Goal: Transaction & Acquisition: Book appointment/travel/reservation

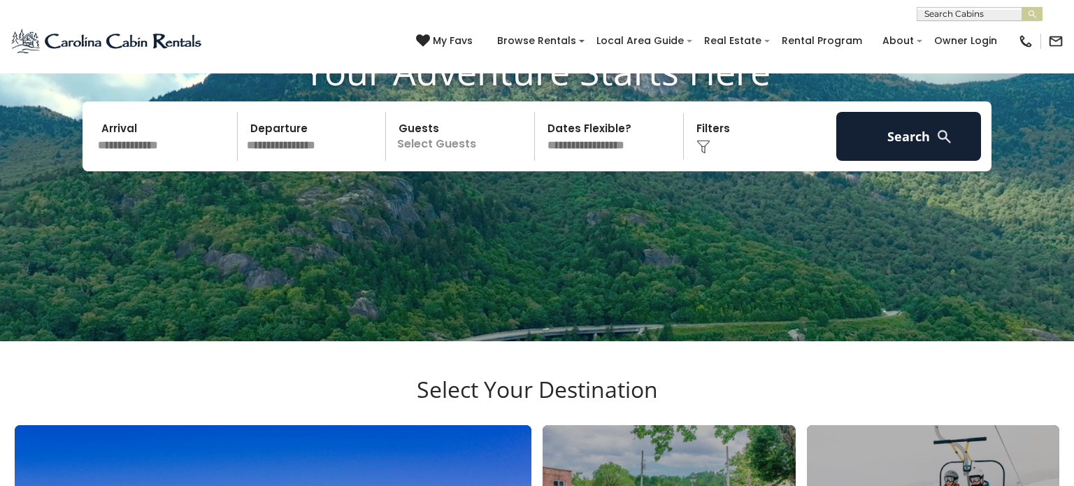
scroll to position [526, 0]
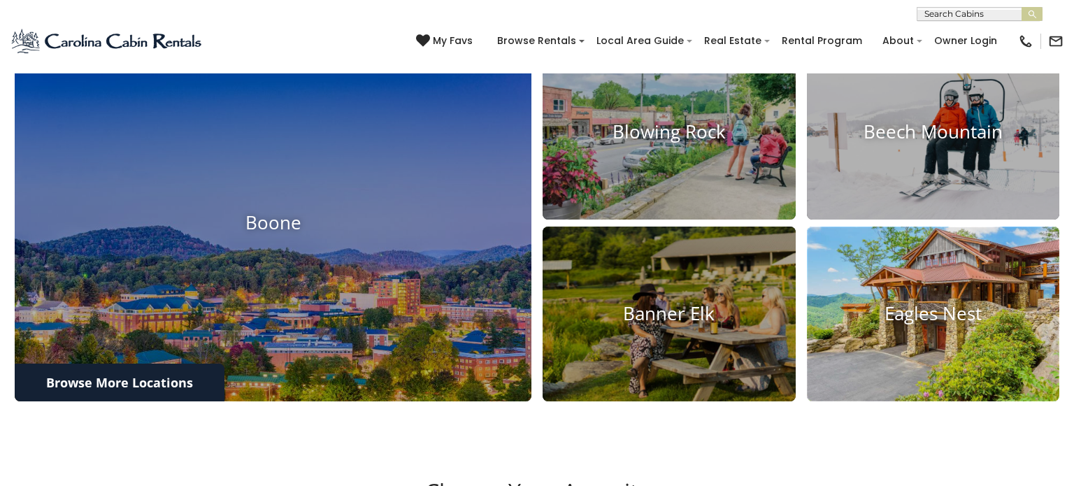
click at [898, 303] on h4 "Eagles Nest" at bounding box center [933, 314] width 253 height 22
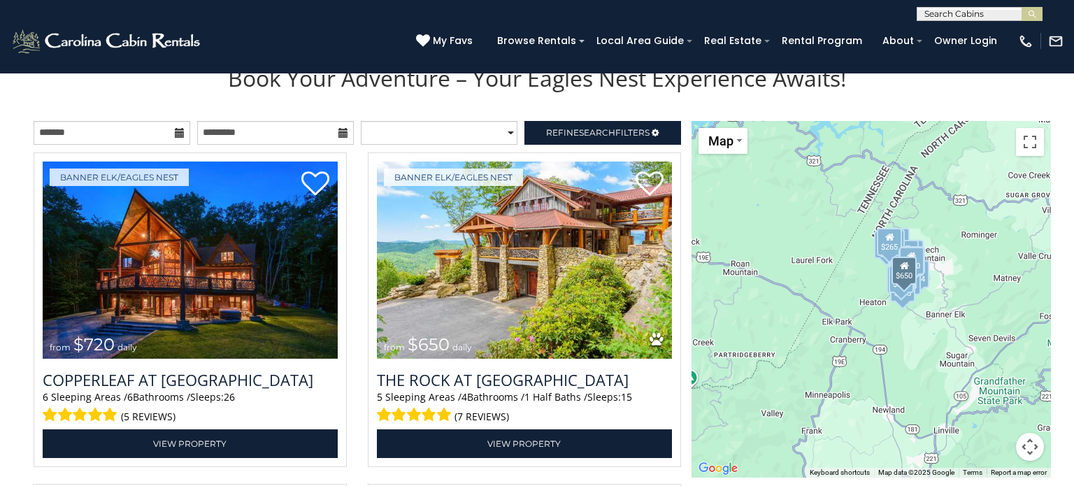
scroll to position [1474, 0]
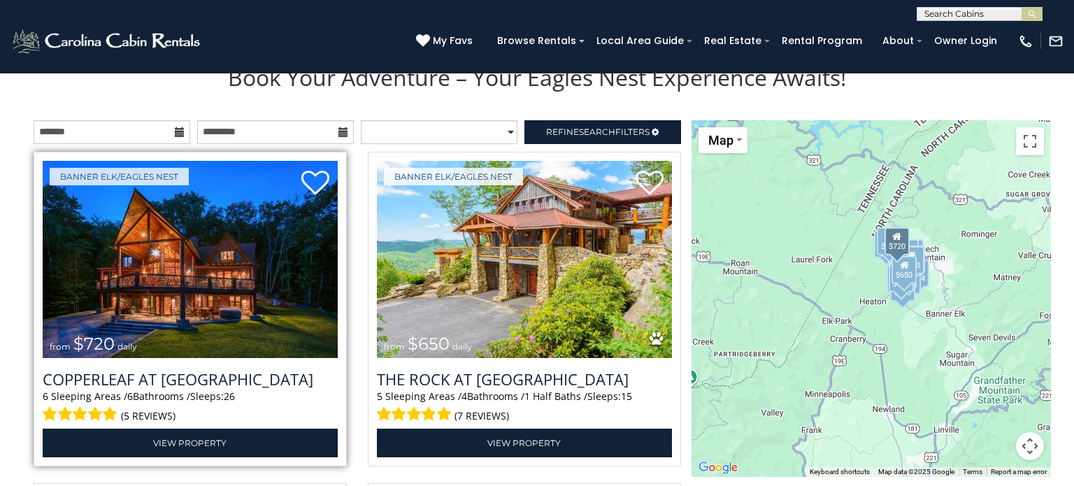
click at [226, 245] on img at bounding box center [190, 260] width 295 height 198
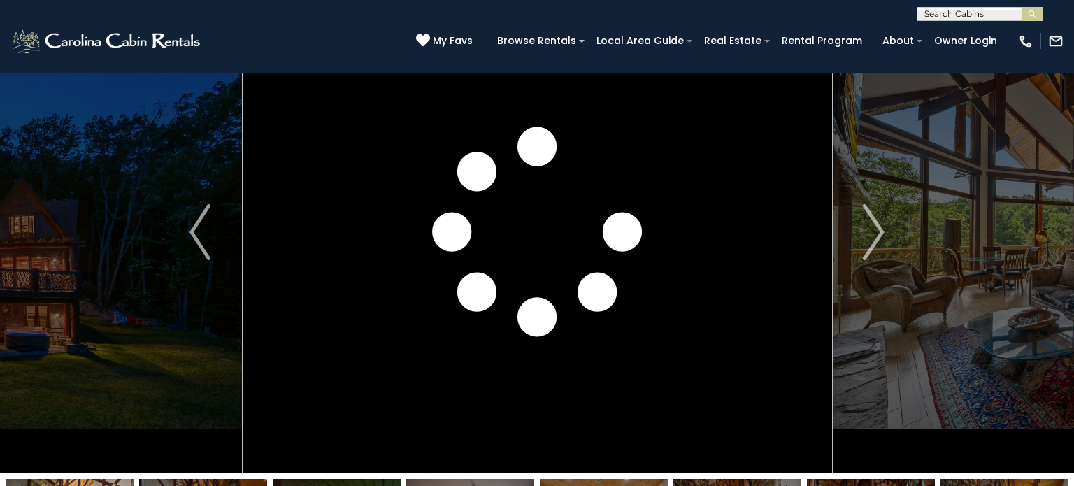
click at [879, 230] on img "Next" at bounding box center [874, 232] width 21 height 56
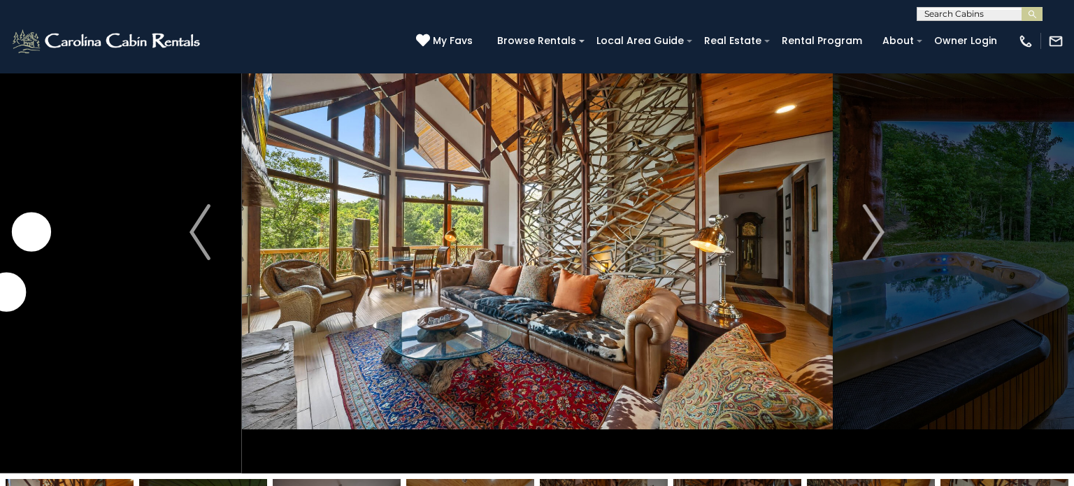
click at [879, 230] on img "Next" at bounding box center [874, 232] width 21 height 56
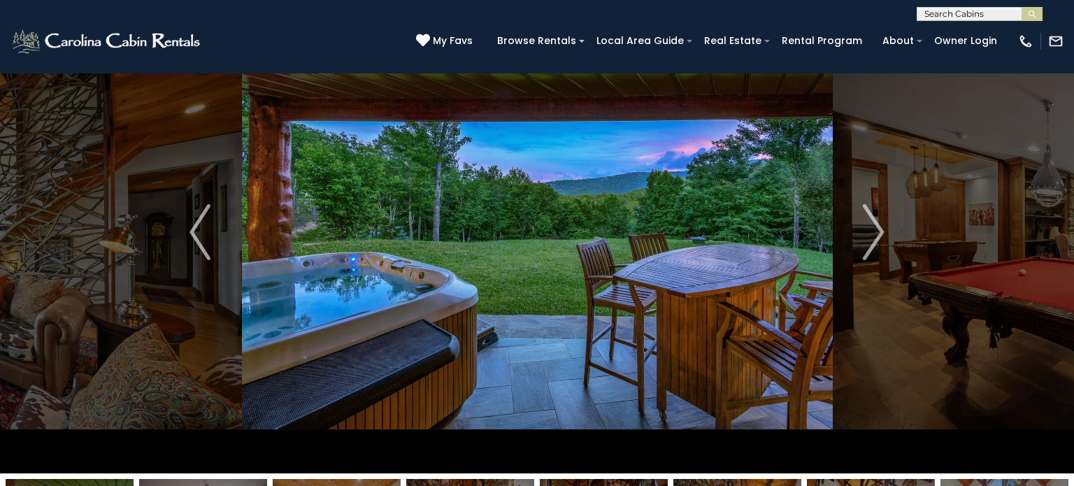
click at [879, 230] on img "Next" at bounding box center [874, 232] width 21 height 56
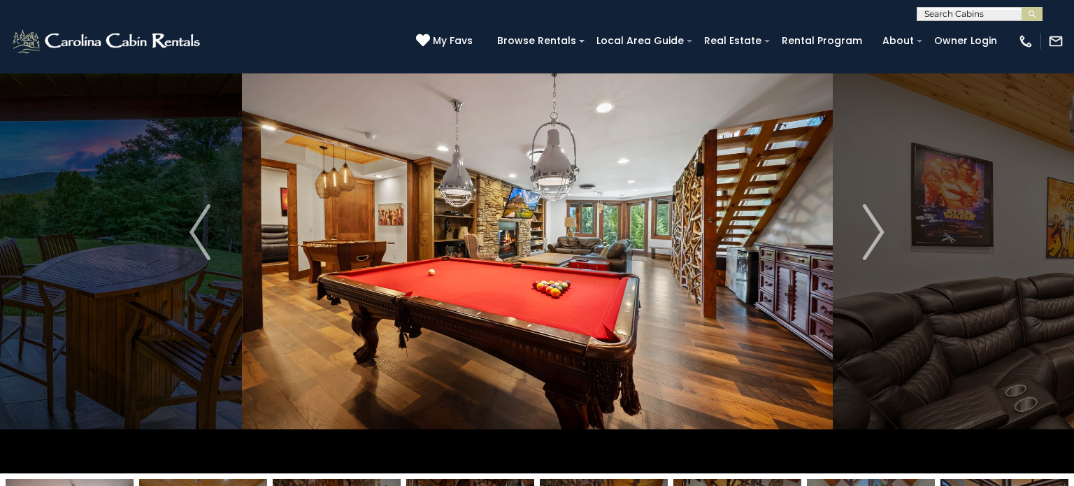
click at [879, 230] on img "Next" at bounding box center [874, 232] width 21 height 56
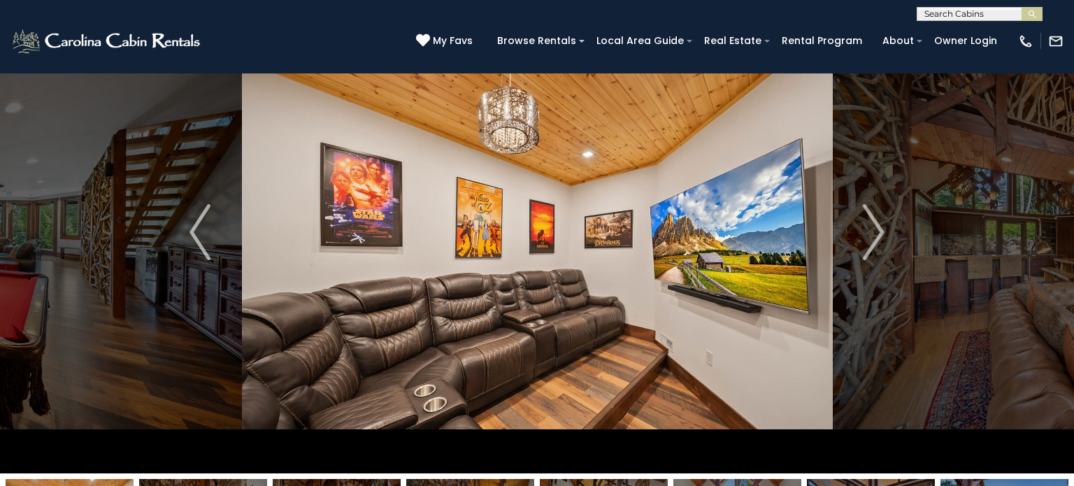
click at [879, 230] on img "Next" at bounding box center [874, 232] width 21 height 56
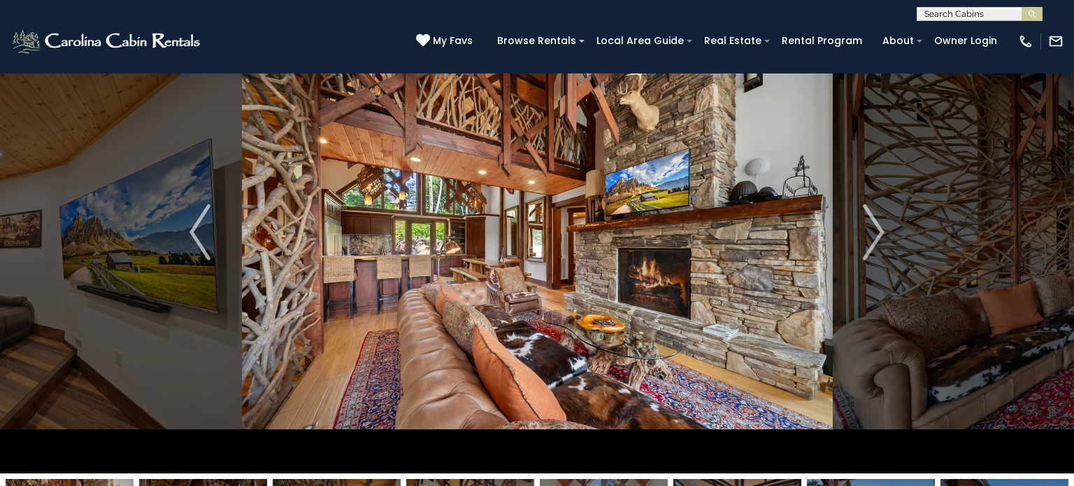
click at [879, 230] on img "Next" at bounding box center [874, 232] width 21 height 56
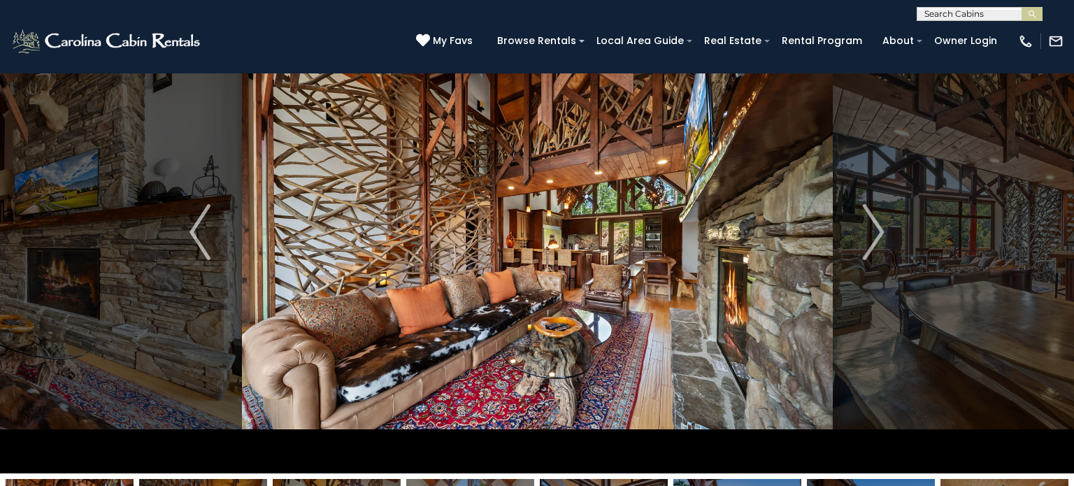
click at [879, 230] on img "Next" at bounding box center [874, 232] width 21 height 56
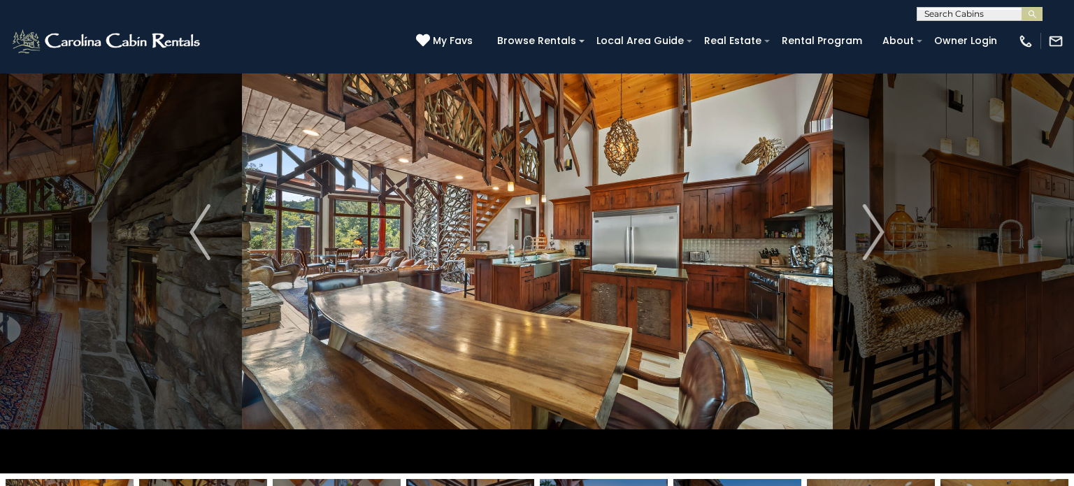
click at [879, 230] on img "Next" at bounding box center [874, 232] width 21 height 56
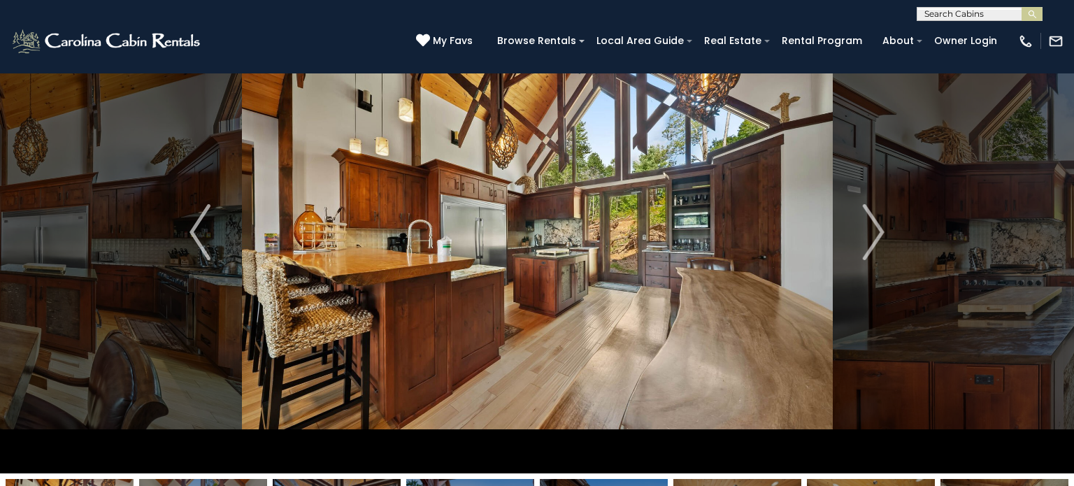
click at [879, 230] on img "Next" at bounding box center [874, 232] width 21 height 56
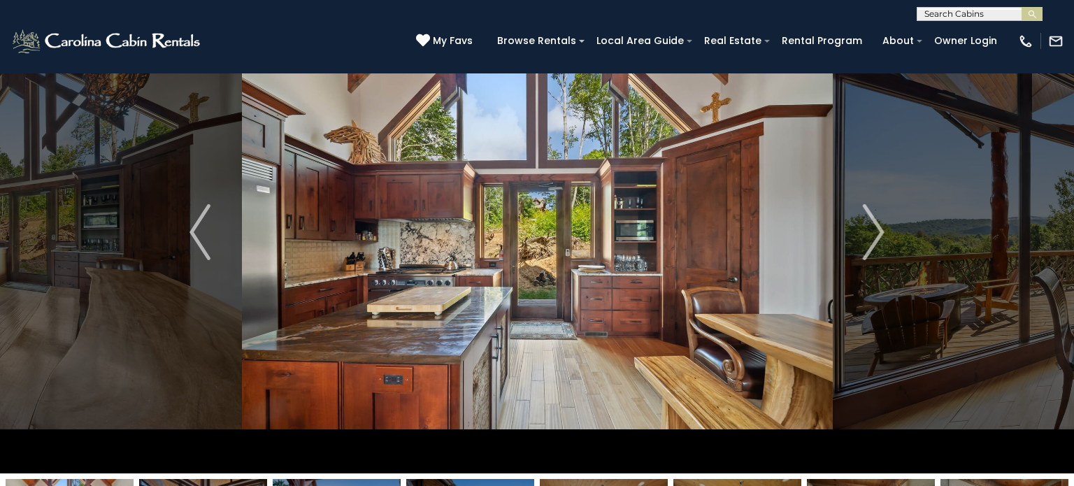
click at [879, 230] on img "Next" at bounding box center [874, 232] width 21 height 56
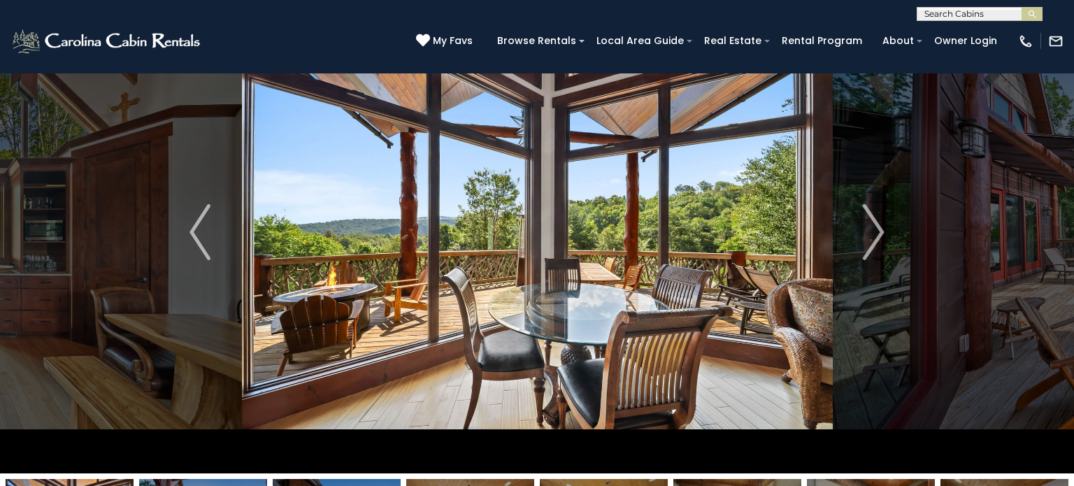
click at [879, 230] on img "Next" at bounding box center [874, 232] width 21 height 56
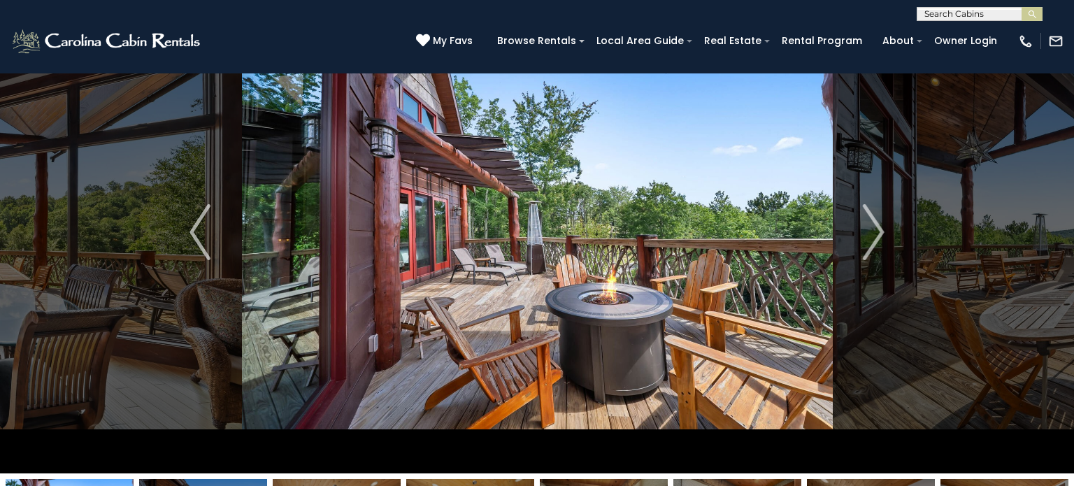
click at [879, 230] on img "Next" at bounding box center [874, 232] width 21 height 56
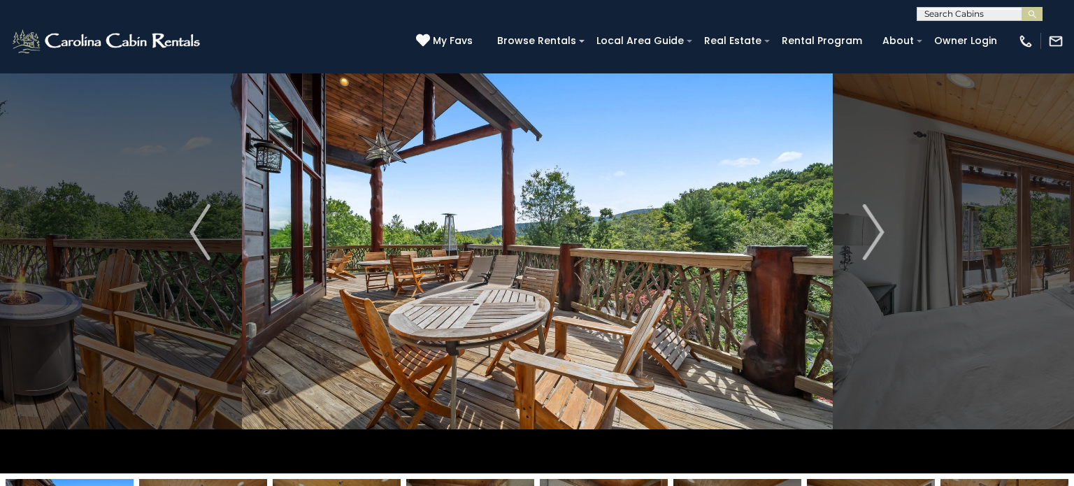
click at [879, 230] on img "Next" at bounding box center [874, 232] width 21 height 56
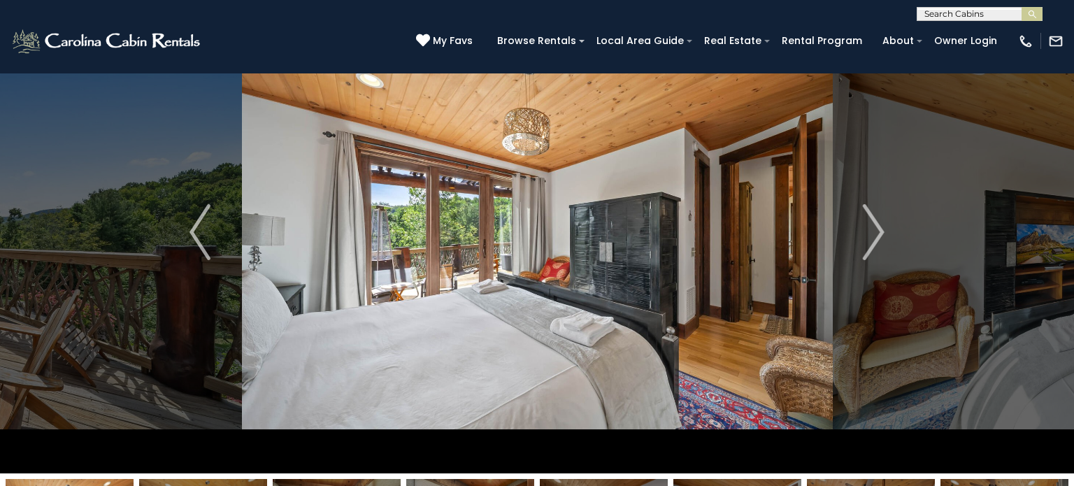
click at [879, 230] on img "Next" at bounding box center [874, 232] width 21 height 56
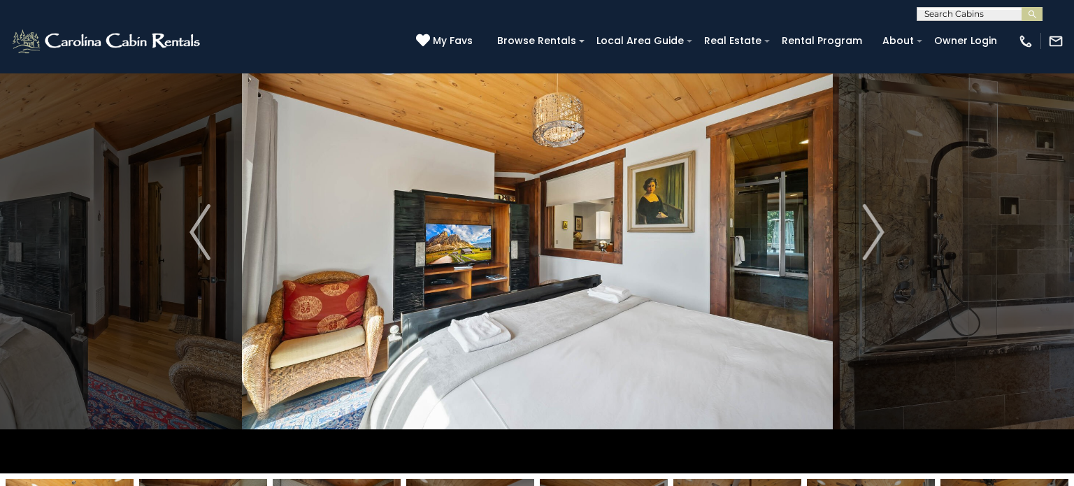
click at [879, 230] on img "Next" at bounding box center [874, 232] width 21 height 56
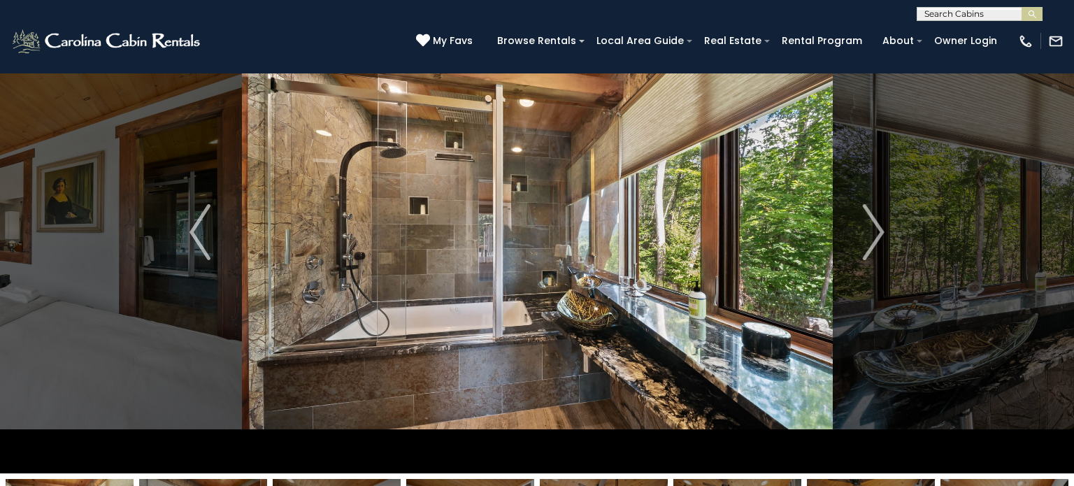
click at [879, 230] on img "Next" at bounding box center [874, 232] width 21 height 56
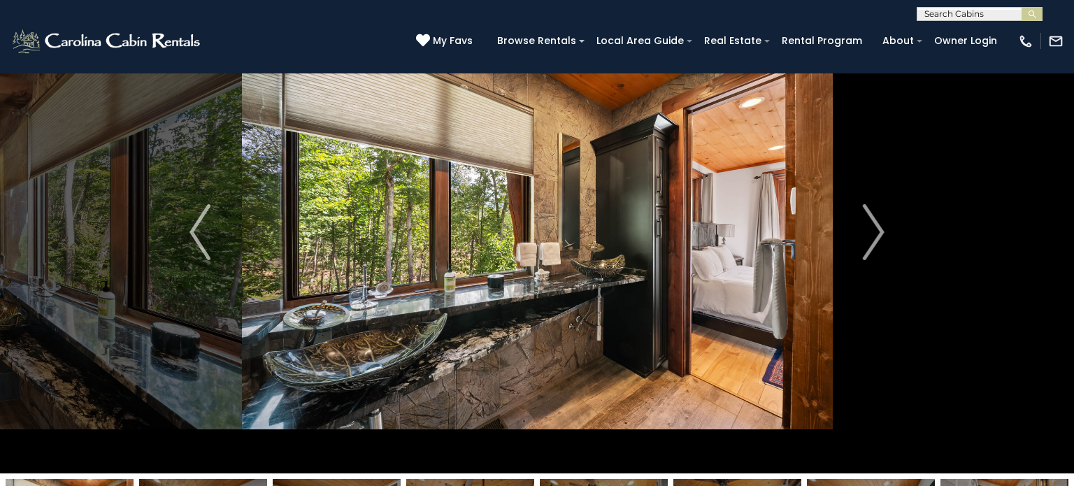
click at [879, 230] on img "Next" at bounding box center [874, 232] width 21 height 56
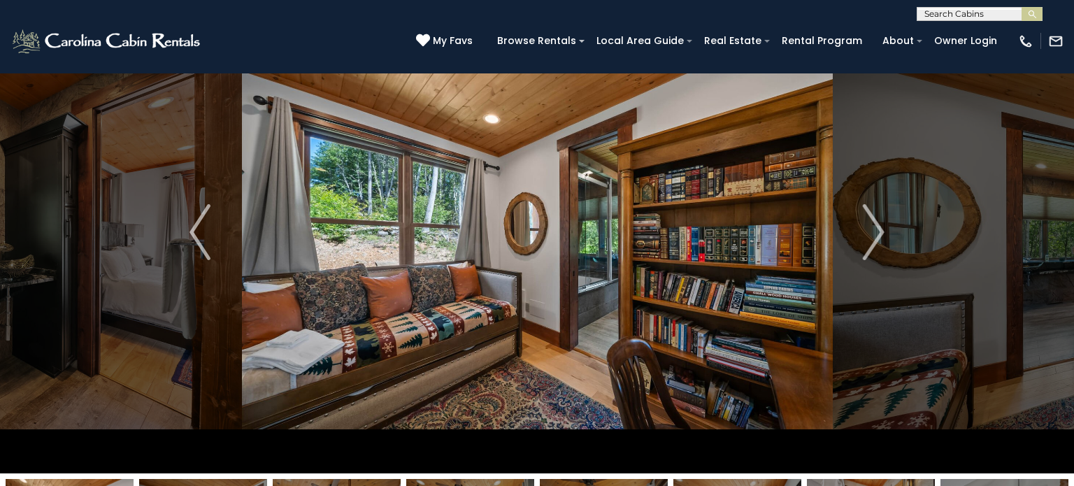
click at [879, 230] on img "Next" at bounding box center [874, 232] width 21 height 56
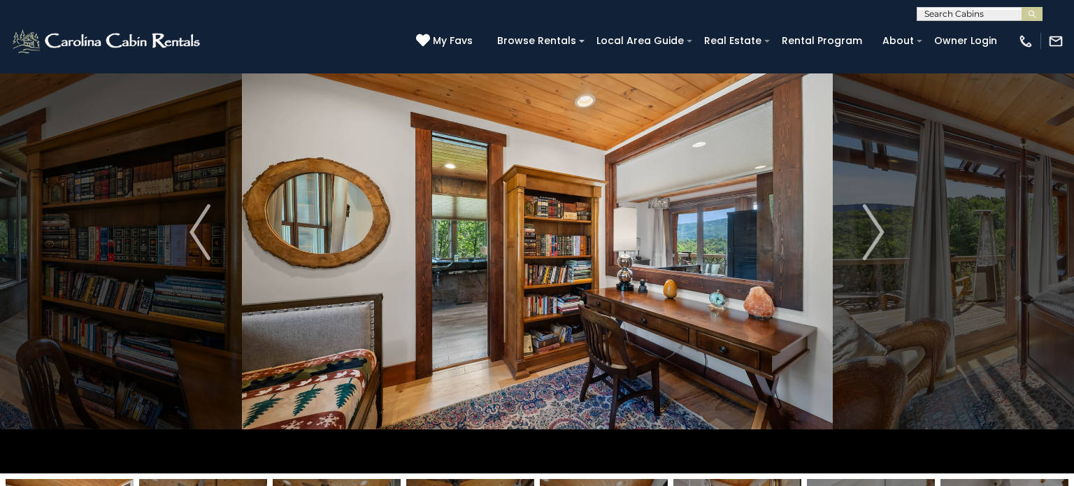
click at [879, 230] on img "Next" at bounding box center [874, 232] width 21 height 56
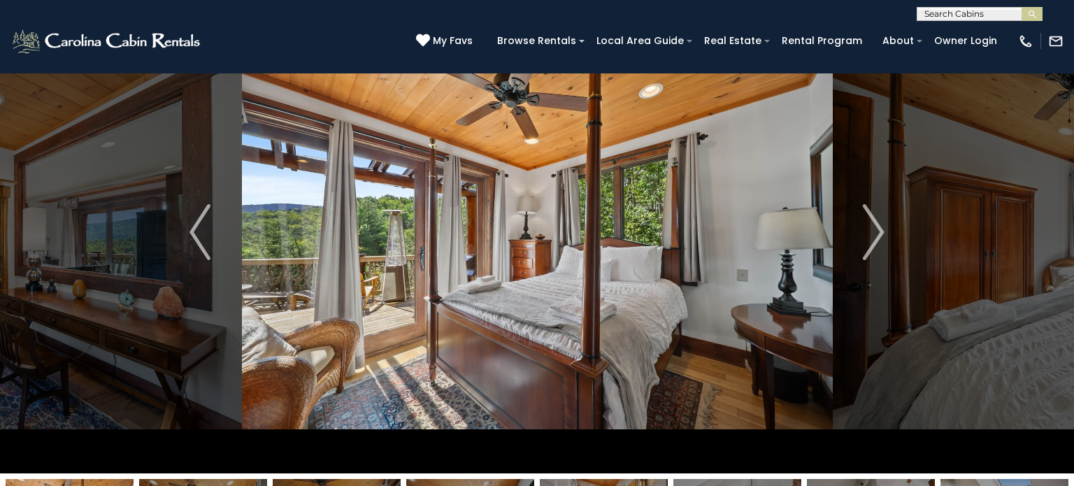
click at [879, 230] on img "Next" at bounding box center [874, 232] width 21 height 56
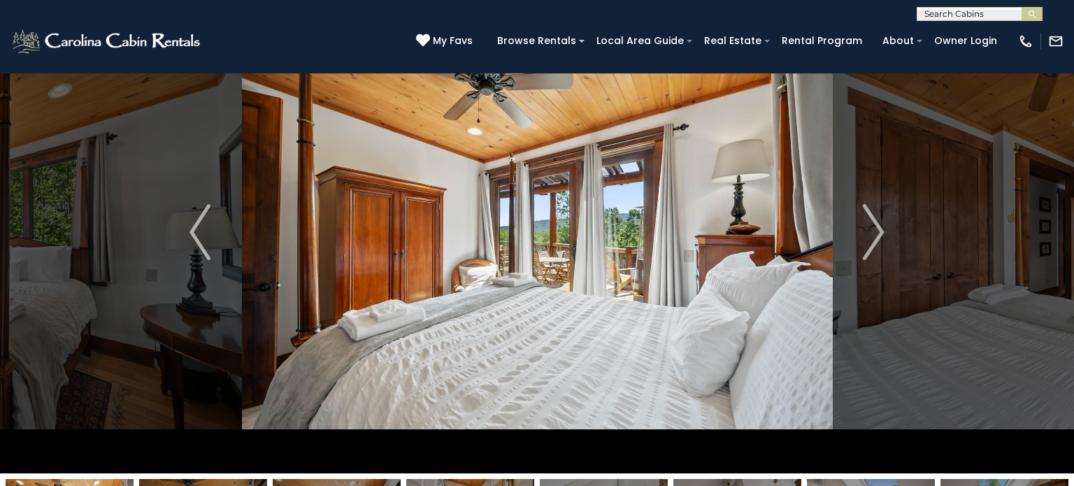
click at [879, 230] on img "Next" at bounding box center [874, 232] width 21 height 56
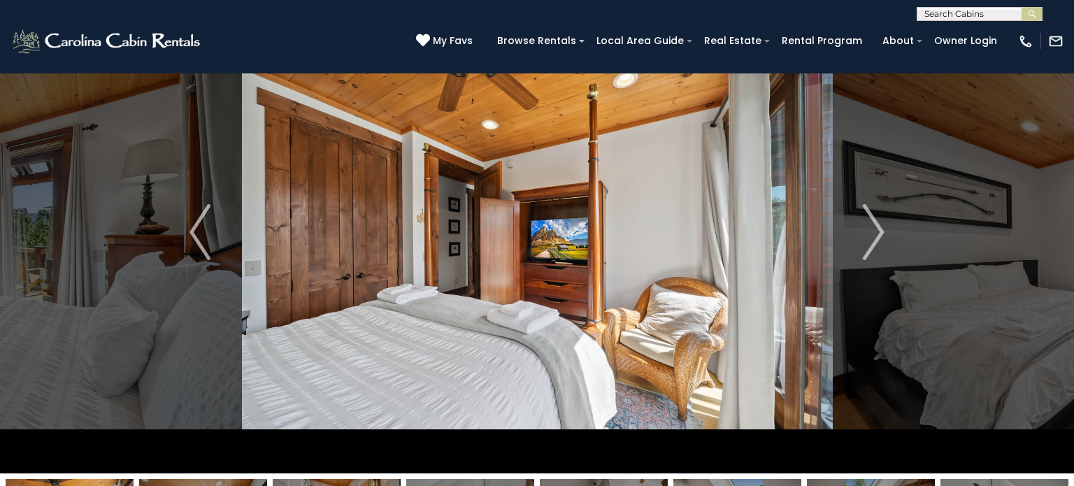
click at [879, 230] on img "Next" at bounding box center [874, 232] width 21 height 56
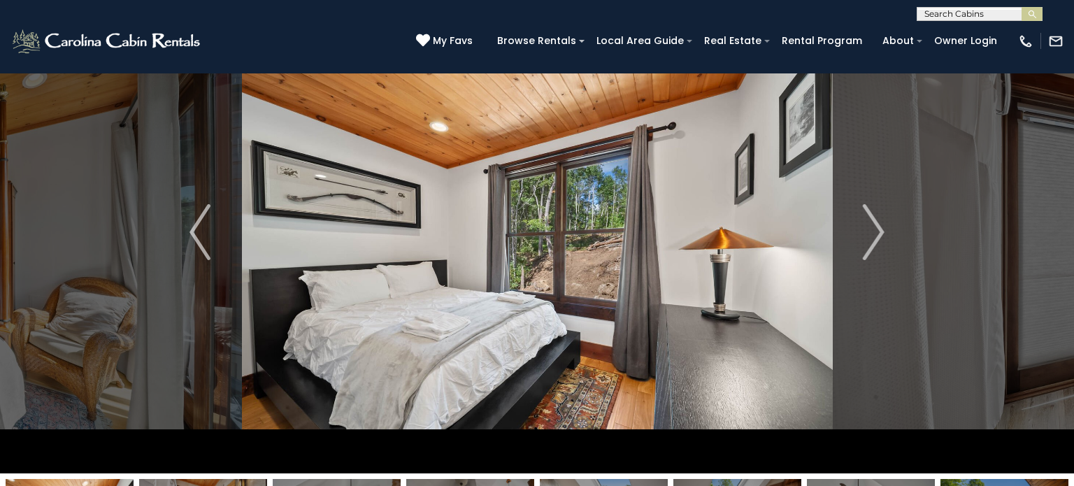
click at [879, 230] on img "Next" at bounding box center [874, 232] width 21 height 56
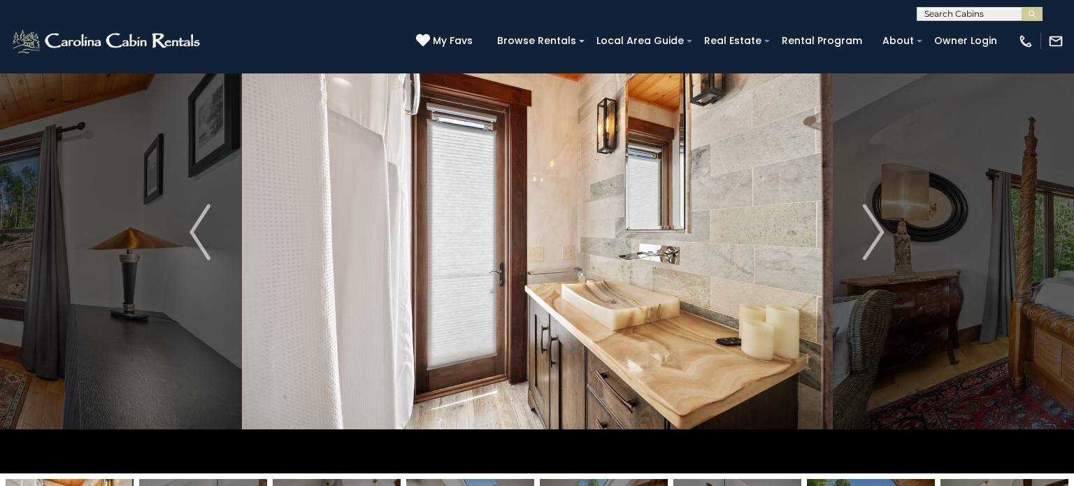
click at [879, 230] on img "Next" at bounding box center [874, 232] width 21 height 56
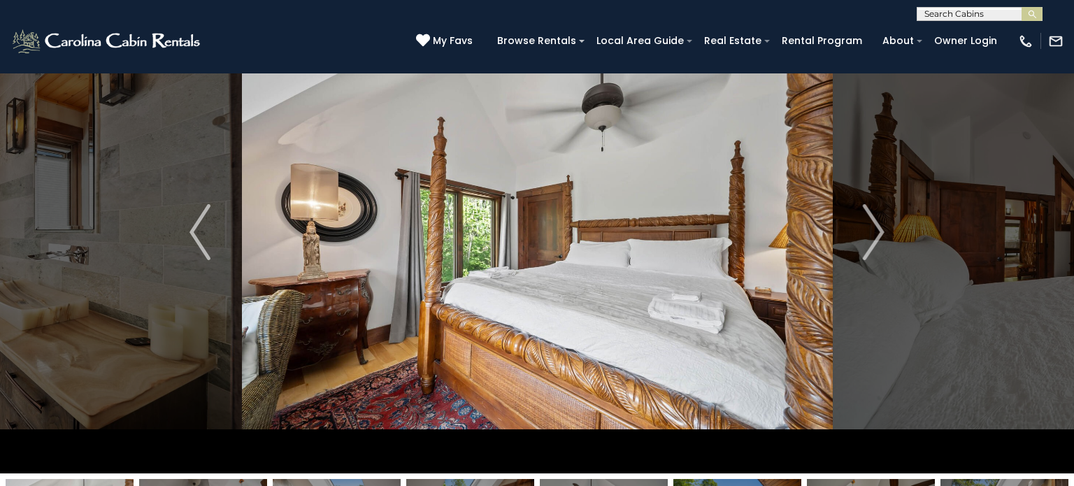
click at [879, 230] on img "Next" at bounding box center [874, 232] width 21 height 56
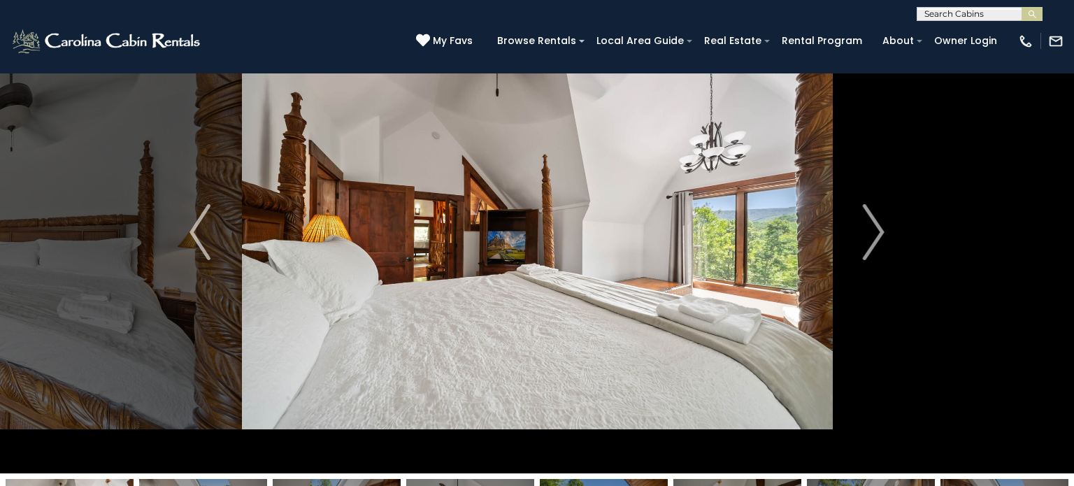
click at [879, 230] on img "Next" at bounding box center [874, 232] width 21 height 56
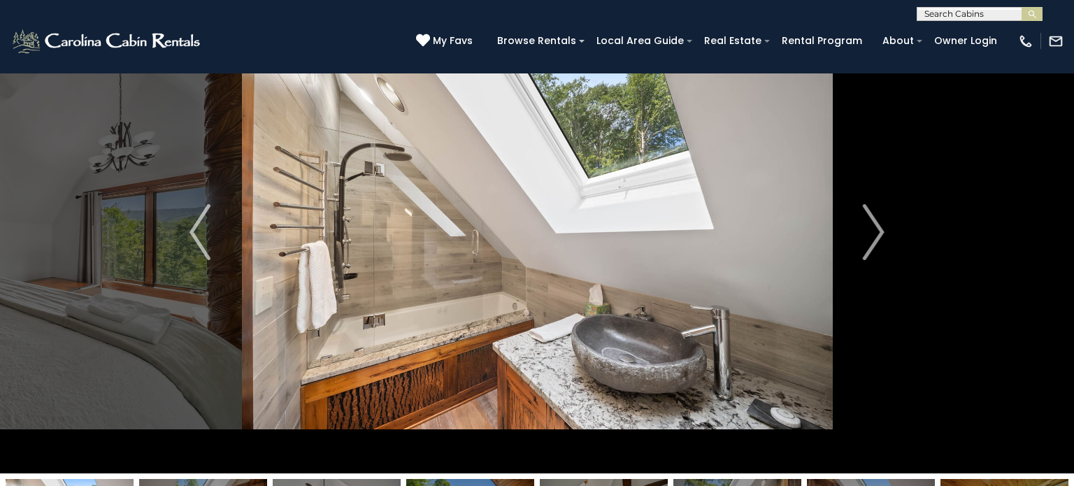
click at [879, 230] on img "Next" at bounding box center [874, 232] width 21 height 56
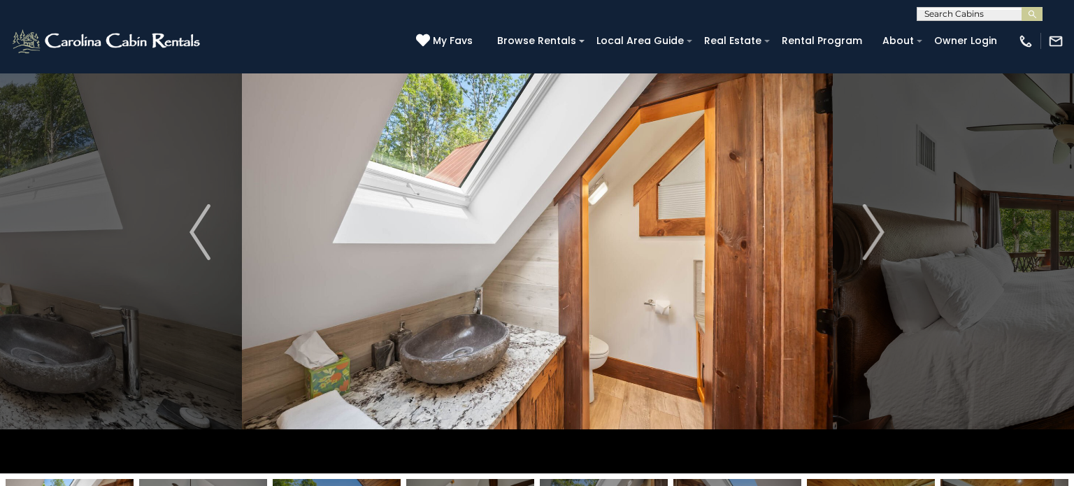
click at [879, 230] on img "Next" at bounding box center [874, 232] width 21 height 56
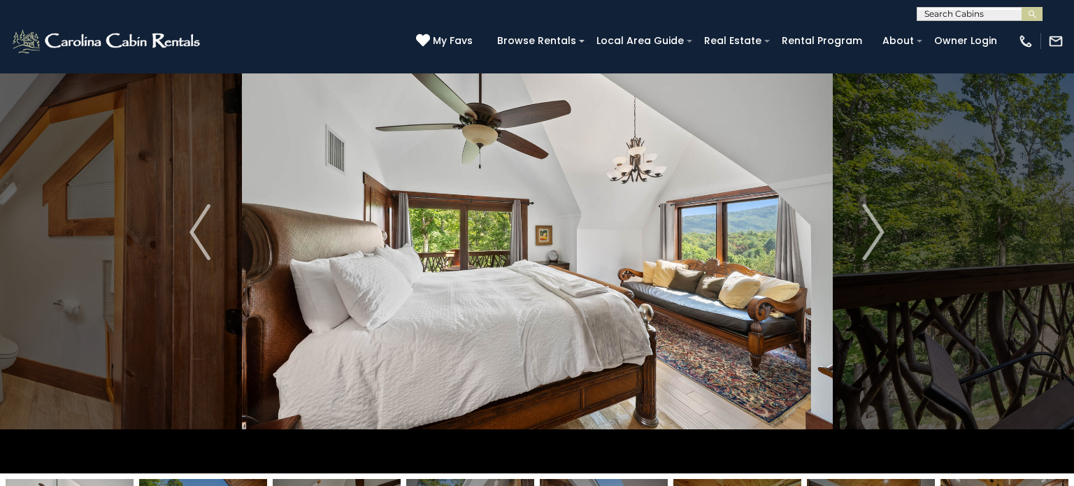
click at [879, 230] on img "Next" at bounding box center [874, 232] width 21 height 56
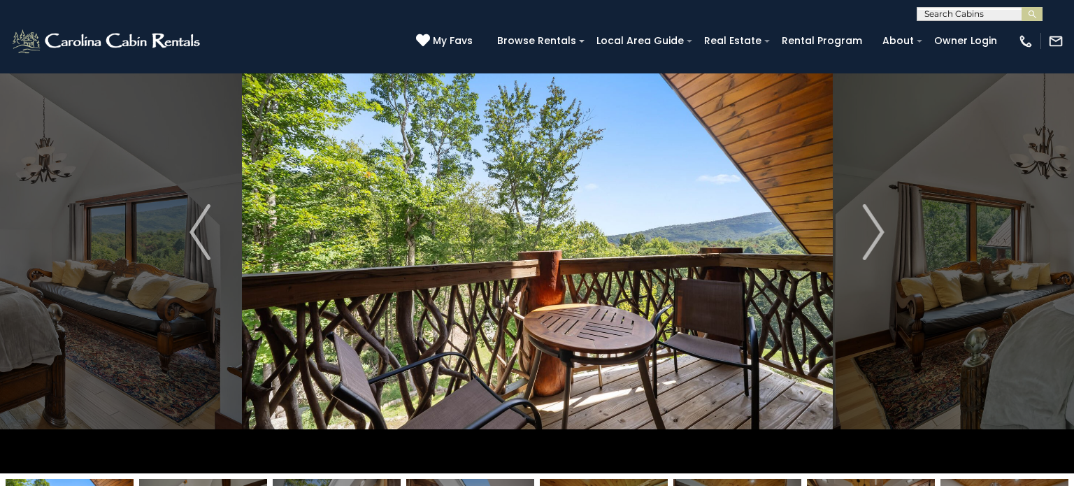
click at [879, 230] on img "Next" at bounding box center [874, 232] width 21 height 56
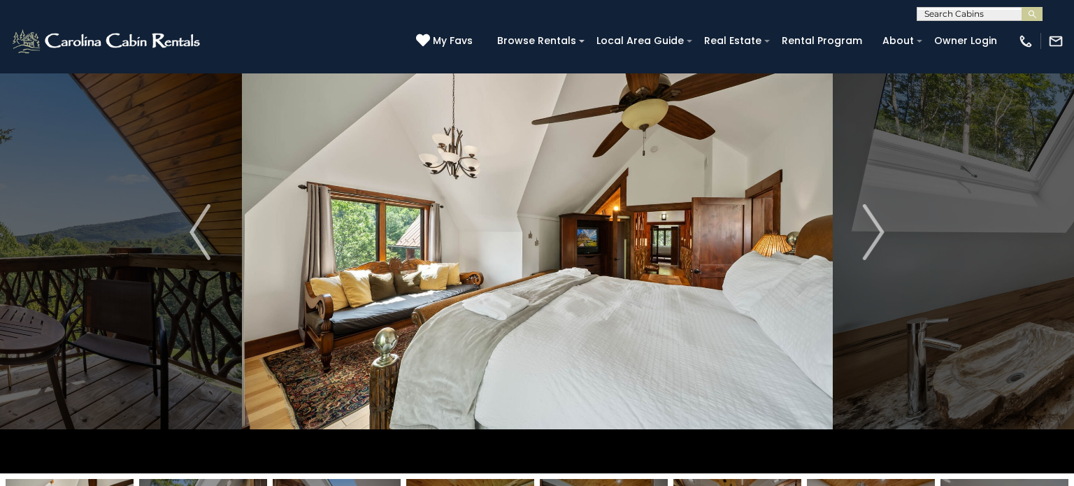
click at [879, 230] on img "Next" at bounding box center [874, 232] width 21 height 56
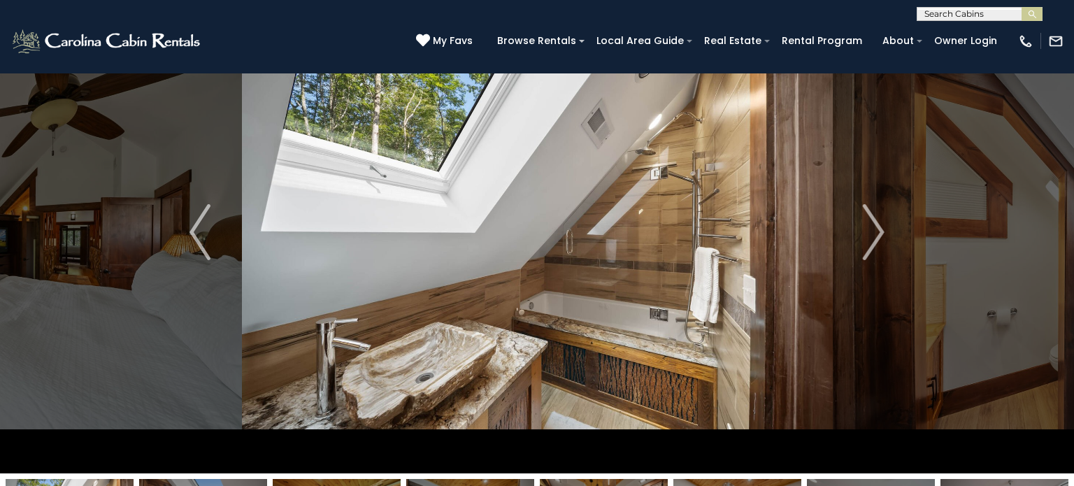
click at [879, 230] on img "Next" at bounding box center [874, 232] width 21 height 56
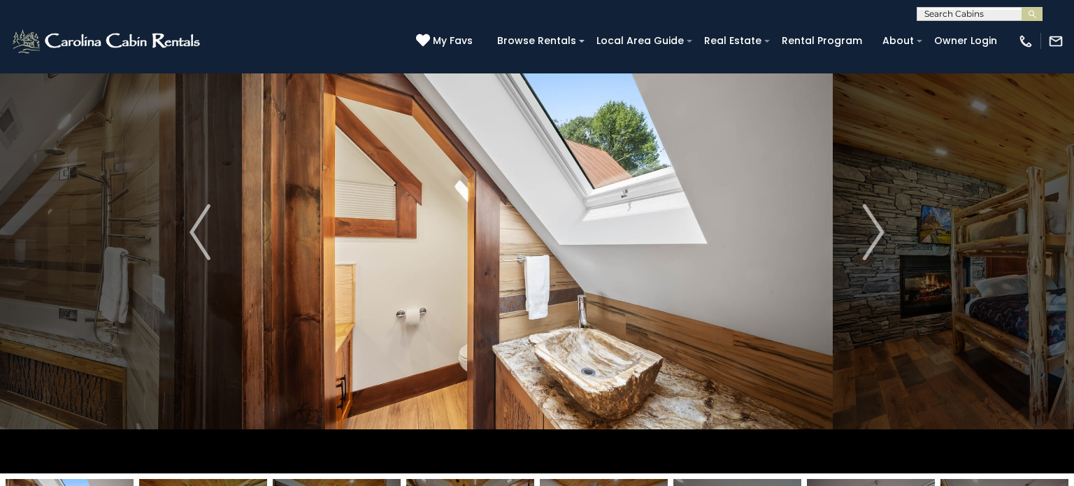
click at [879, 230] on img "Next" at bounding box center [874, 232] width 21 height 56
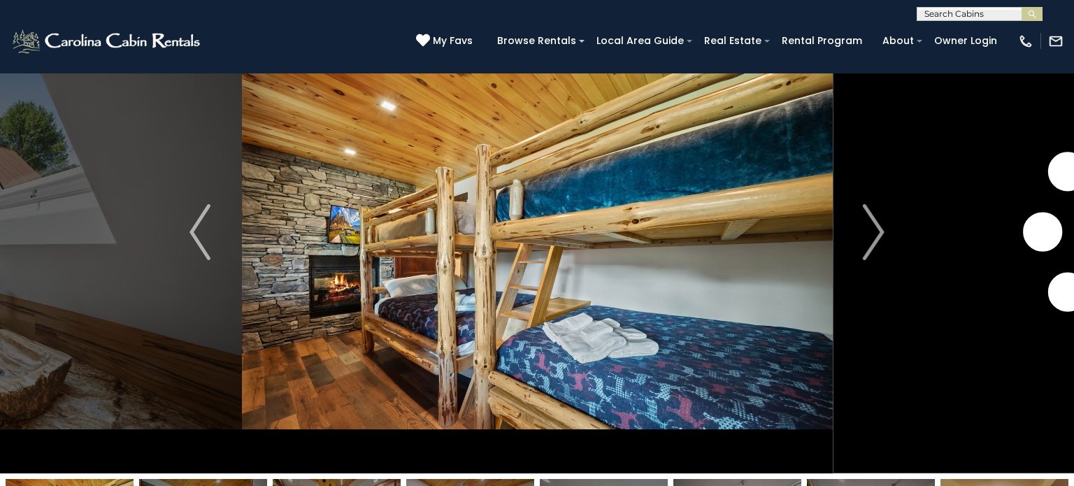
click at [879, 230] on img "Next" at bounding box center [874, 232] width 21 height 56
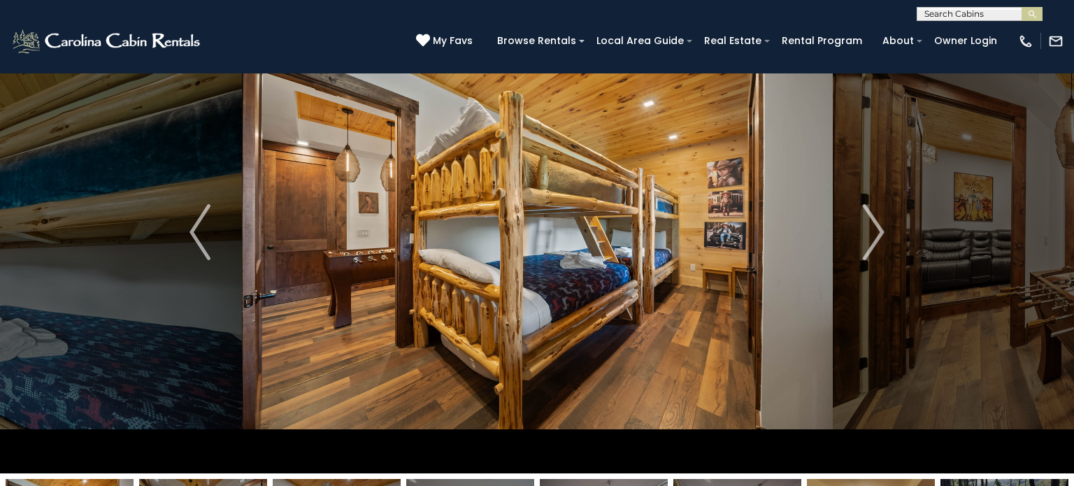
click at [879, 230] on img "Next" at bounding box center [874, 232] width 21 height 56
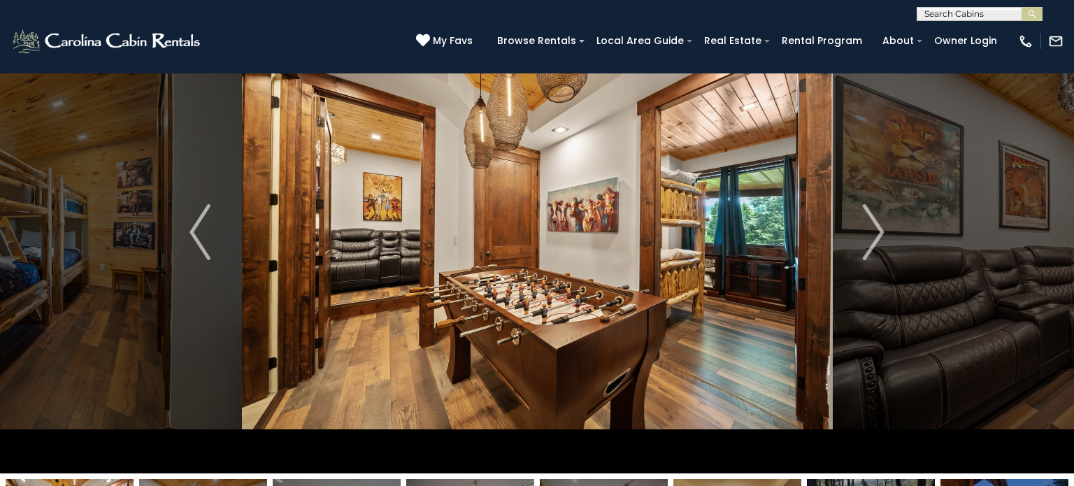
click at [879, 230] on img "Next" at bounding box center [874, 232] width 21 height 56
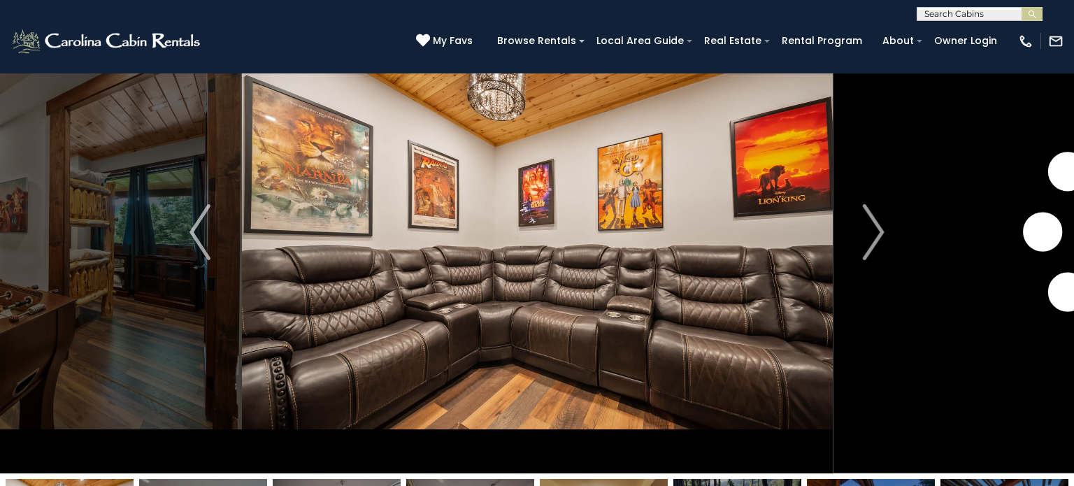
click at [879, 230] on img "Next" at bounding box center [874, 232] width 21 height 56
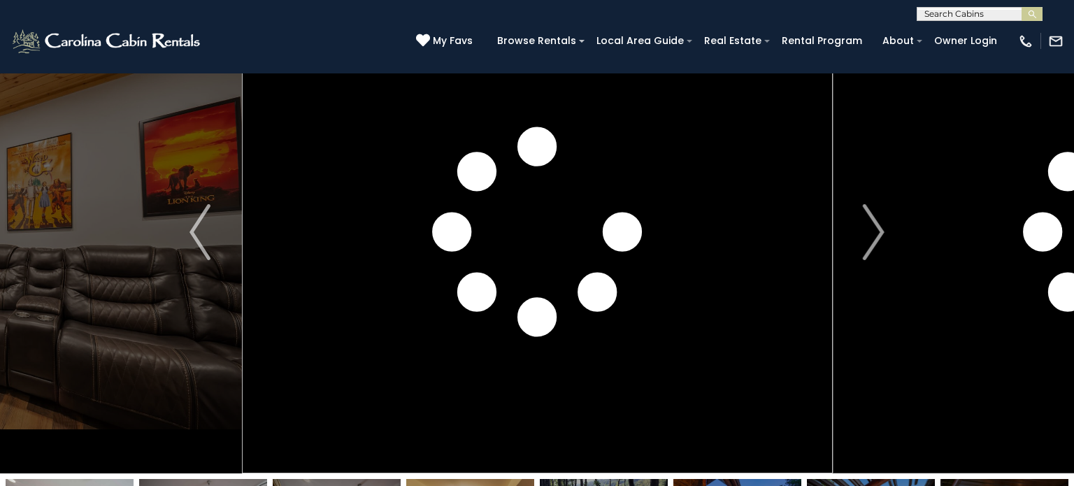
click at [879, 230] on img "Next" at bounding box center [874, 232] width 21 height 56
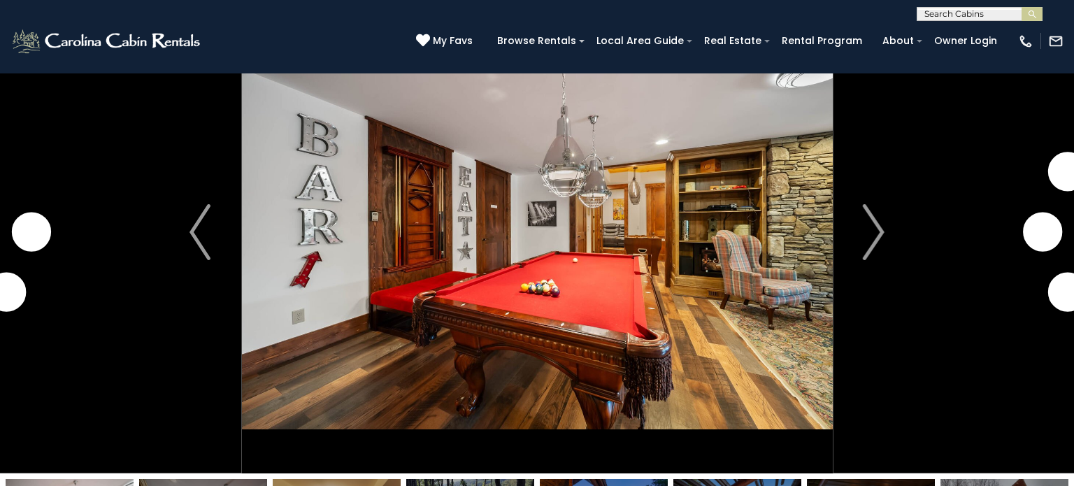
click at [879, 230] on img "Next" at bounding box center [874, 232] width 21 height 56
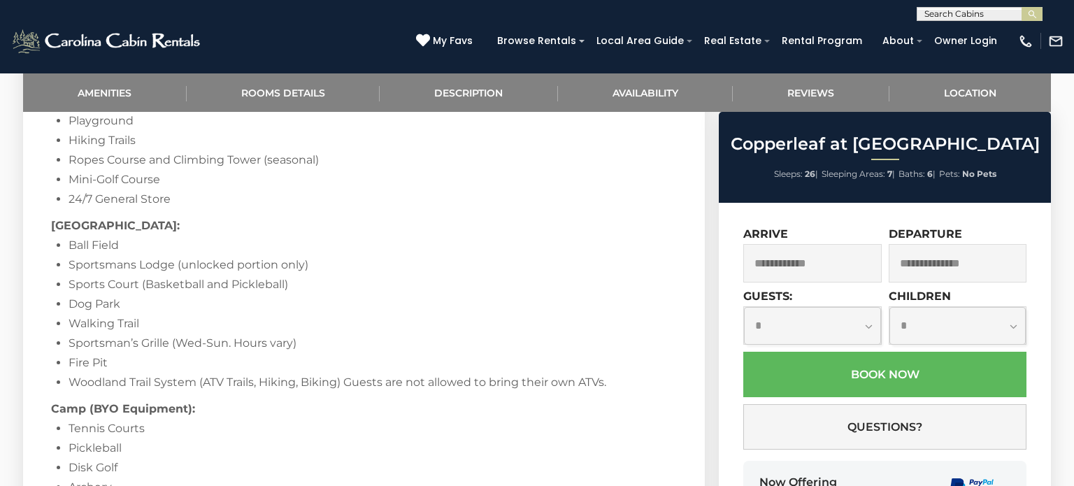
scroll to position [2930, 0]
click at [764, 254] on input "text" at bounding box center [812, 263] width 138 height 38
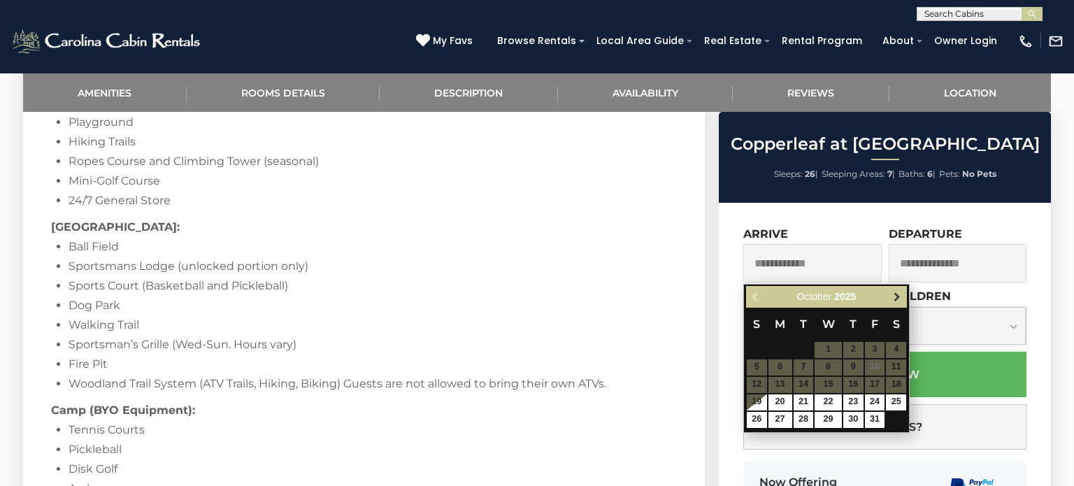
click at [897, 299] on span "Next" at bounding box center [897, 297] width 11 height 11
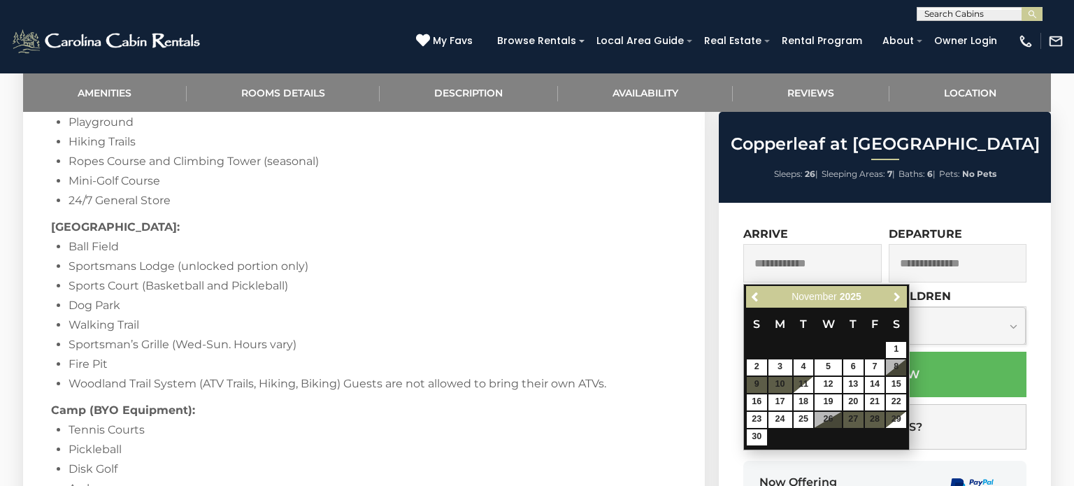
click at [897, 299] on span "Next" at bounding box center [897, 297] width 11 height 11
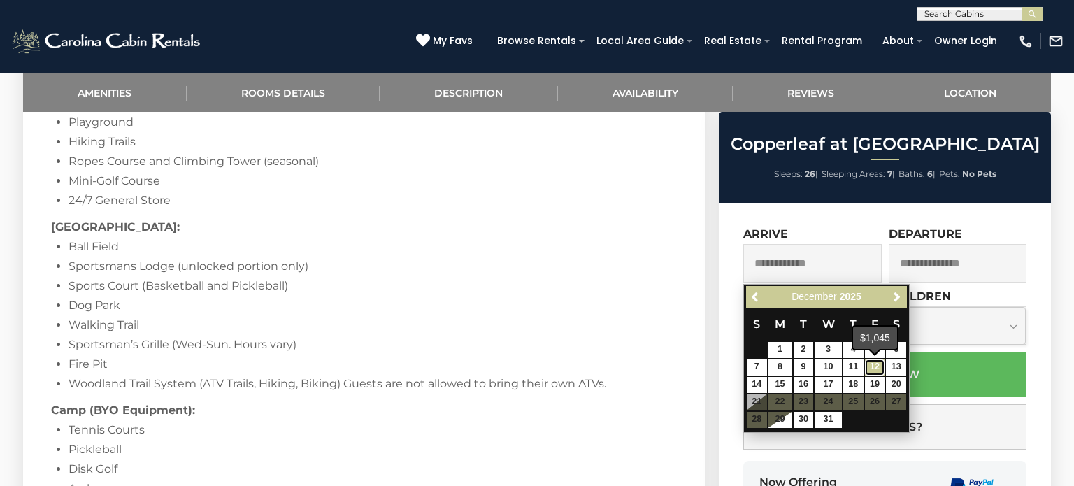
click at [874, 364] on link "12" at bounding box center [875, 367] width 20 height 16
type input "**********"
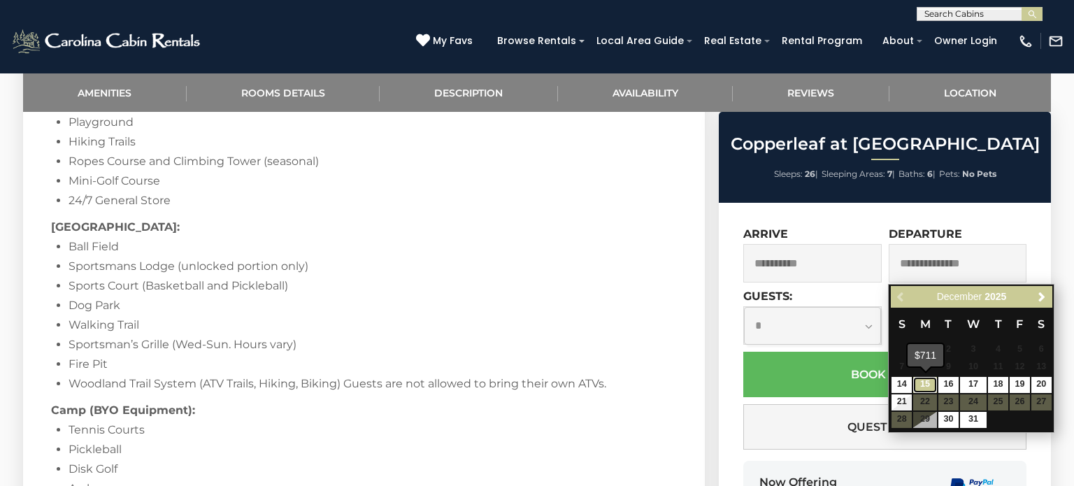
click at [919, 383] on link "15" at bounding box center [925, 385] width 24 height 16
type input "**********"
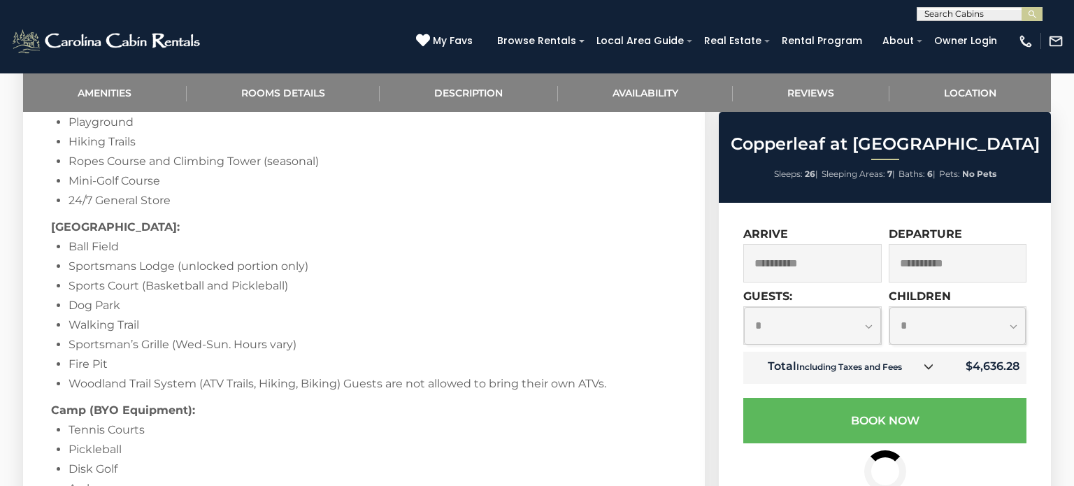
click at [869, 332] on select "**********" at bounding box center [812, 325] width 137 height 37
select select "**"
click at [744, 308] on select "**********" at bounding box center [812, 325] width 137 height 37
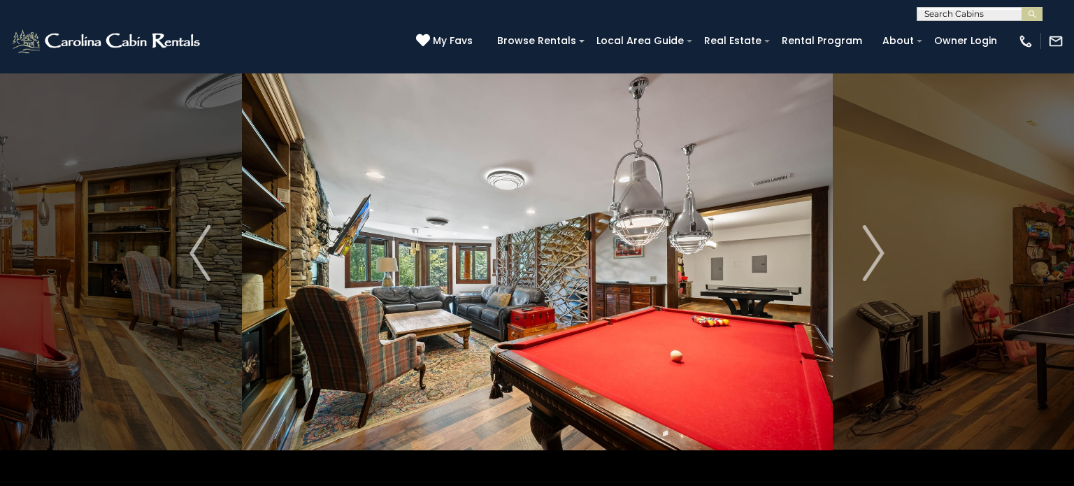
scroll to position [0, 0]
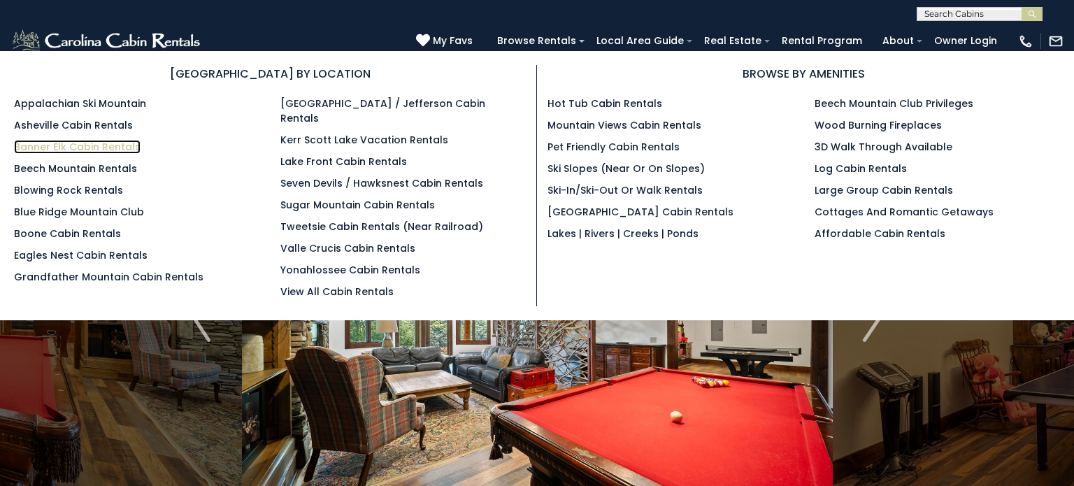
click at [117, 145] on link "Banner Elk Cabin Rentals" at bounding box center [77, 147] width 127 height 14
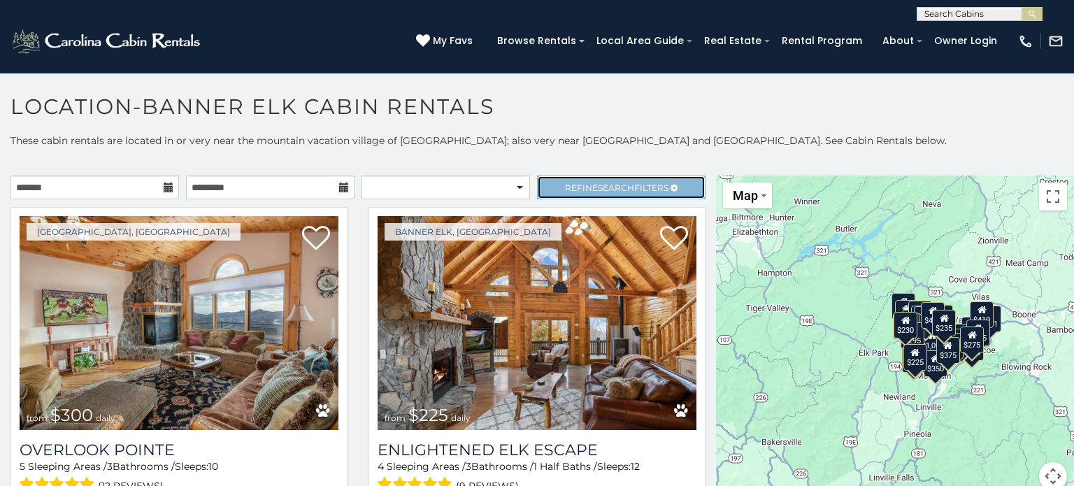
click at [616, 192] on link "Refine Search Filters" at bounding box center [621, 188] width 169 height 24
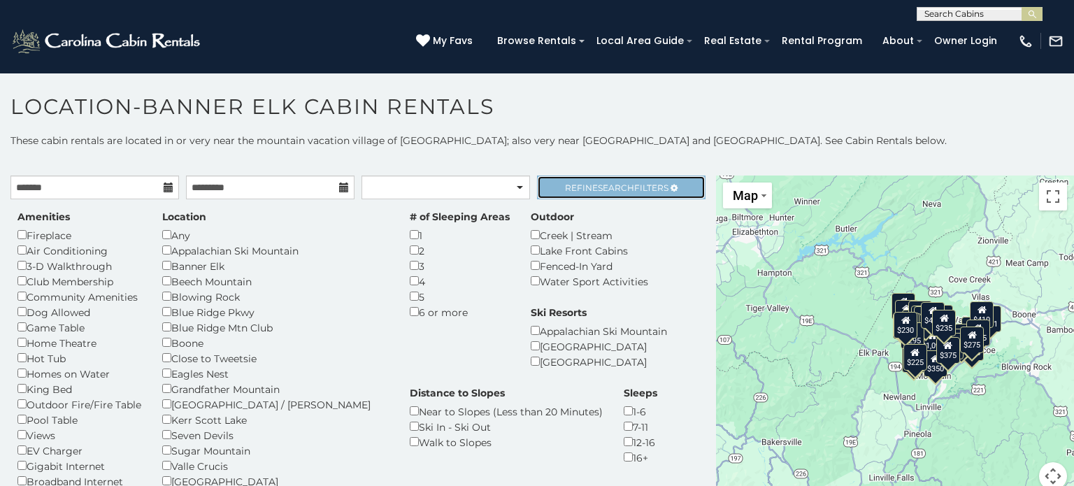
click at [616, 192] on link "Refine Search Filters" at bounding box center [621, 188] width 169 height 24
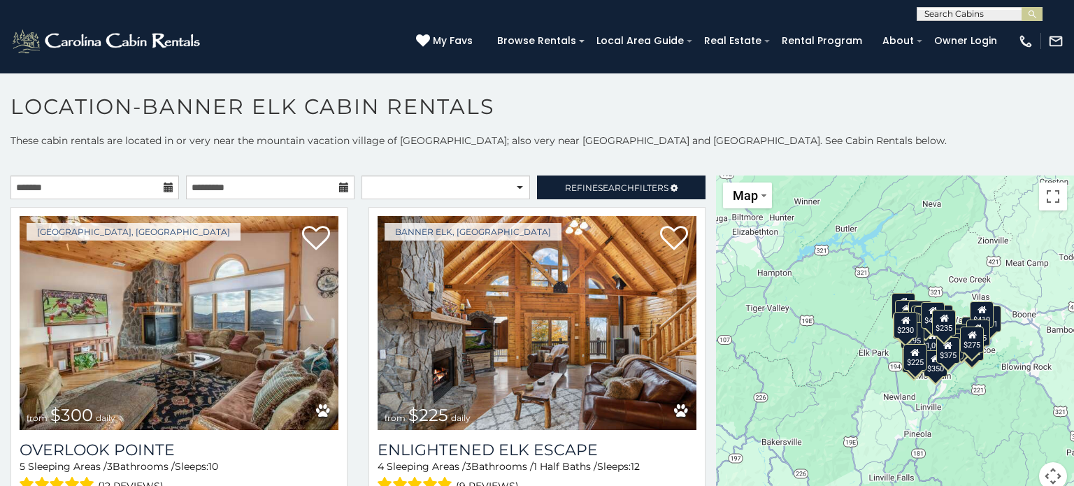
click at [164, 190] on icon at bounding box center [169, 188] width 10 height 10
click at [115, 189] on input "text" at bounding box center [94, 188] width 169 height 24
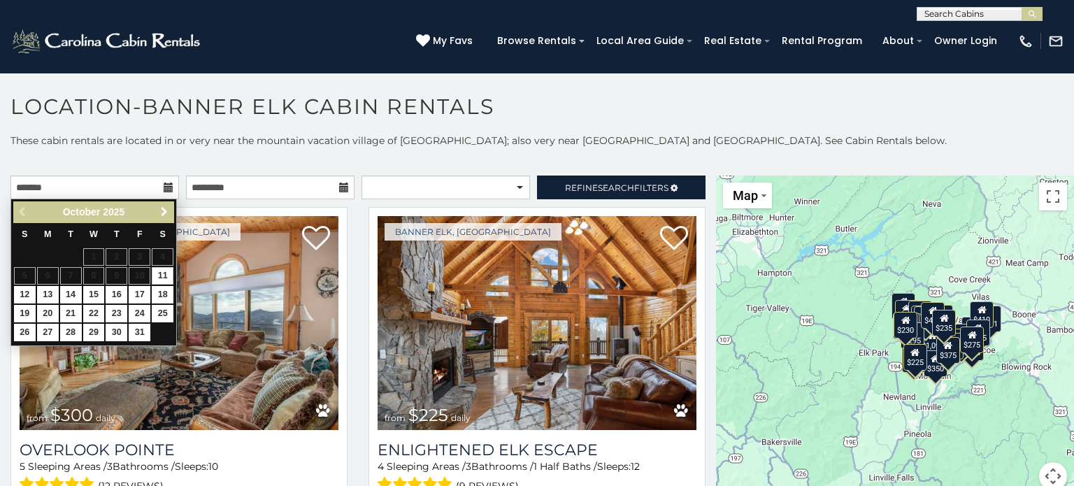
click at [161, 211] on span "Next" at bounding box center [164, 211] width 11 height 11
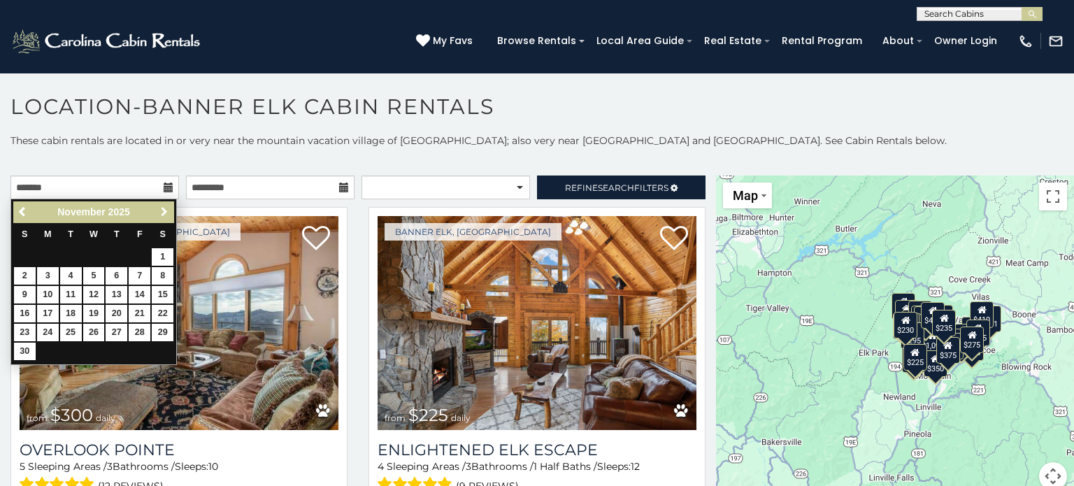
click at [161, 211] on span "Next" at bounding box center [164, 211] width 11 height 11
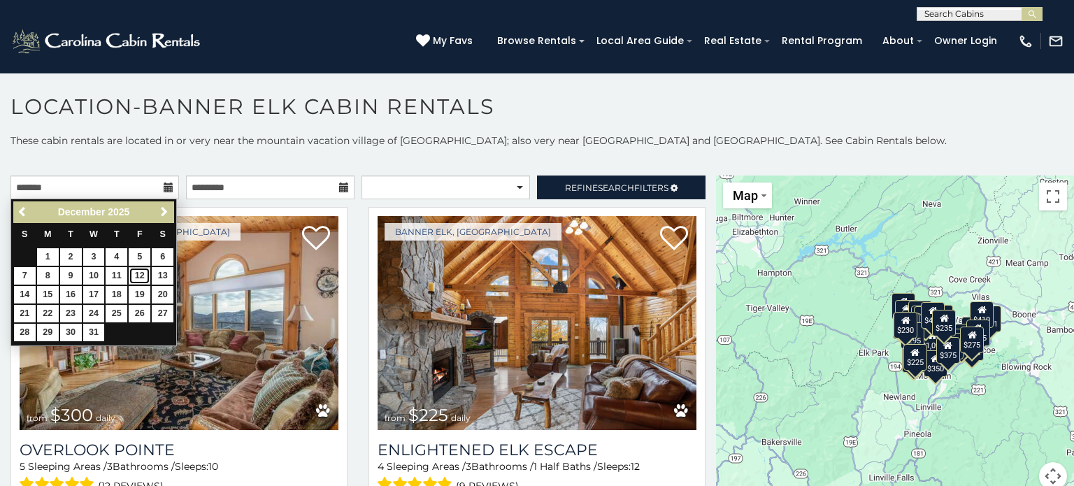
click at [143, 276] on link "12" at bounding box center [140, 275] width 22 height 17
type input "**********"
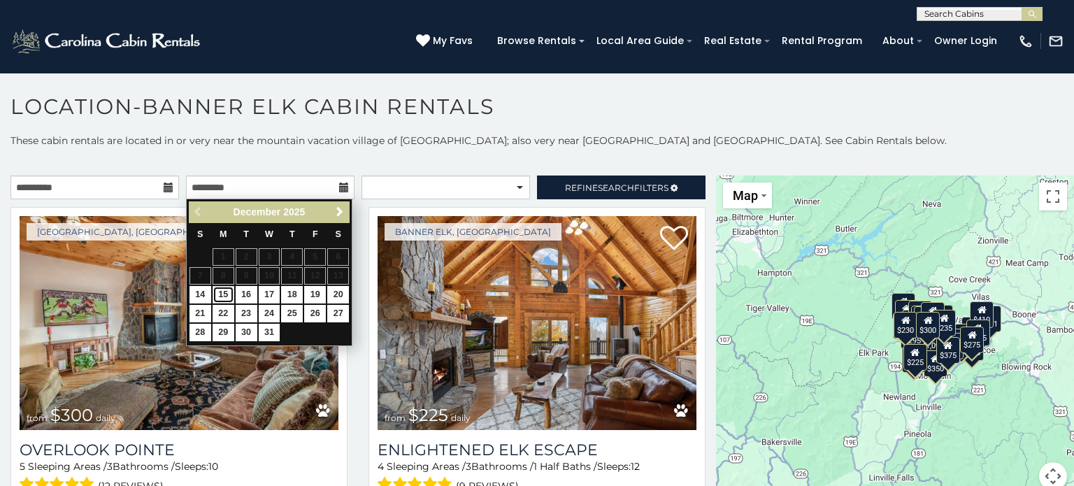
click at [220, 294] on link "15" at bounding box center [224, 294] width 22 height 17
type input "**********"
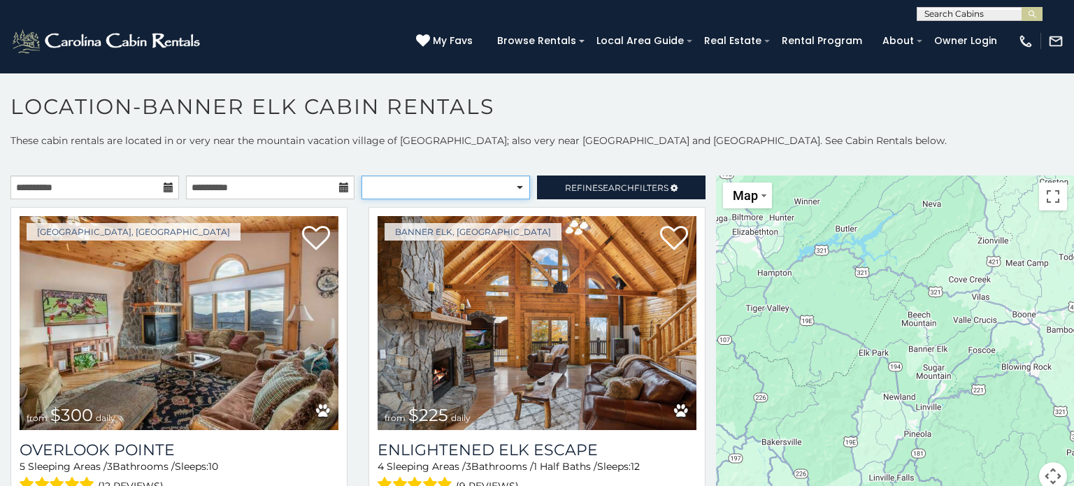
click at [508, 188] on select "**********" at bounding box center [446, 188] width 169 height 24
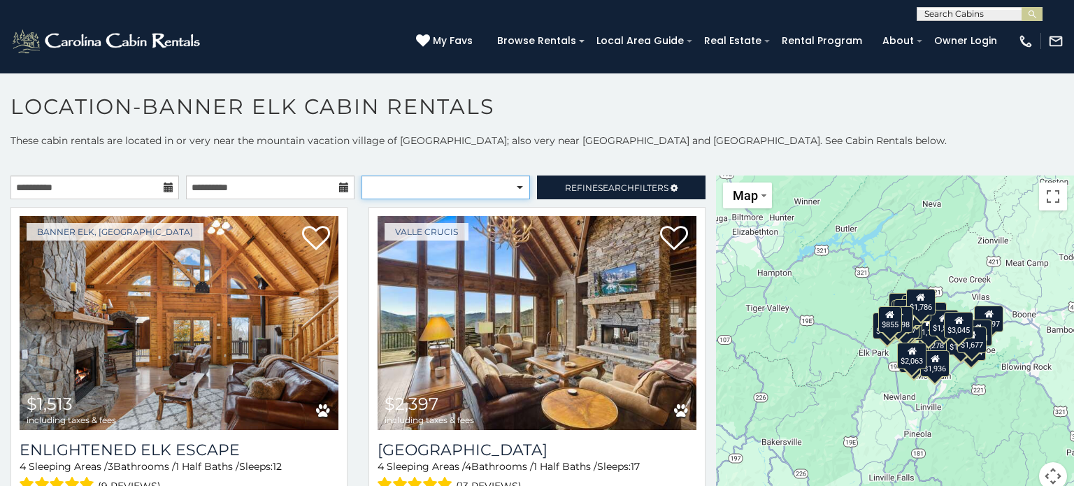
click at [508, 188] on select "**********" at bounding box center [446, 188] width 169 height 24
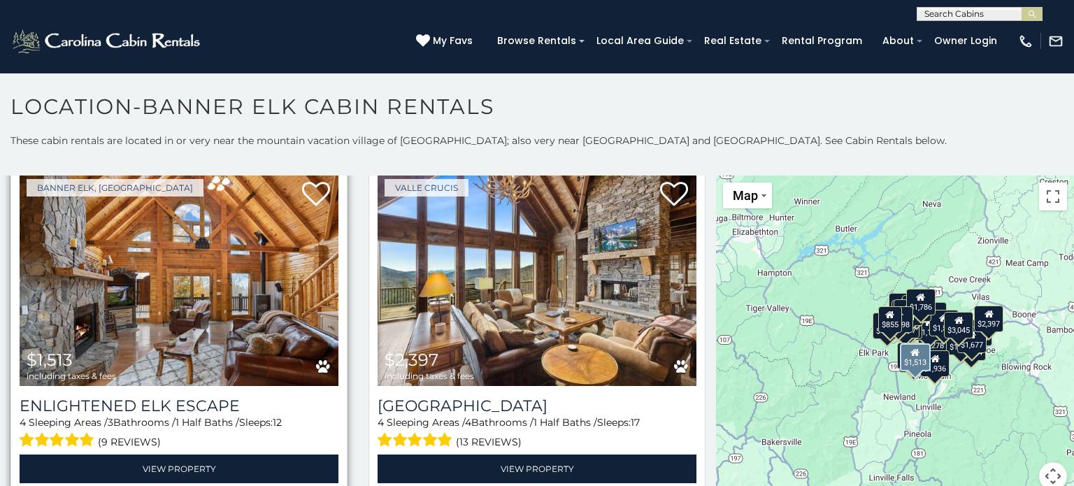
scroll to position [47, 0]
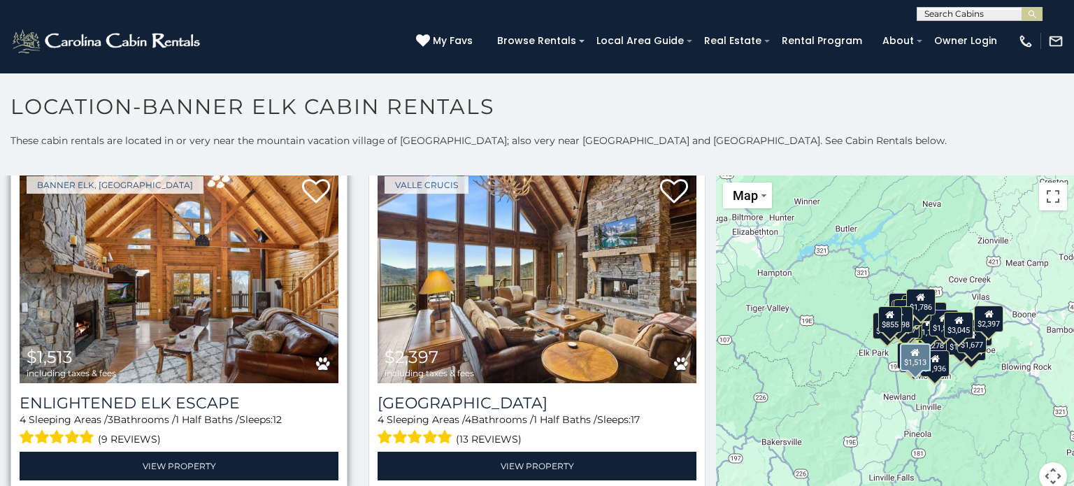
click at [284, 322] on img at bounding box center [179, 276] width 319 height 214
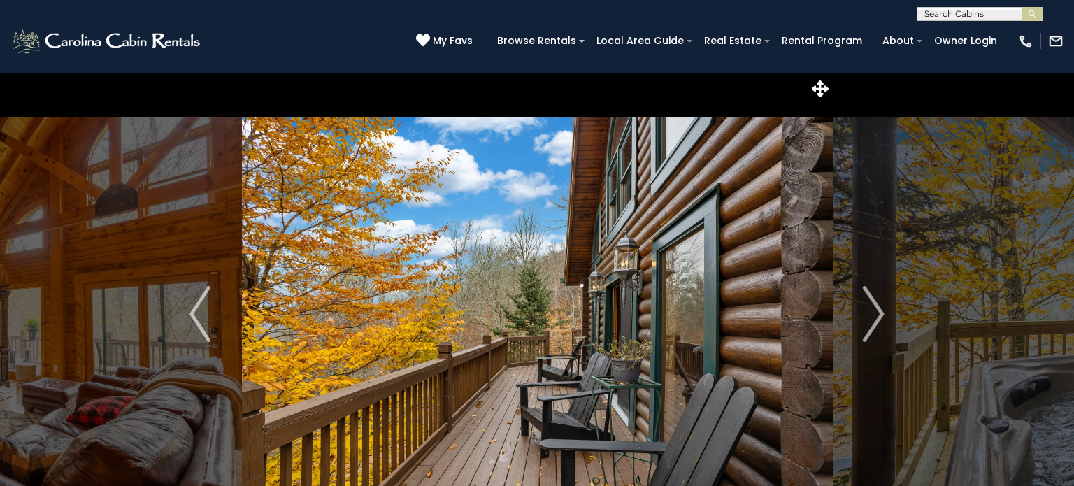
click at [872, 307] on img "Next" at bounding box center [874, 314] width 21 height 56
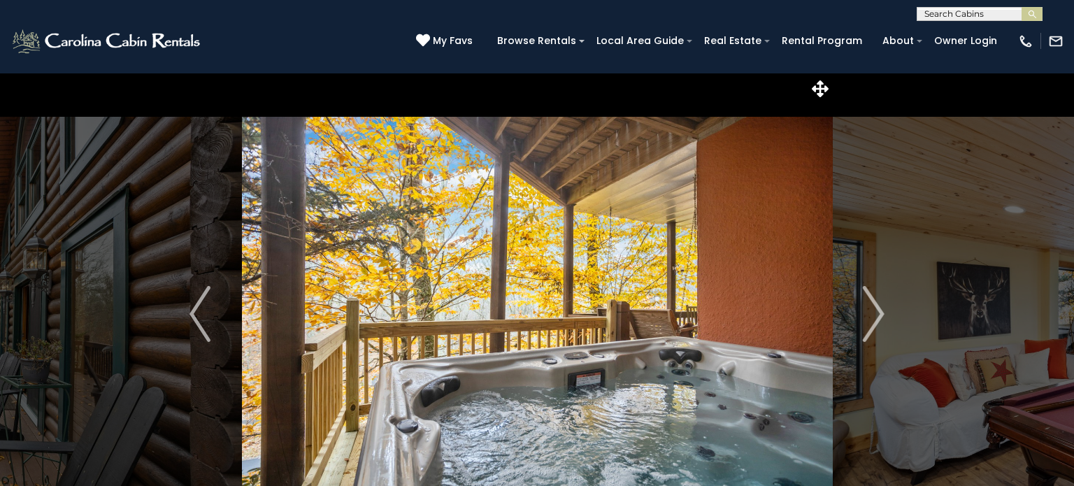
click at [872, 307] on img "Next" at bounding box center [874, 314] width 21 height 56
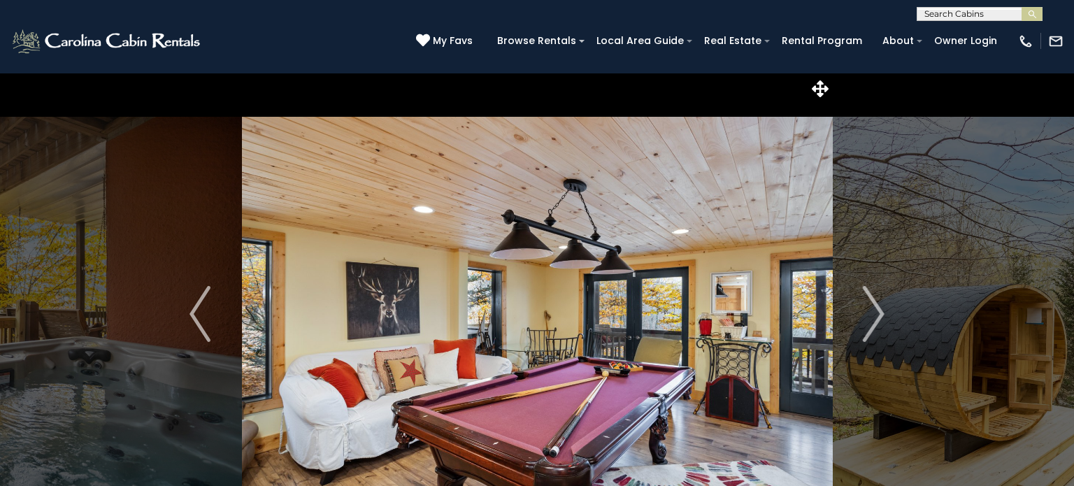
click at [872, 307] on img "Next" at bounding box center [874, 314] width 21 height 56
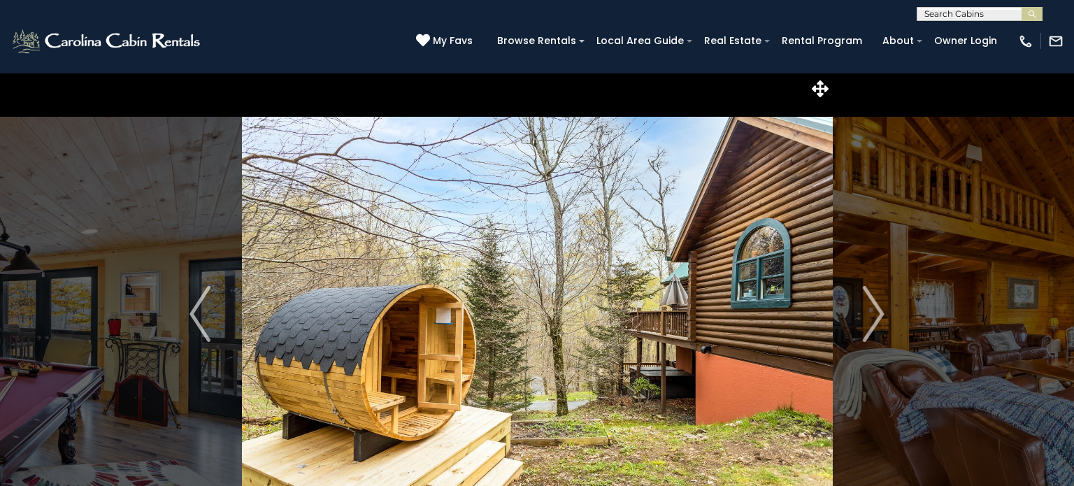
click at [872, 307] on img "Next" at bounding box center [874, 314] width 21 height 56
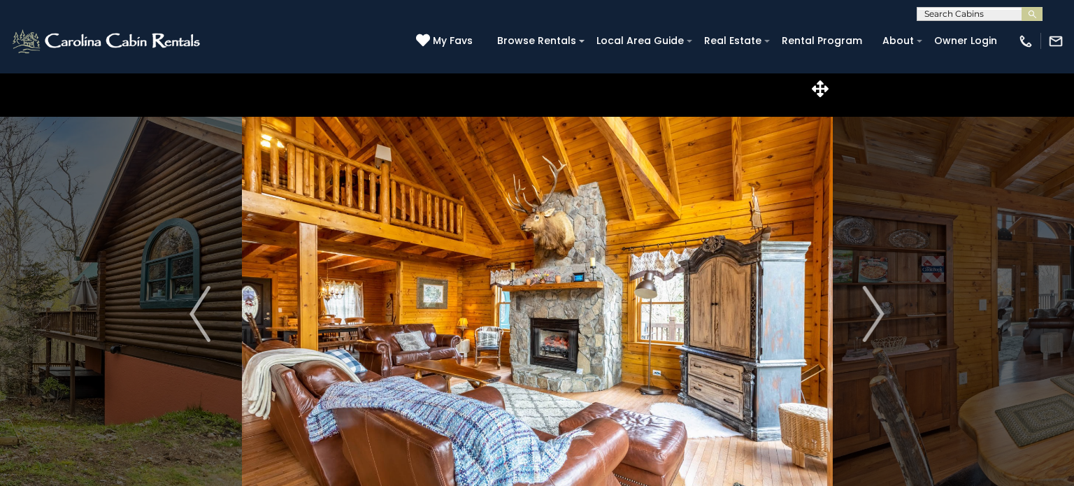
click at [872, 307] on img "Next" at bounding box center [874, 314] width 21 height 56
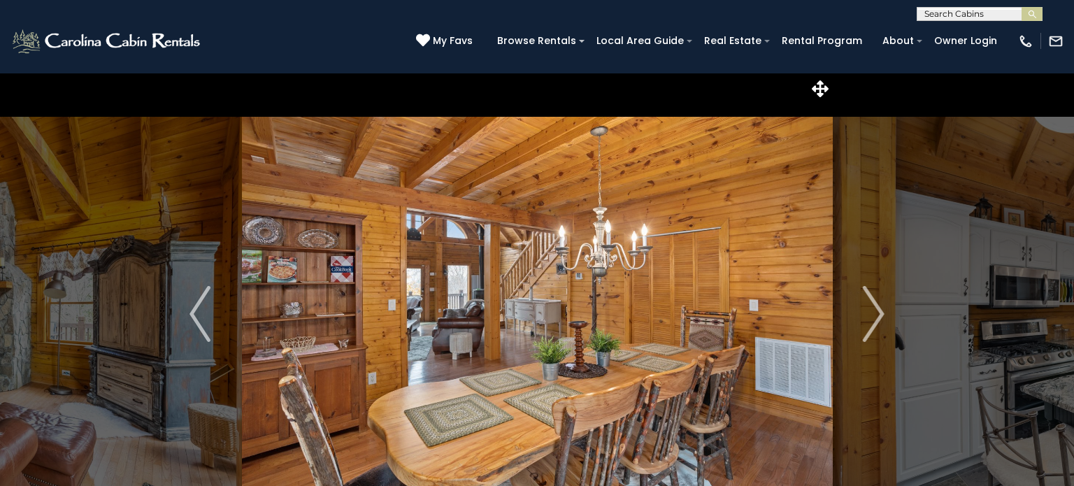
click at [872, 307] on img "Next" at bounding box center [874, 314] width 21 height 56
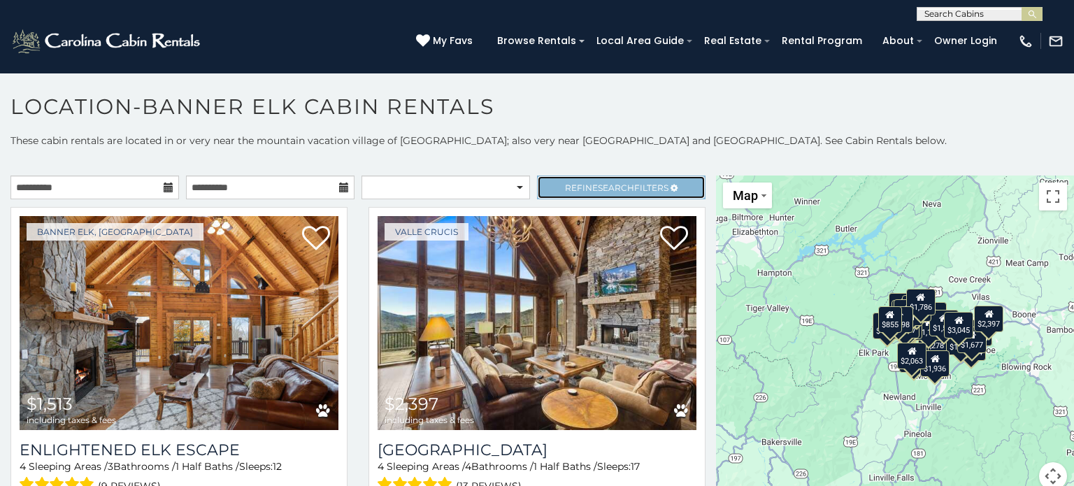
click at [630, 183] on span "Search" at bounding box center [616, 188] width 36 height 10
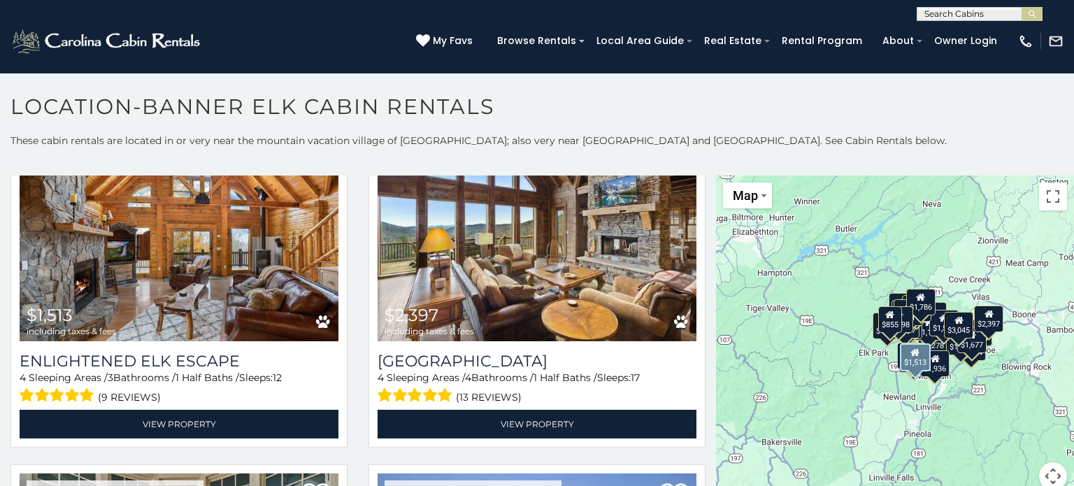
scroll to position [493, 0]
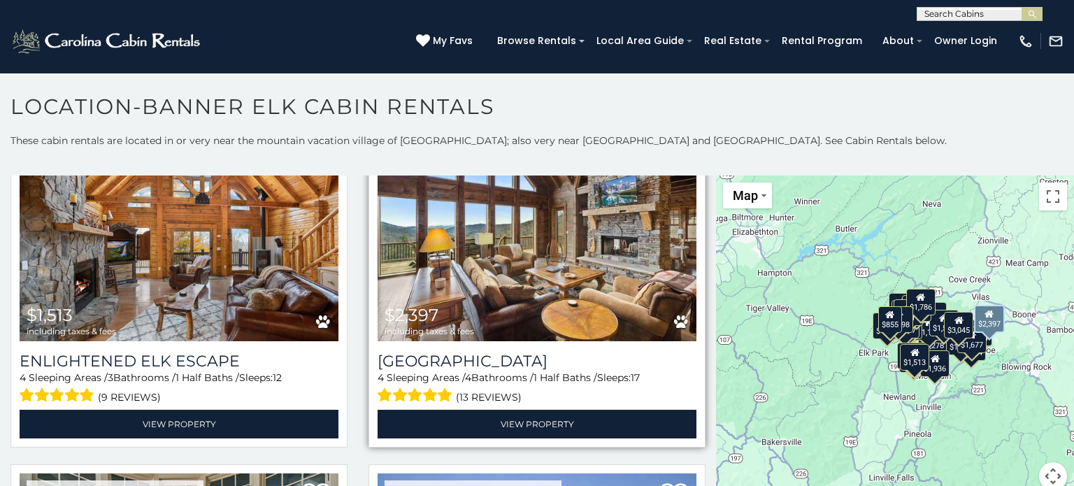
click at [526, 252] on img at bounding box center [537, 234] width 319 height 214
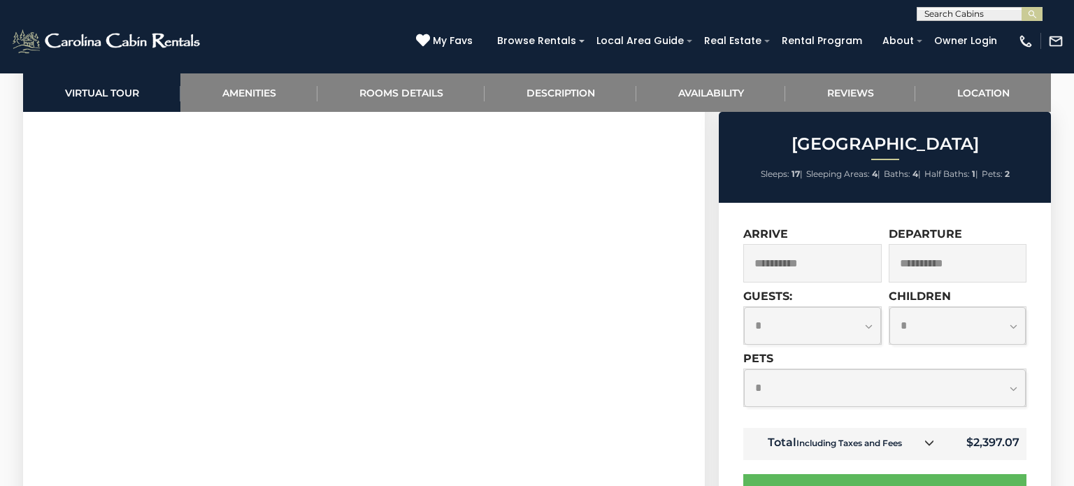
scroll to position [741, 0]
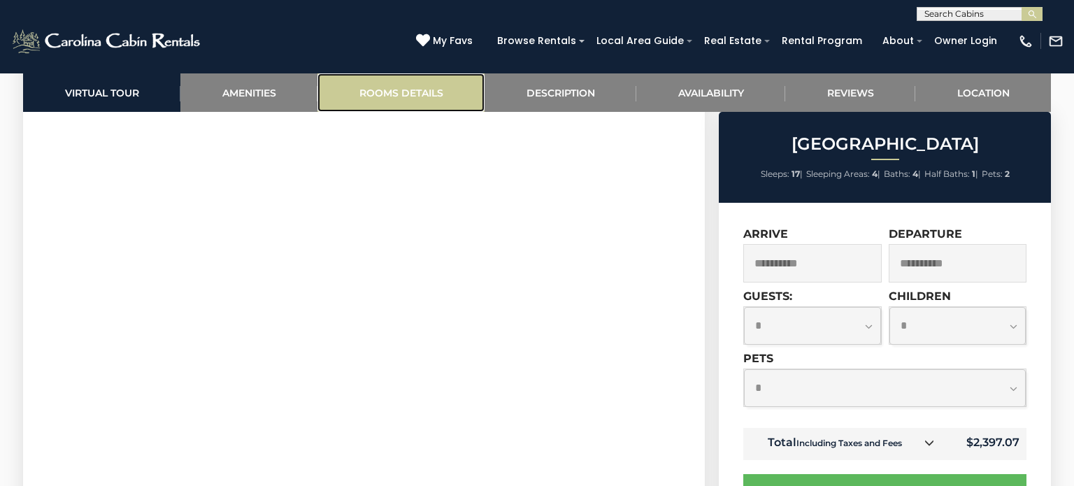
click at [420, 96] on link "Rooms Details" at bounding box center [401, 92] width 167 height 38
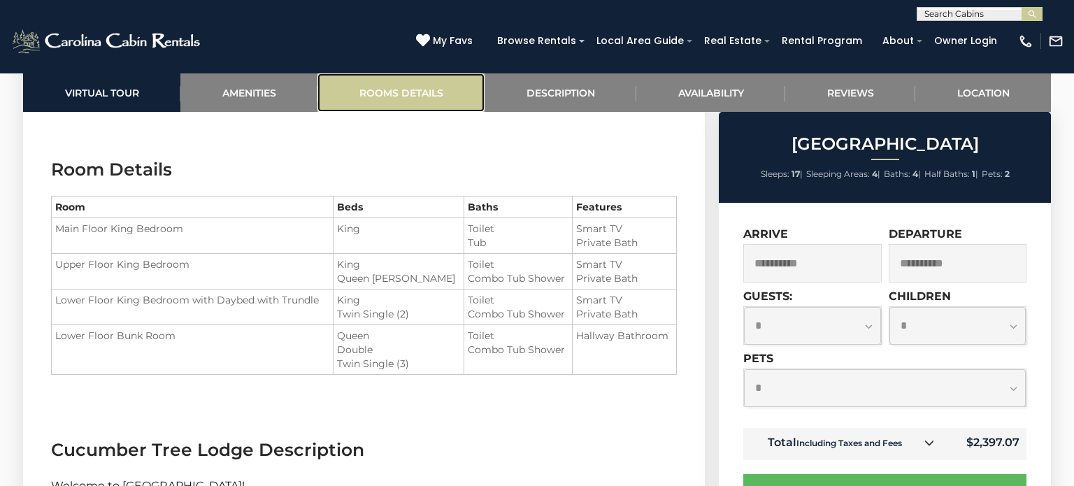
scroll to position [1711, 0]
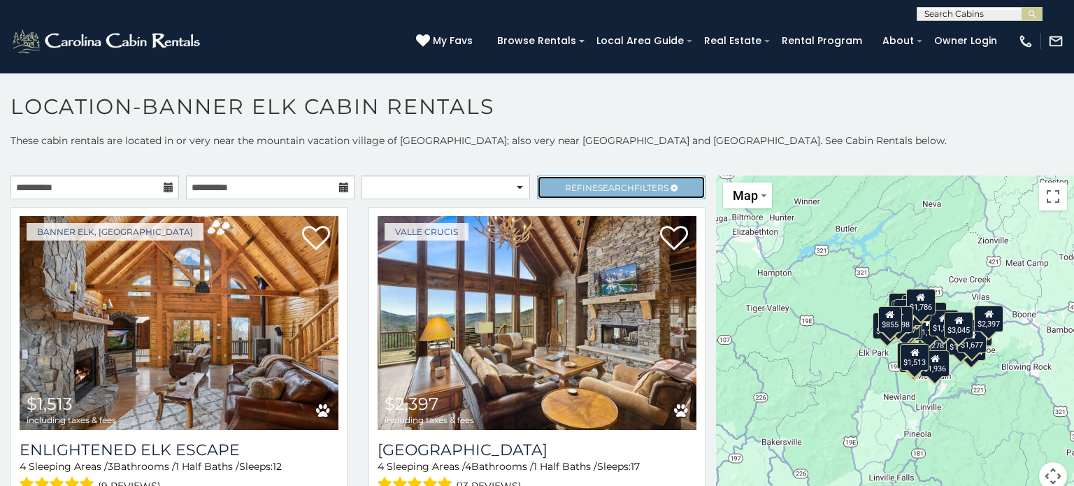
click at [625, 188] on span "Search" at bounding box center [616, 188] width 36 height 10
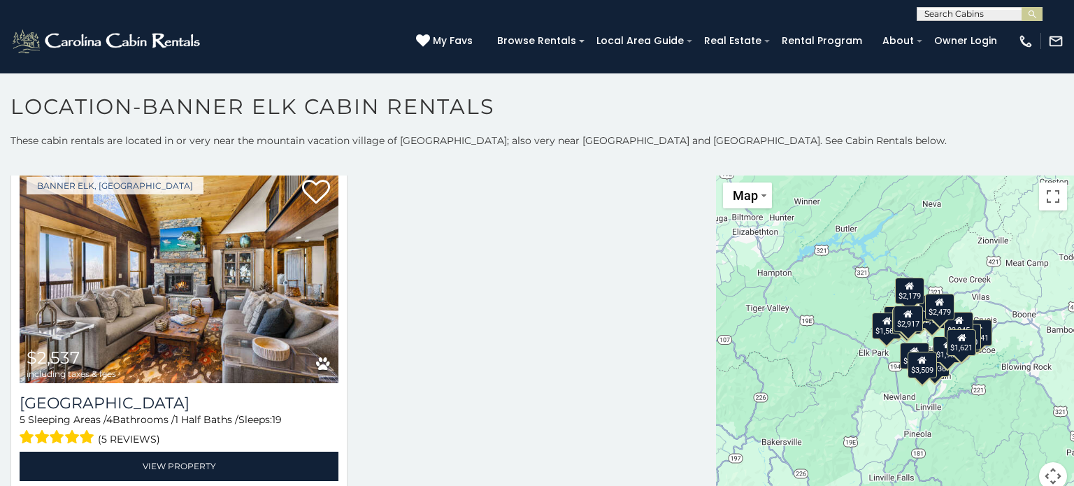
scroll to position [3572, 0]
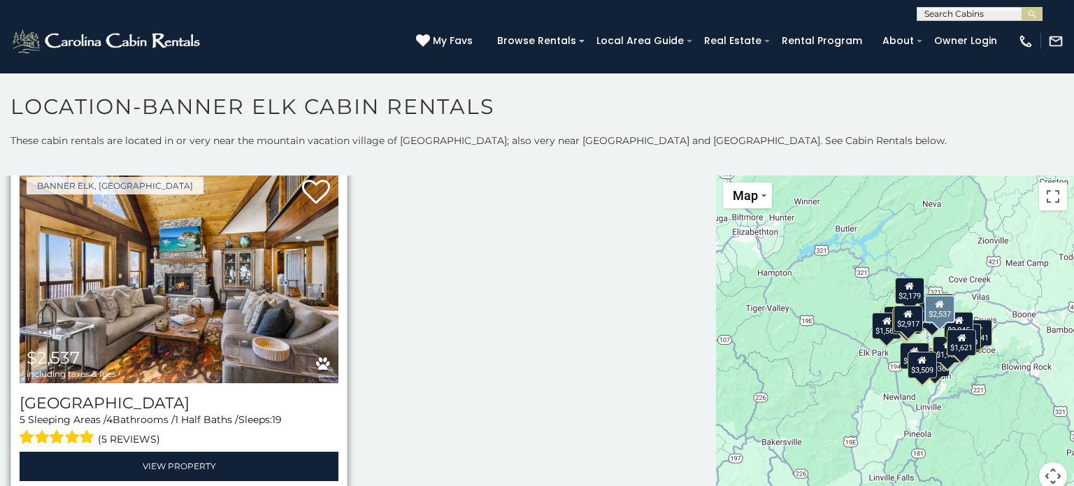
click at [243, 314] on img at bounding box center [179, 277] width 319 height 214
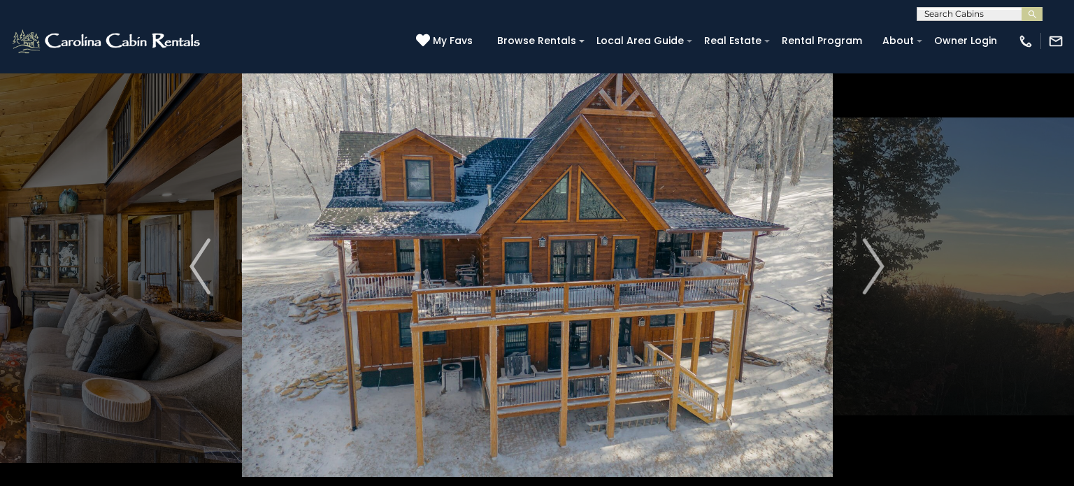
scroll to position [48, 0]
click at [874, 272] on img "Next" at bounding box center [874, 266] width 21 height 56
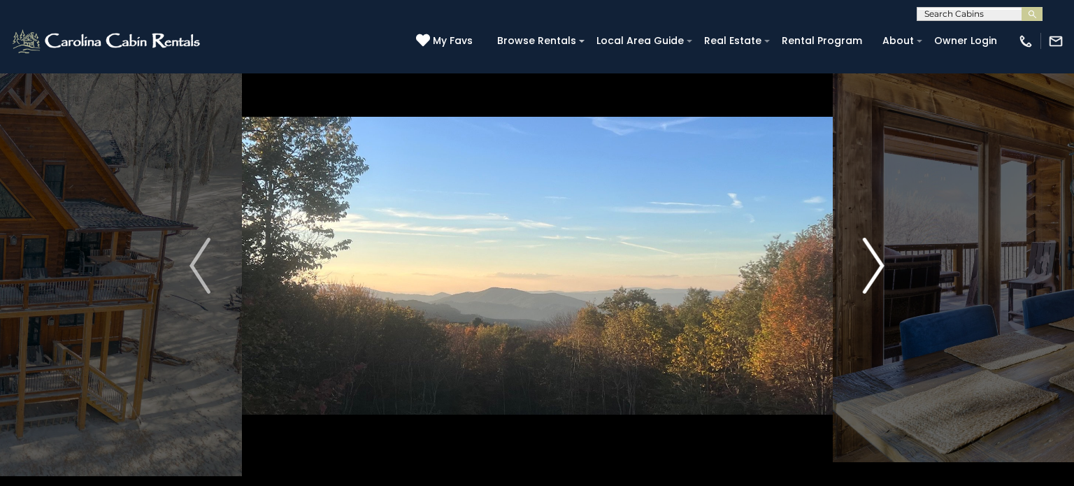
click at [874, 272] on img "Next" at bounding box center [874, 266] width 21 height 56
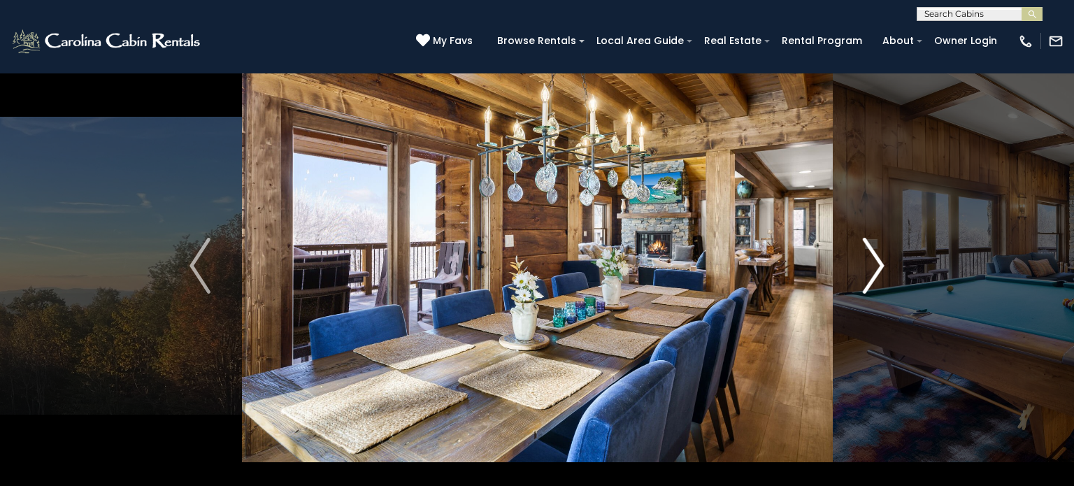
click at [874, 272] on img "Next" at bounding box center [874, 266] width 21 height 56
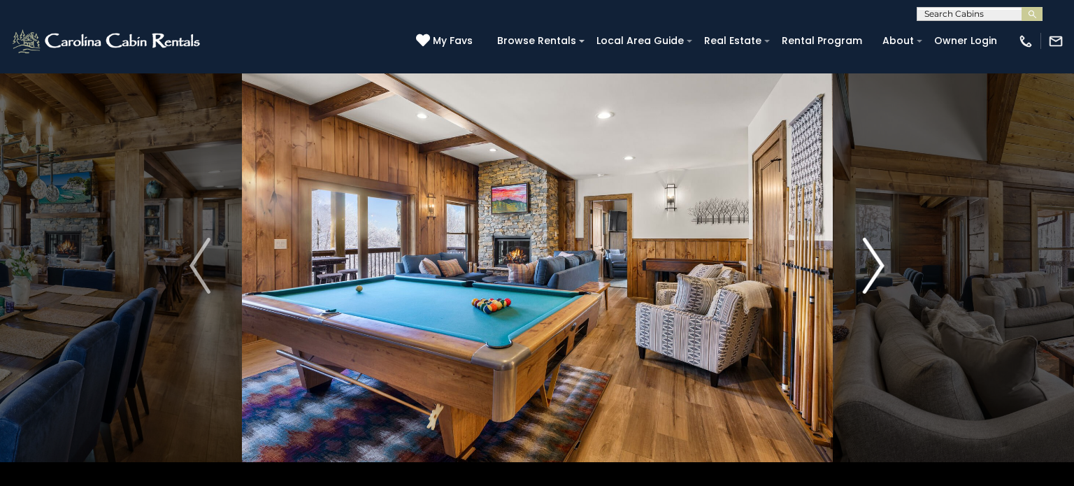
click at [874, 272] on img "Next" at bounding box center [874, 266] width 21 height 56
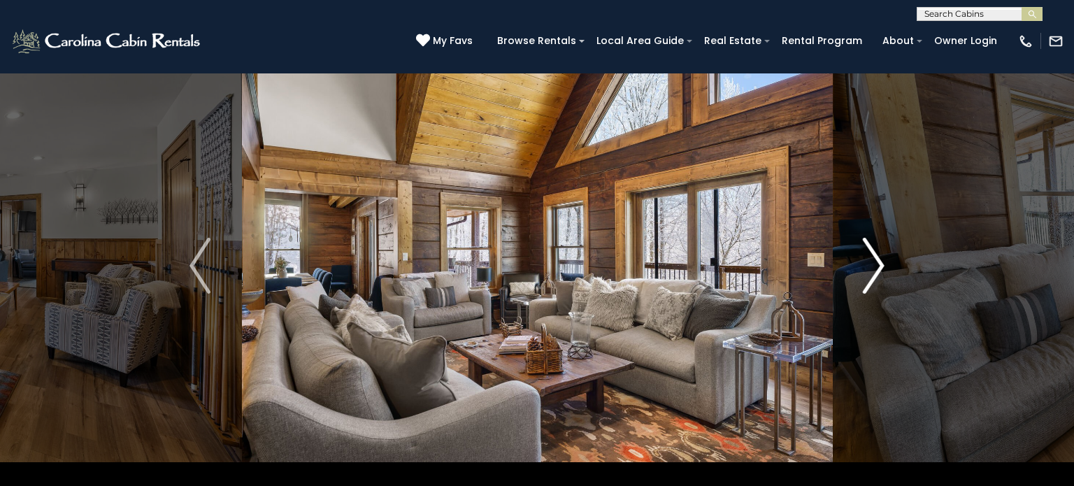
click at [874, 272] on img "Next" at bounding box center [874, 266] width 21 height 56
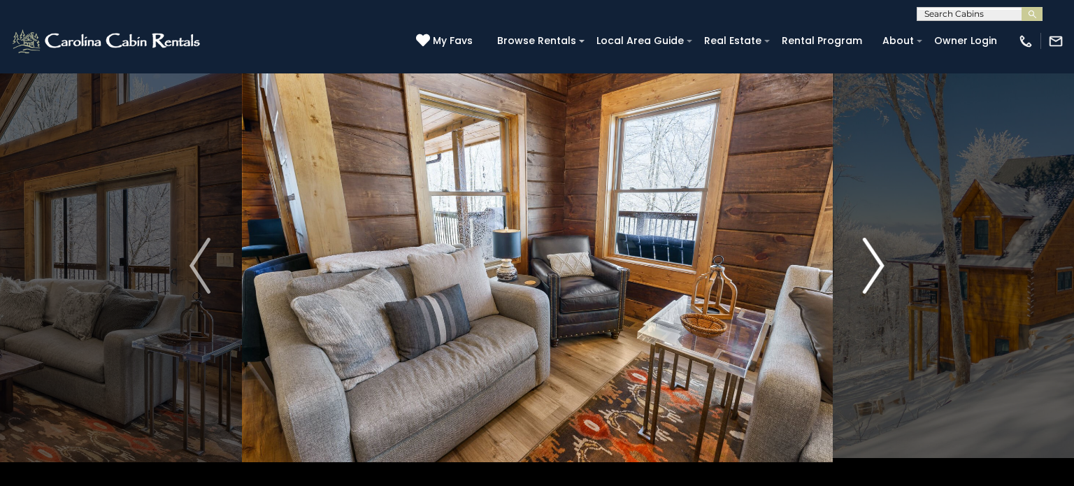
click at [874, 272] on img "Next" at bounding box center [874, 266] width 21 height 56
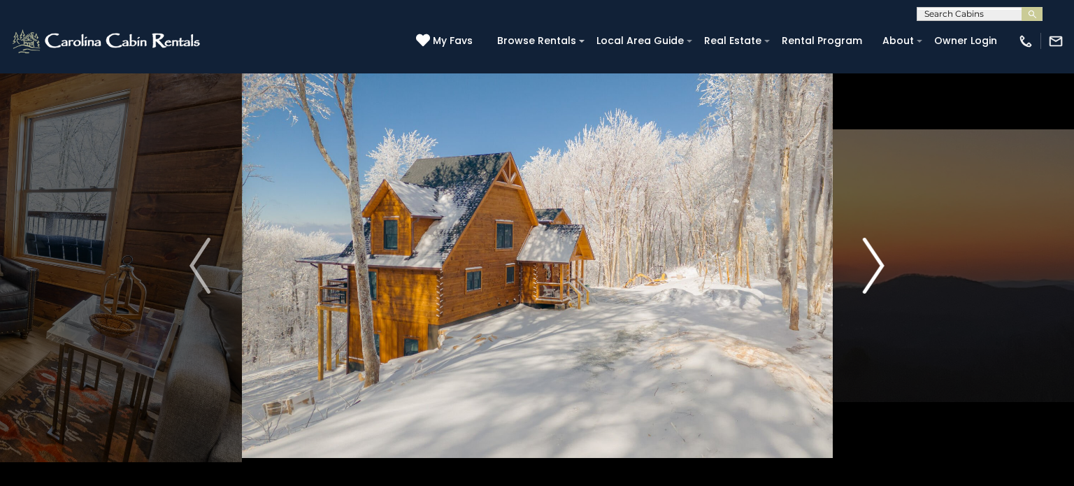
click at [876, 266] on img "Next" at bounding box center [874, 266] width 21 height 56
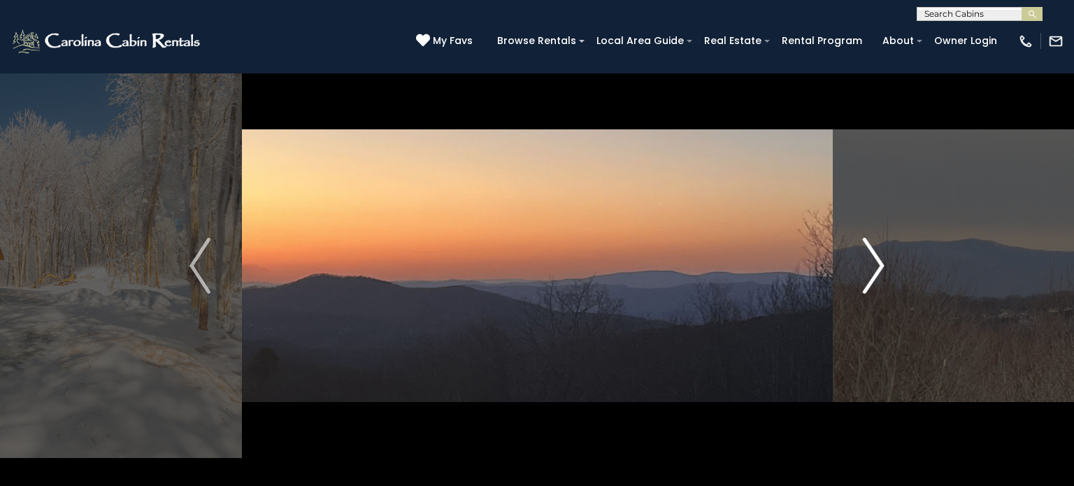
click at [876, 266] on img "Next" at bounding box center [874, 266] width 21 height 56
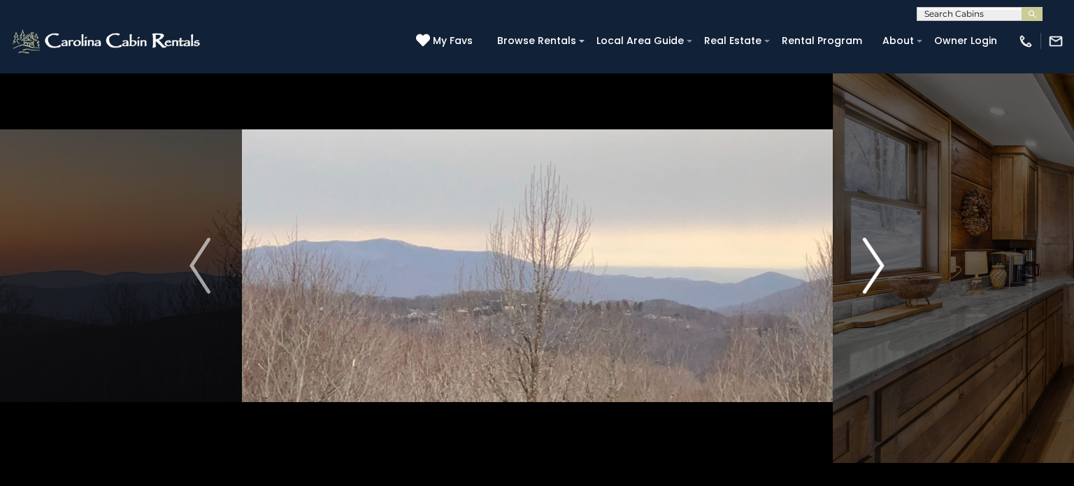
click at [876, 266] on img "Next" at bounding box center [874, 266] width 21 height 56
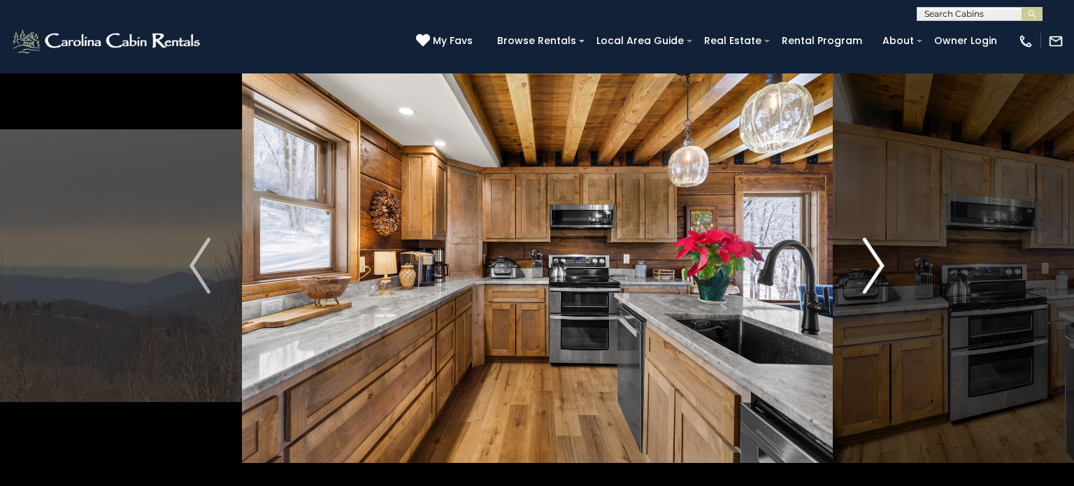
click at [876, 266] on img "Next" at bounding box center [874, 266] width 21 height 56
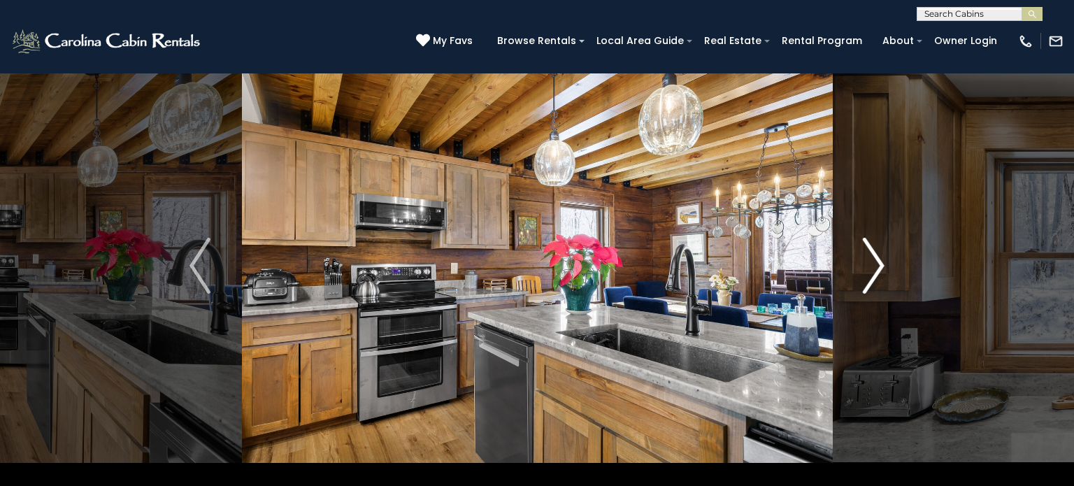
click at [876, 266] on img "Next" at bounding box center [874, 266] width 21 height 56
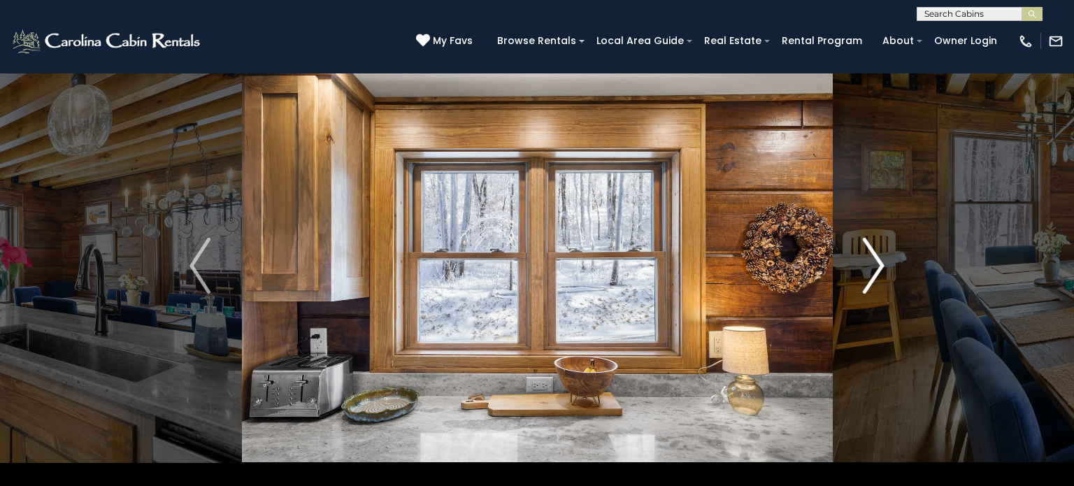
click at [876, 266] on img "Next" at bounding box center [874, 266] width 21 height 56
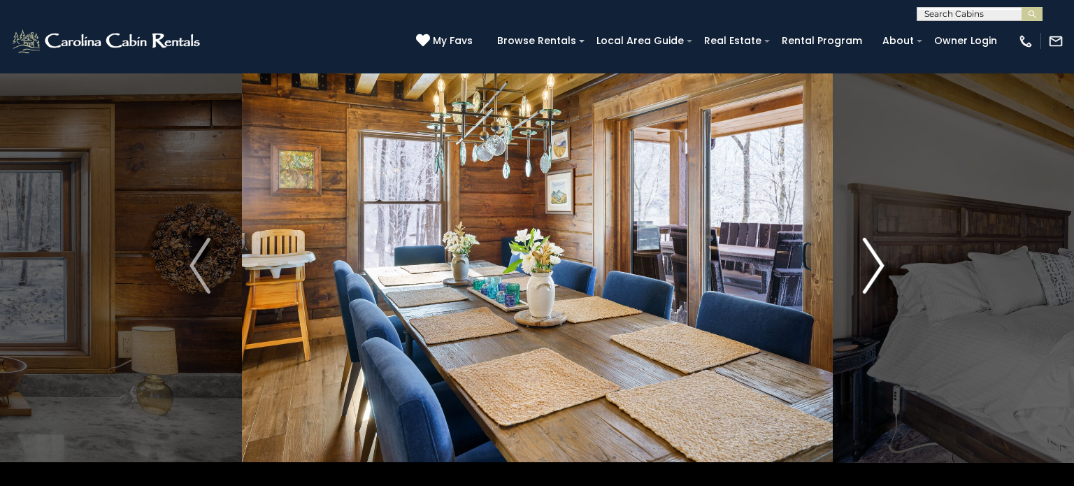
click at [876, 266] on img "Next" at bounding box center [874, 266] width 21 height 56
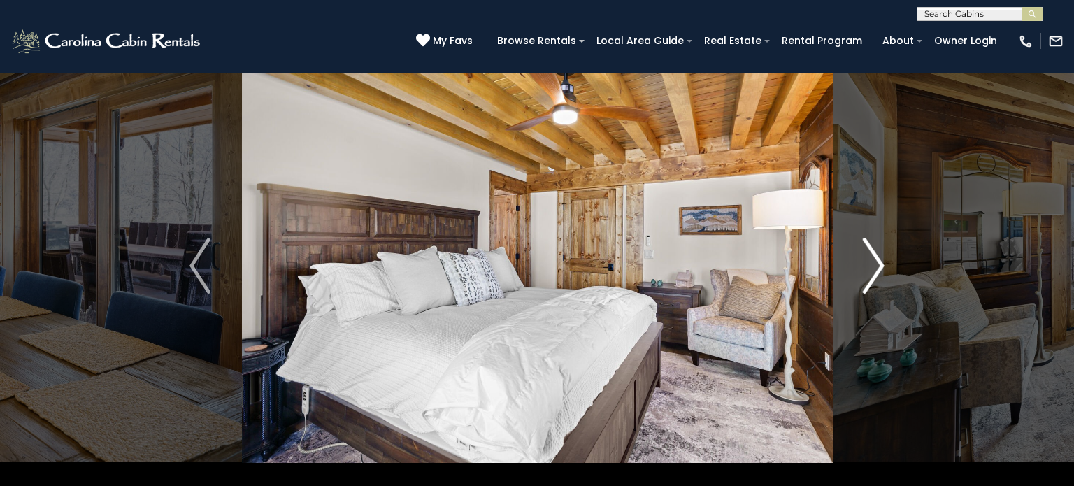
click at [876, 266] on img "Next" at bounding box center [874, 266] width 21 height 56
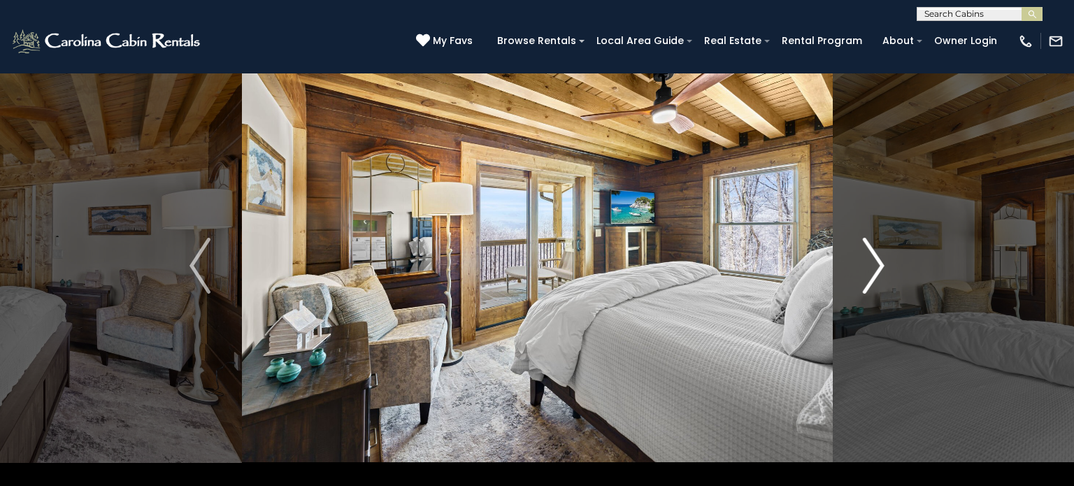
click at [876, 266] on img "Next" at bounding box center [874, 266] width 21 height 56
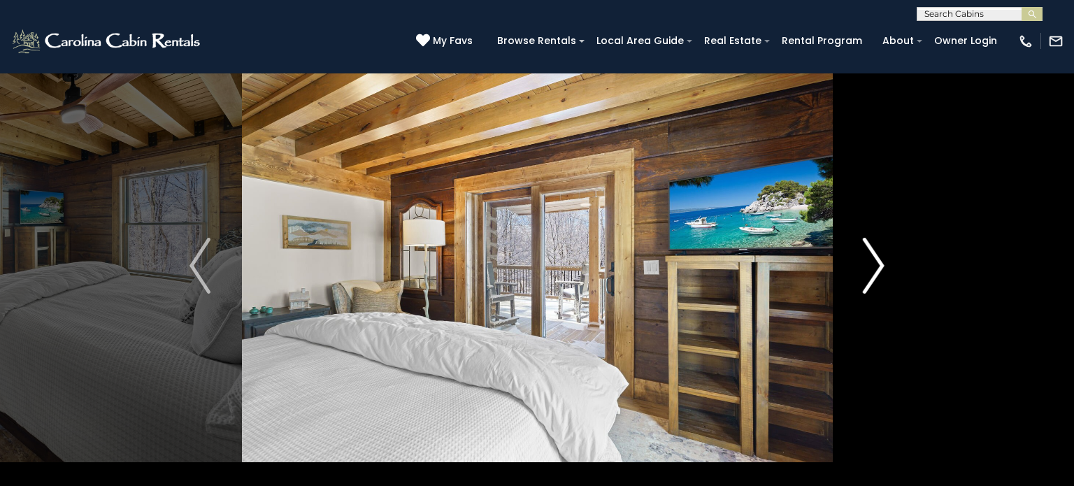
click at [876, 266] on img "Next" at bounding box center [874, 266] width 21 height 56
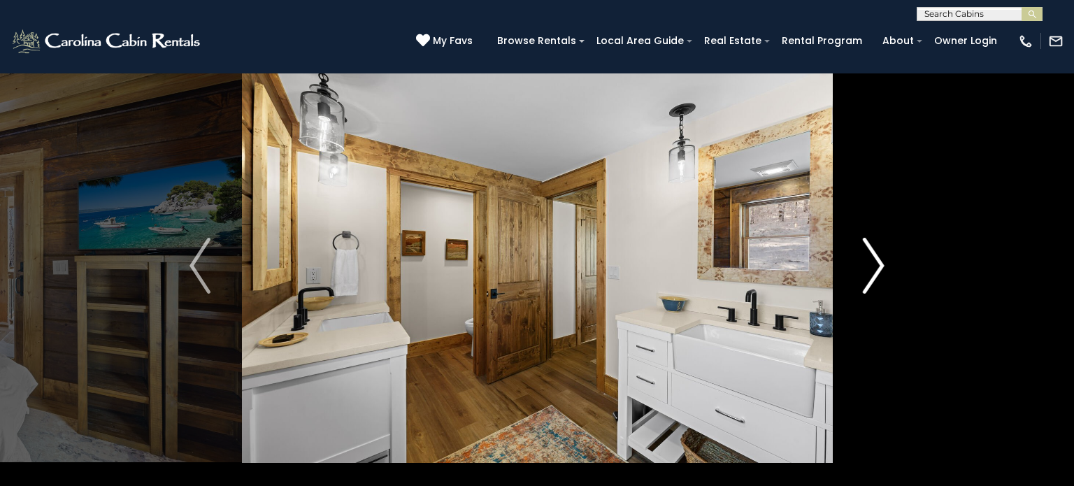
click at [876, 266] on img "Next" at bounding box center [874, 266] width 21 height 56
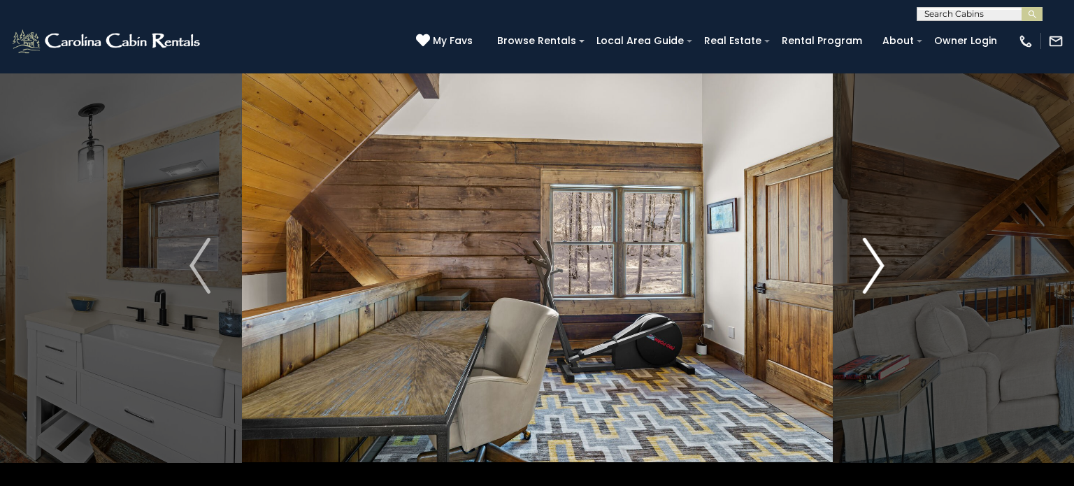
click at [876, 266] on img "Next" at bounding box center [874, 266] width 21 height 56
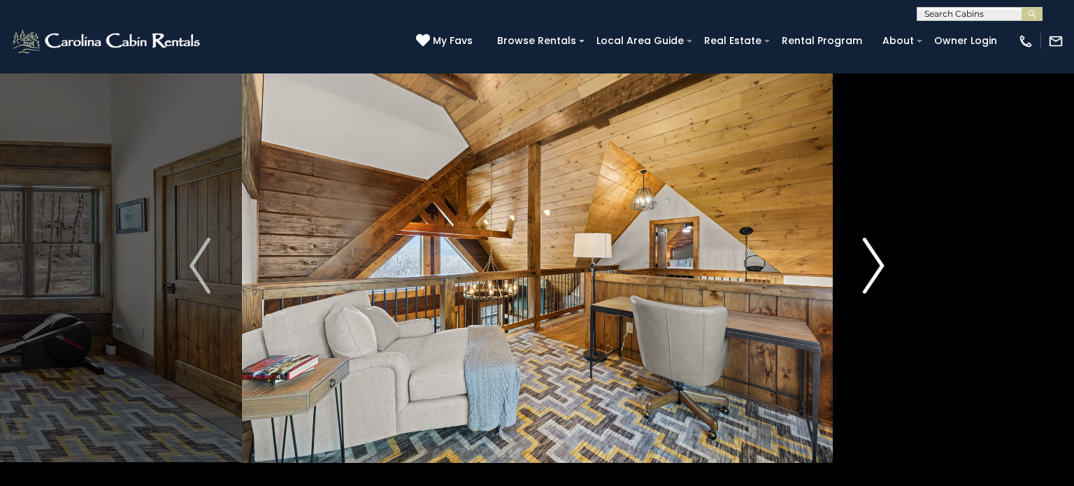
click at [876, 266] on img "Next" at bounding box center [874, 266] width 21 height 56
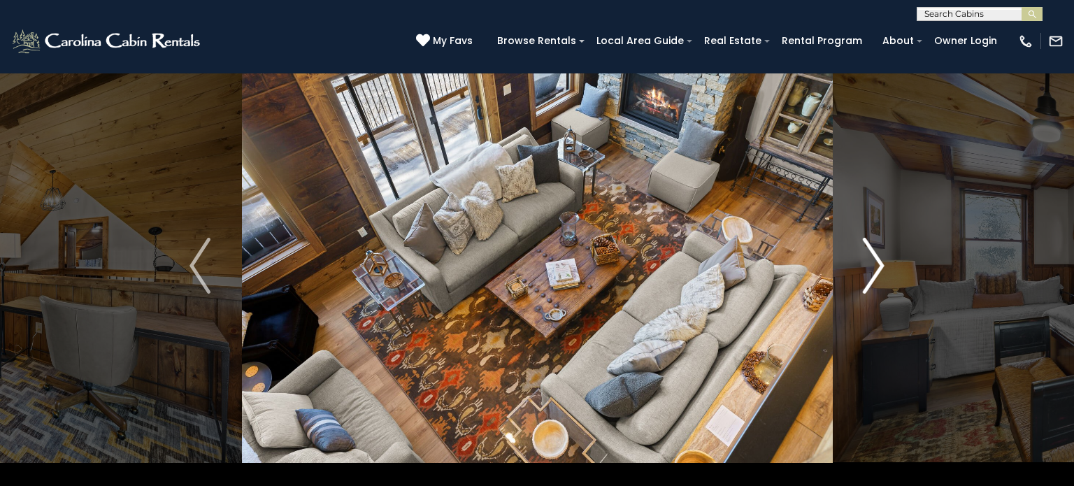
click at [876, 266] on img "Next" at bounding box center [874, 266] width 21 height 56
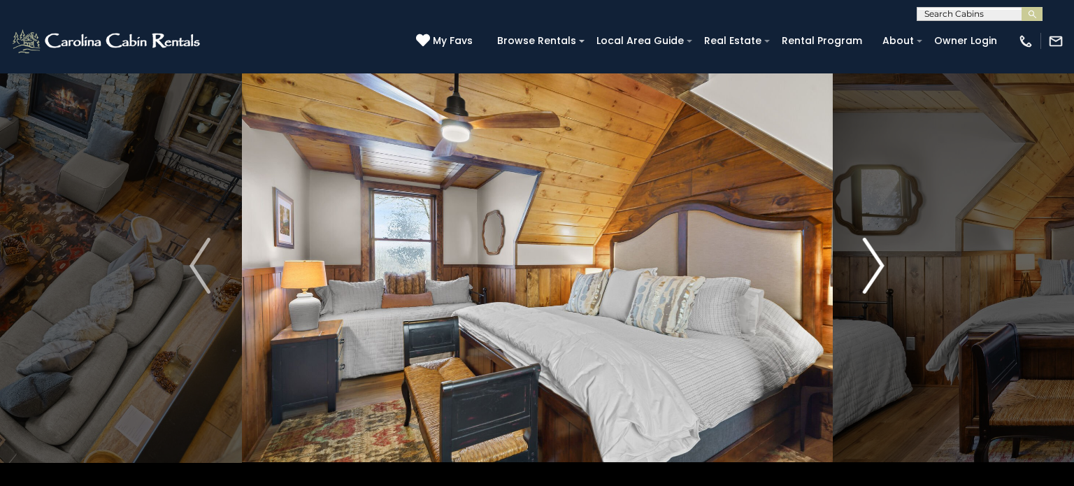
click at [876, 266] on img "Next" at bounding box center [874, 266] width 21 height 56
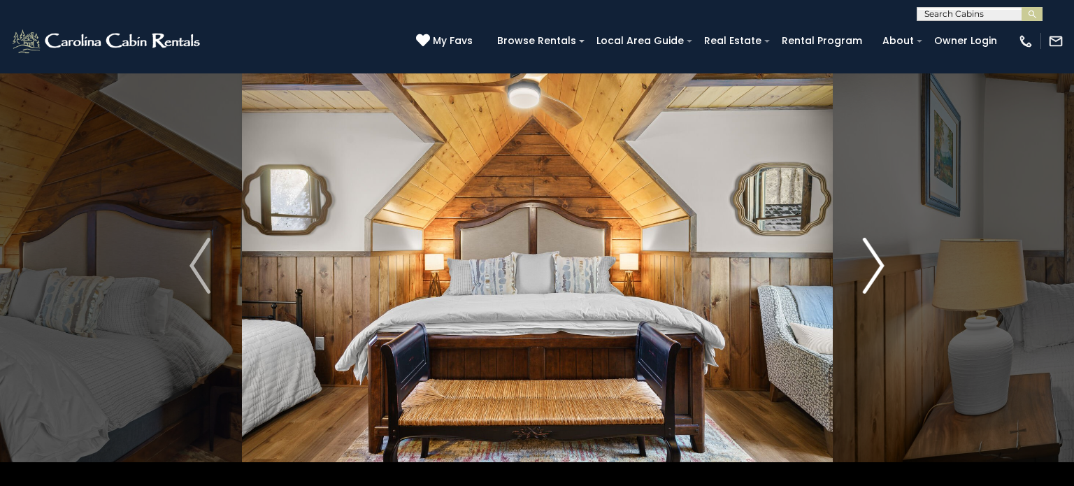
click at [876, 266] on img "Next" at bounding box center [874, 266] width 21 height 56
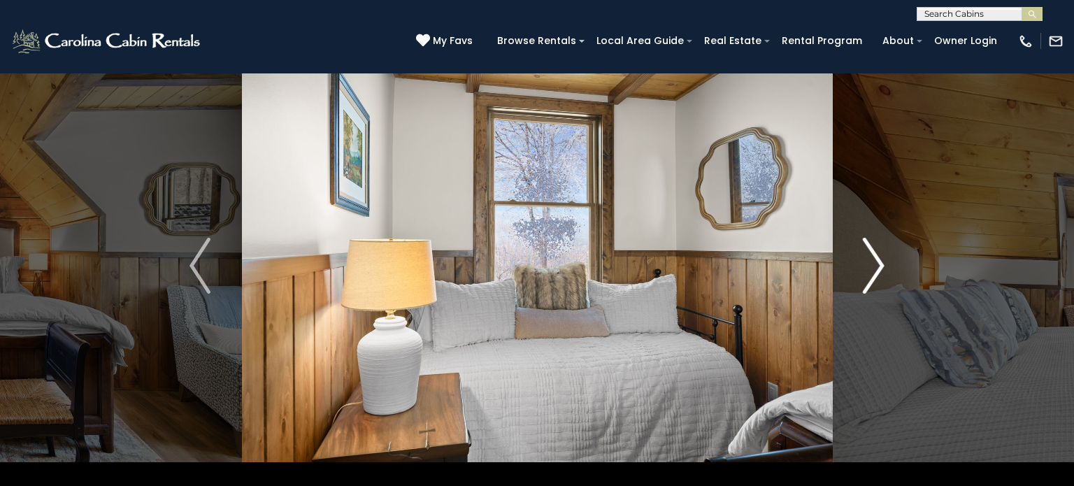
click at [876, 266] on img "Next" at bounding box center [874, 266] width 21 height 56
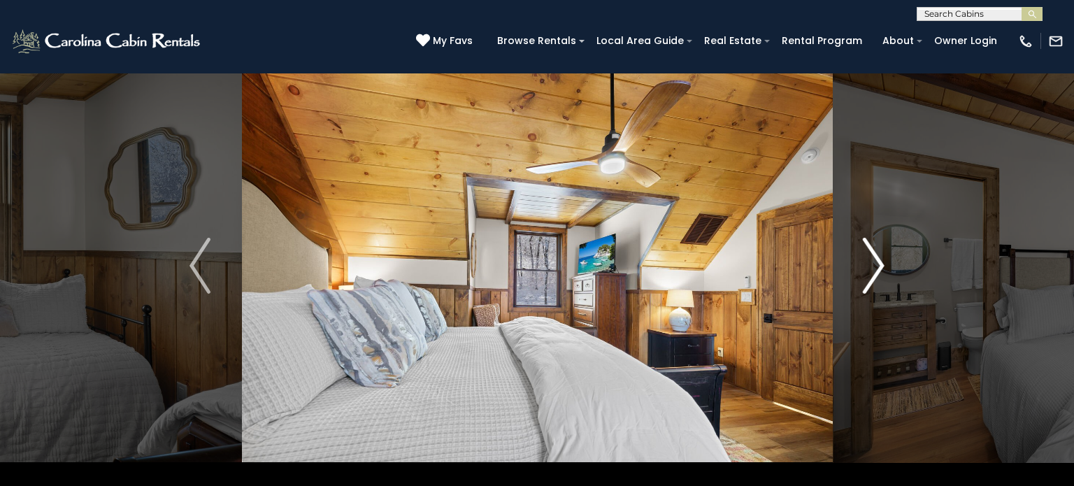
click at [876, 266] on img "Next" at bounding box center [874, 266] width 21 height 56
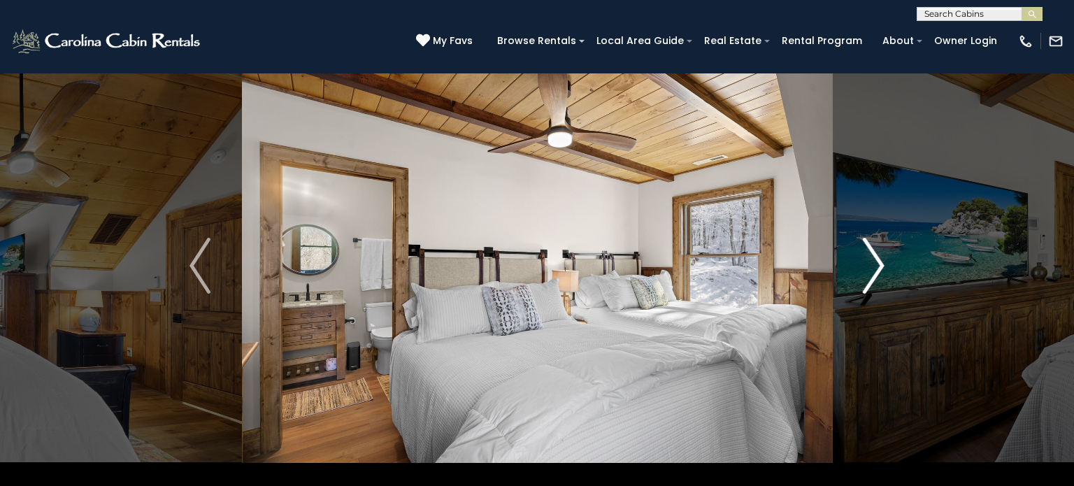
click at [876, 266] on img "Next" at bounding box center [874, 266] width 21 height 56
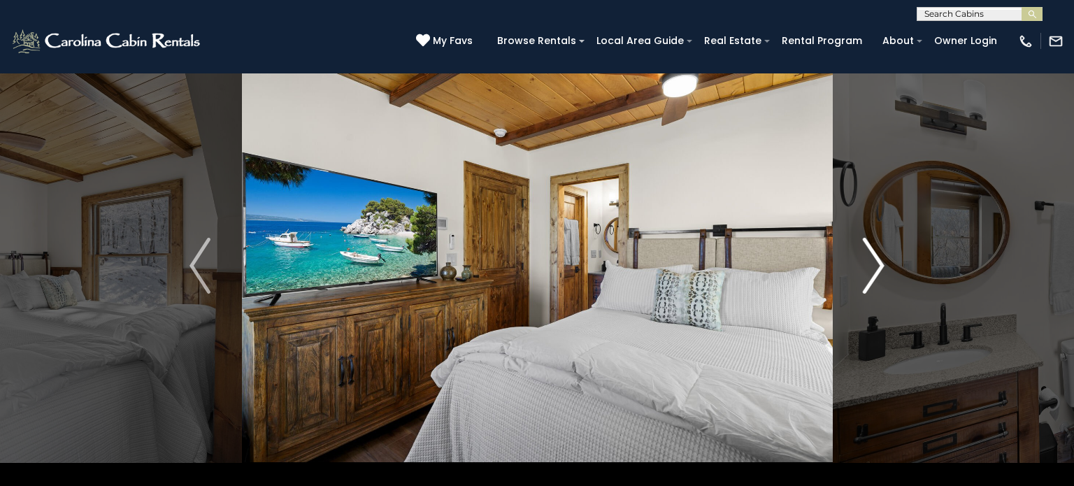
click at [876, 266] on img "Next" at bounding box center [874, 266] width 21 height 56
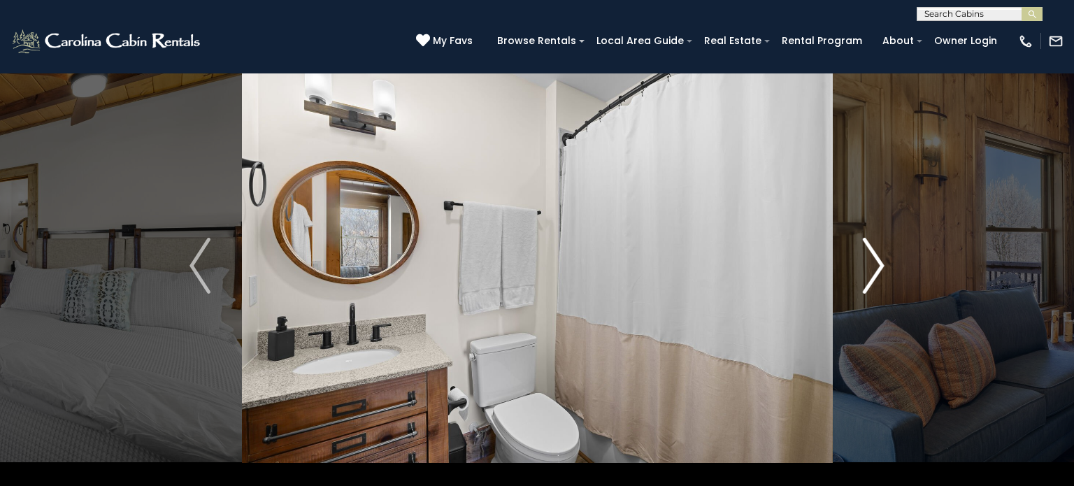
click at [876, 266] on img "Next" at bounding box center [874, 266] width 21 height 56
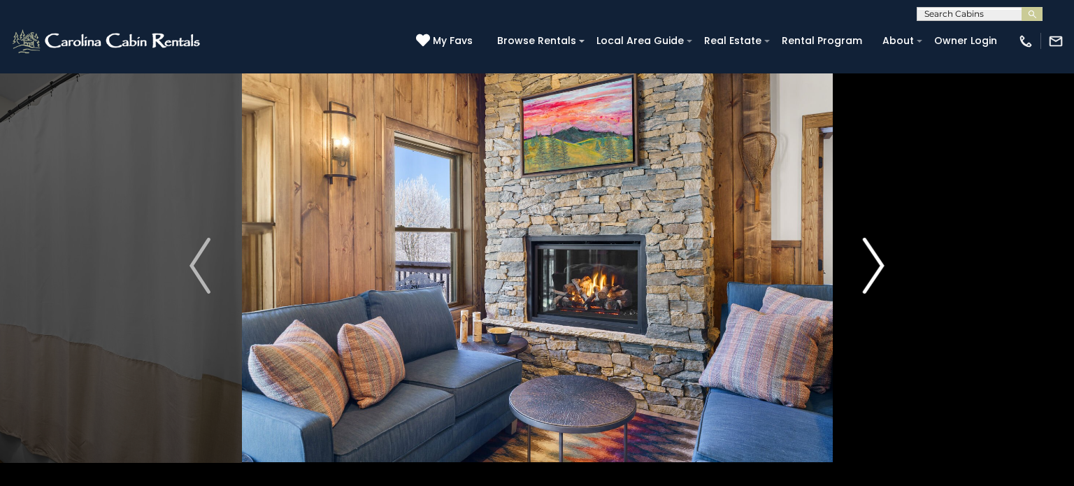
click at [876, 266] on img "Next" at bounding box center [874, 266] width 21 height 56
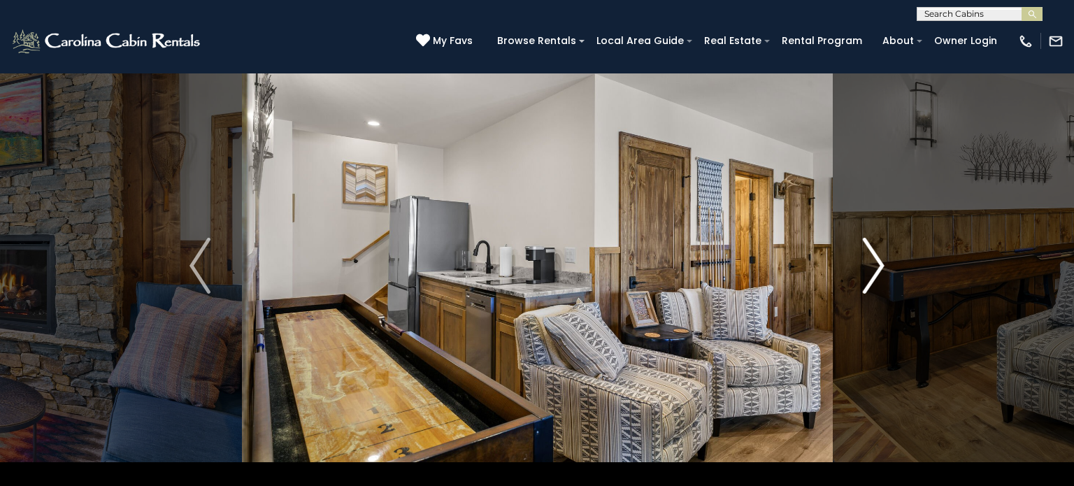
click at [876, 266] on img "Next" at bounding box center [874, 266] width 21 height 56
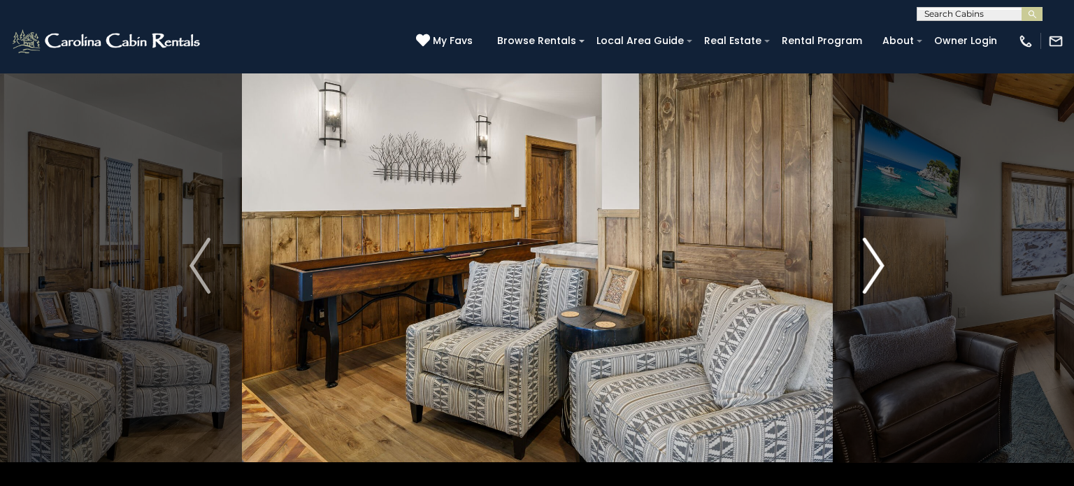
click at [876, 266] on img "Next" at bounding box center [874, 266] width 21 height 56
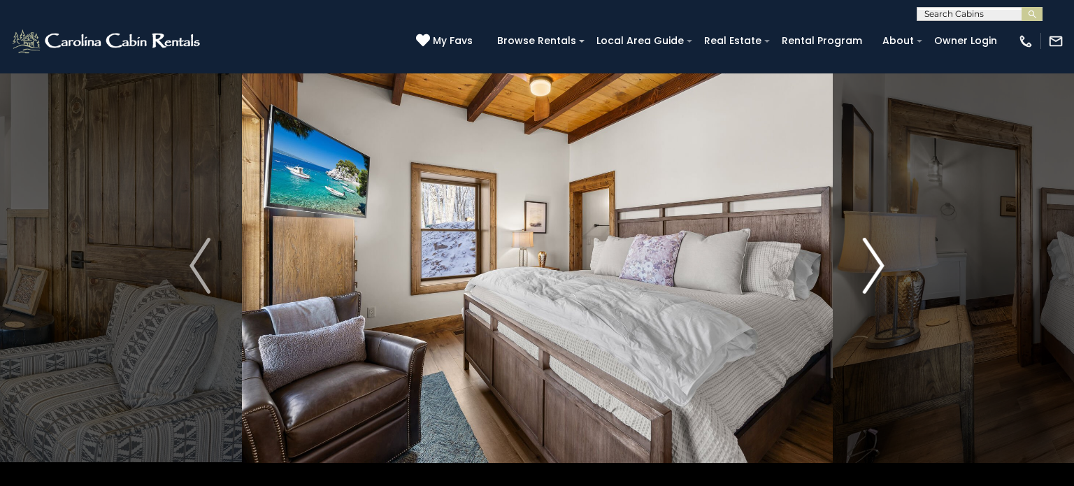
click at [876, 266] on img "Next" at bounding box center [874, 266] width 21 height 56
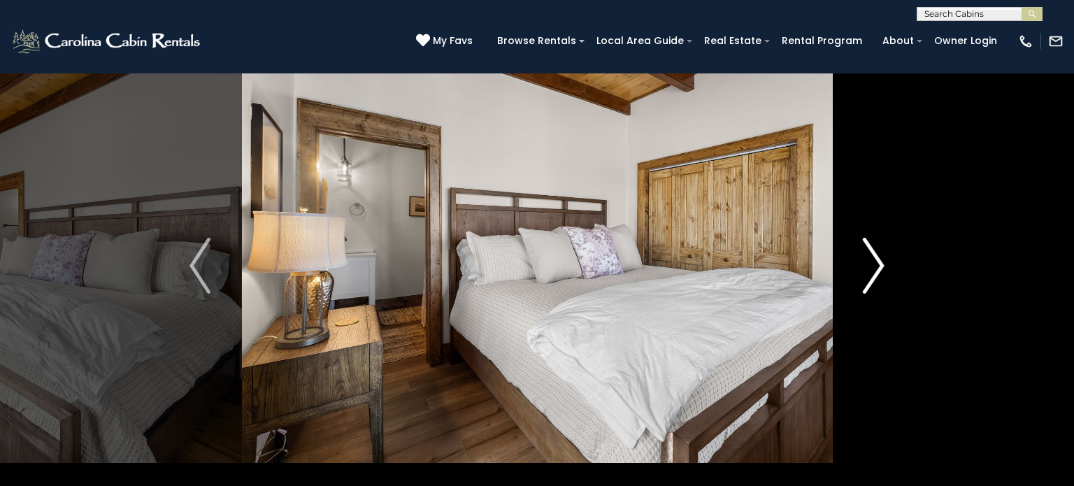
click at [876, 266] on img "Next" at bounding box center [874, 266] width 21 height 56
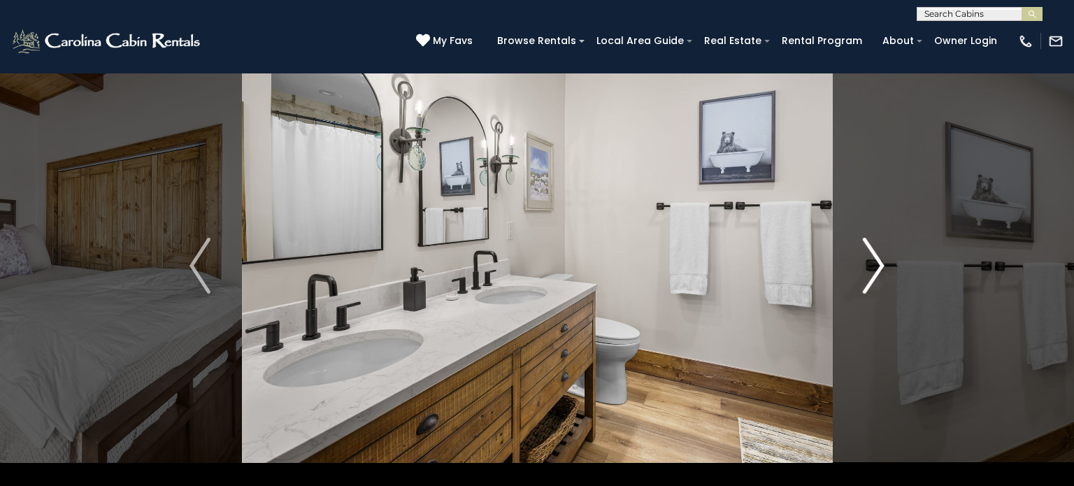
click at [876, 266] on img "Next" at bounding box center [874, 266] width 21 height 56
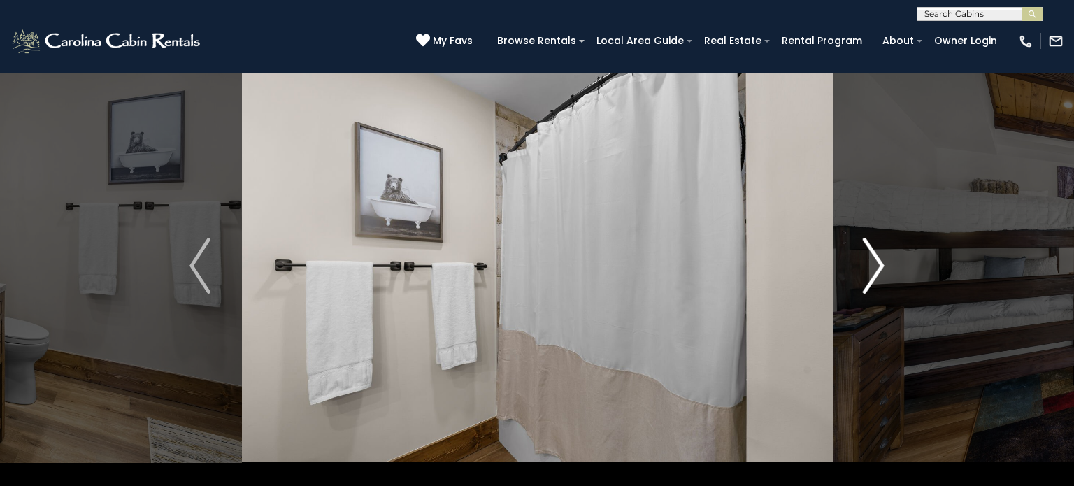
click at [876, 266] on img "Next" at bounding box center [874, 266] width 21 height 56
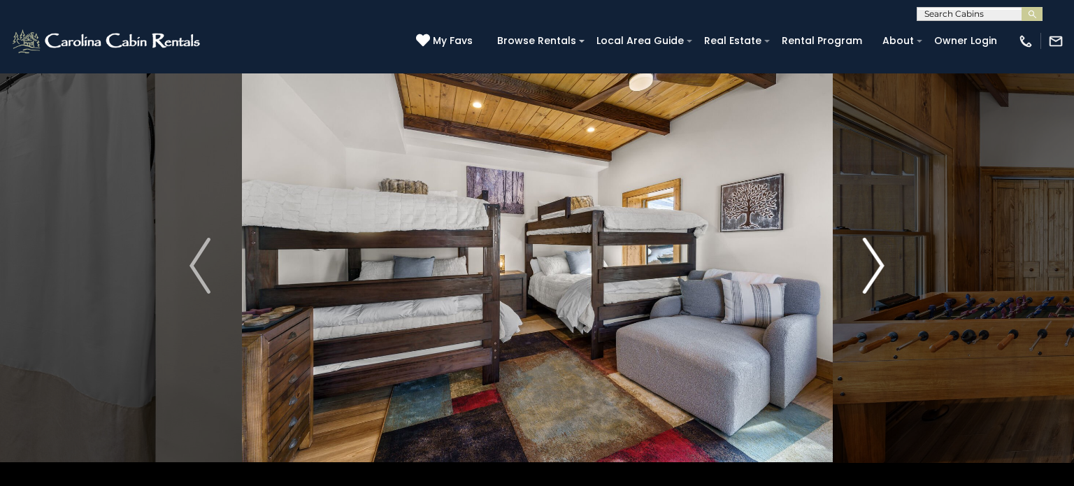
click at [876, 266] on img "Next" at bounding box center [874, 266] width 21 height 56
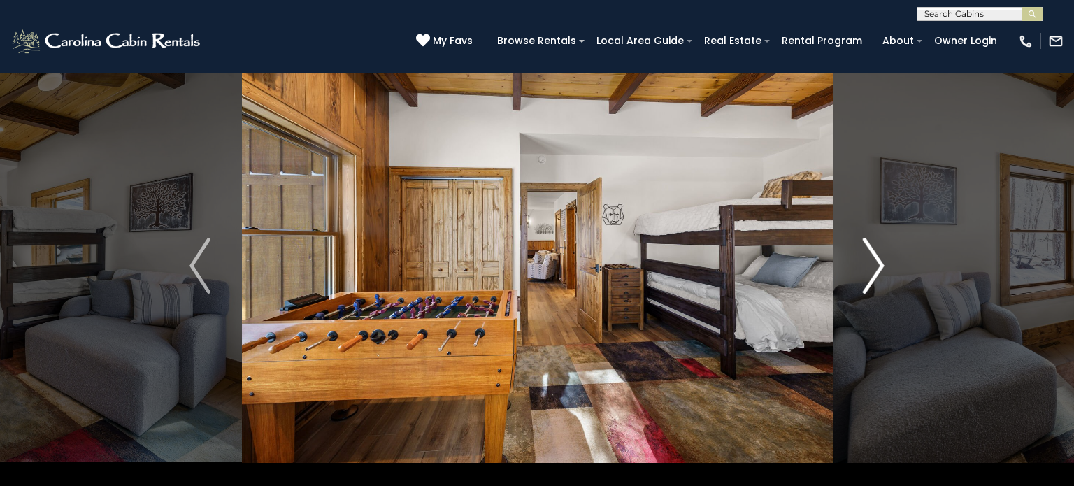
click at [876, 266] on img "Next" at bounding box center [874, 266] width 21 height 56
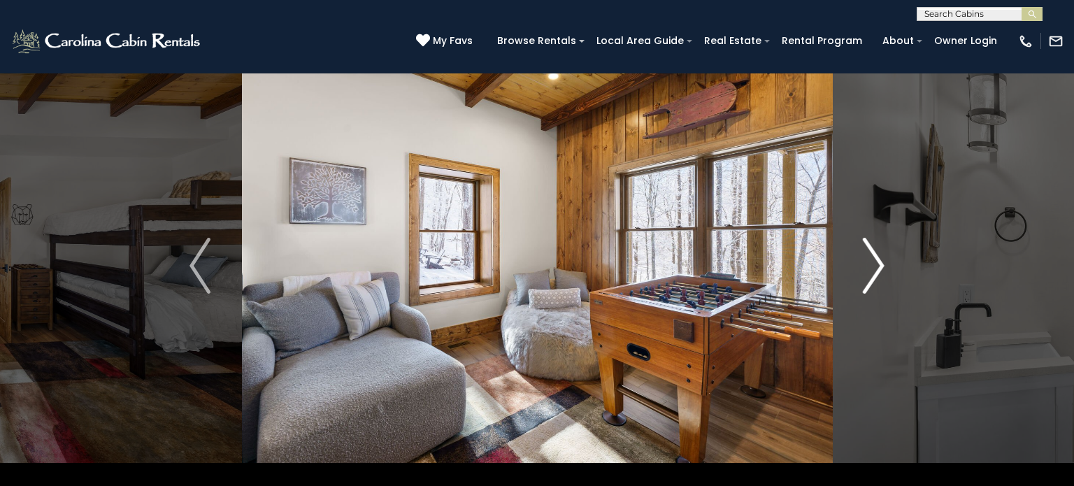
click at [876, 266] on img "Next" at bounding box center [874, 266] width 21 height 56
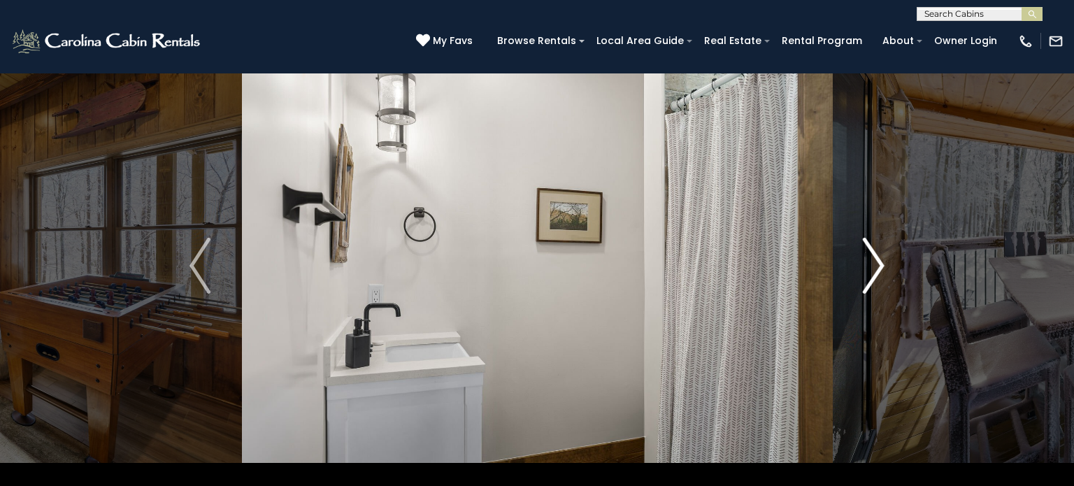
click at [876, 266] on img "Next" at bounding box center [874, 266] width 21 height 56
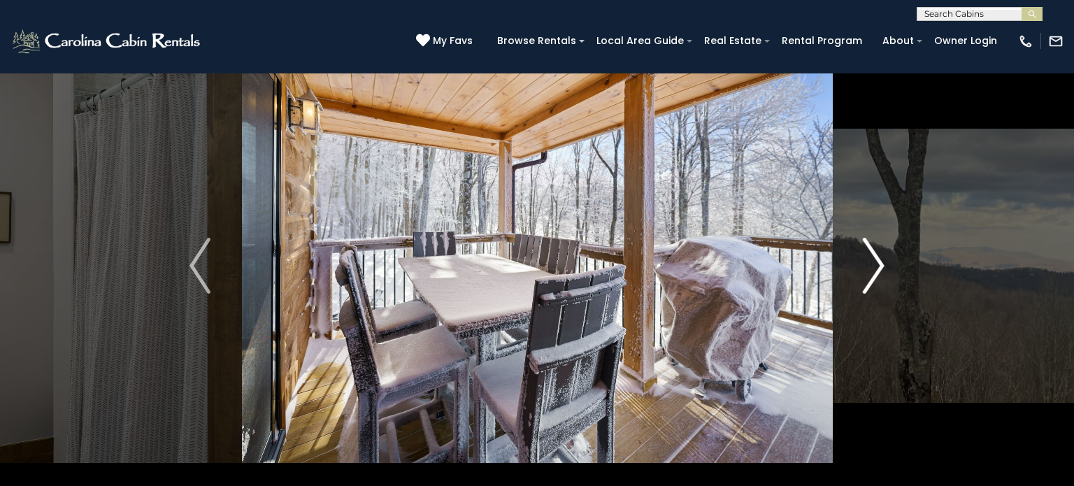
click at [876, 266] on img "Next" at bounding box center [874, 266] width 21 height 56
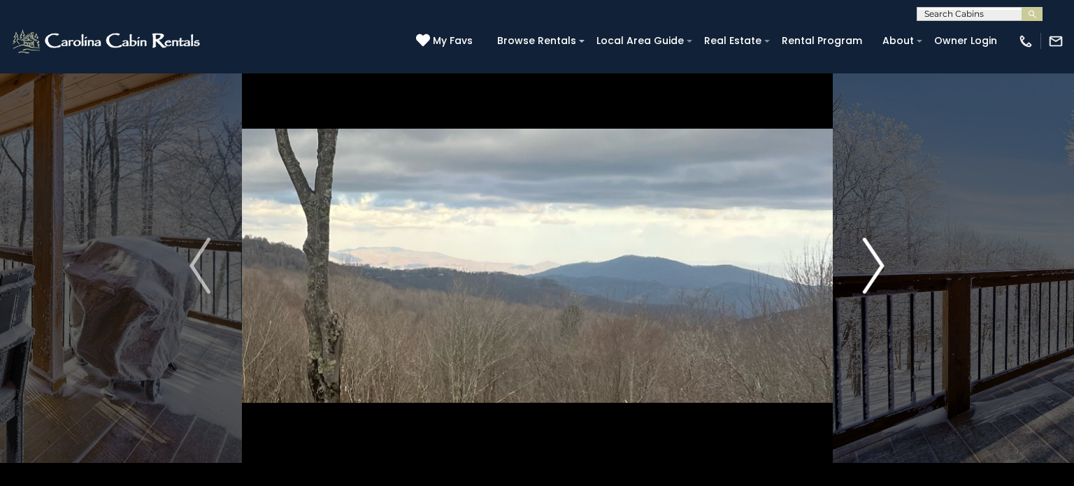
click at [876, 266] on img "Next" at bounding box center [874, 266] width 21 height 56
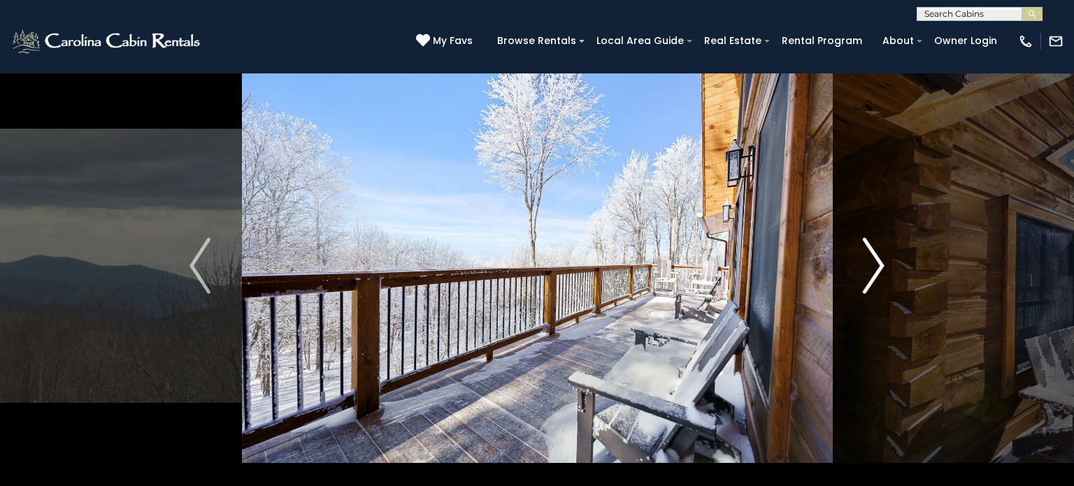
click at [876, 266] on img "Next" at bounding box center [874, 266] width 21 height 56
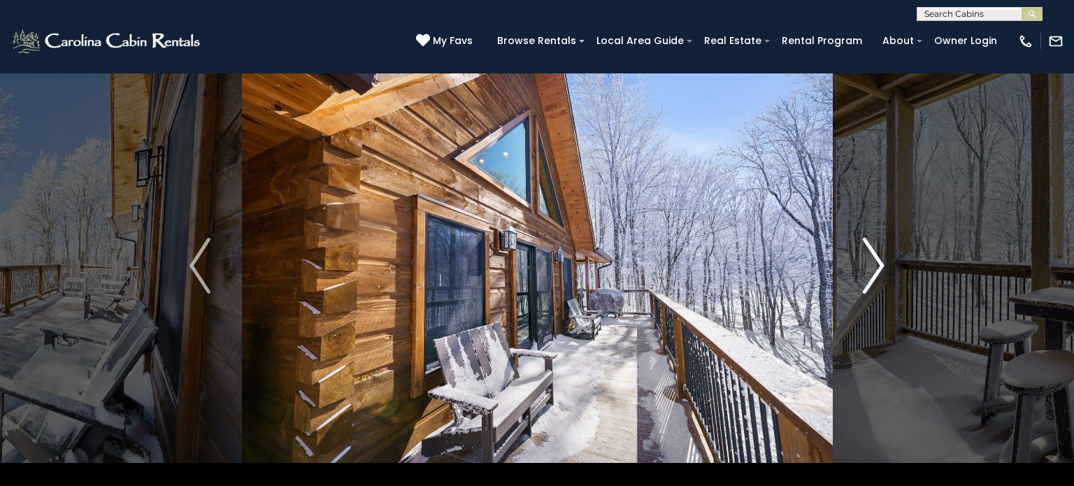
click at [876, 266] on img "Next" at bounding box center [874, 266] width 21 height 56
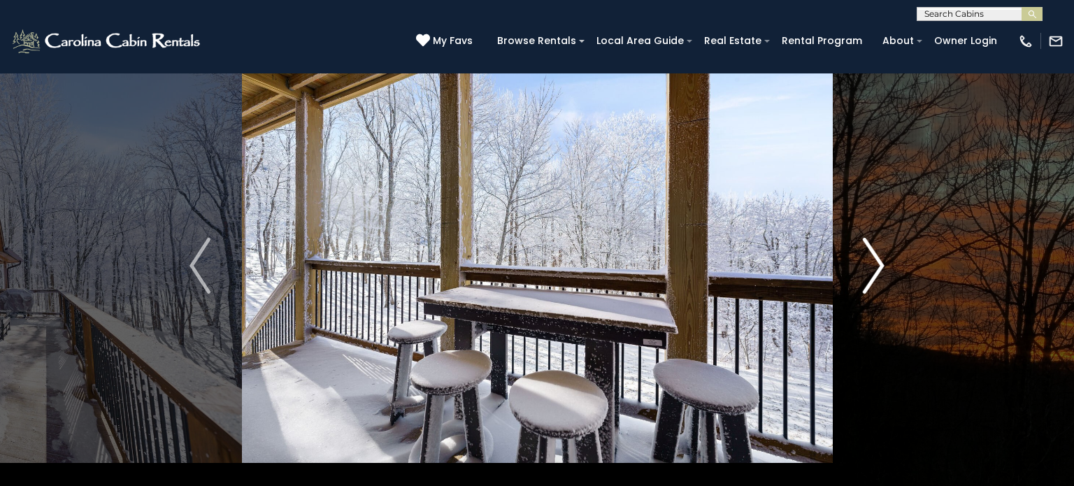
click at [876, 266] on img "Next" at bounding box center [874, 266] width 21 height 56
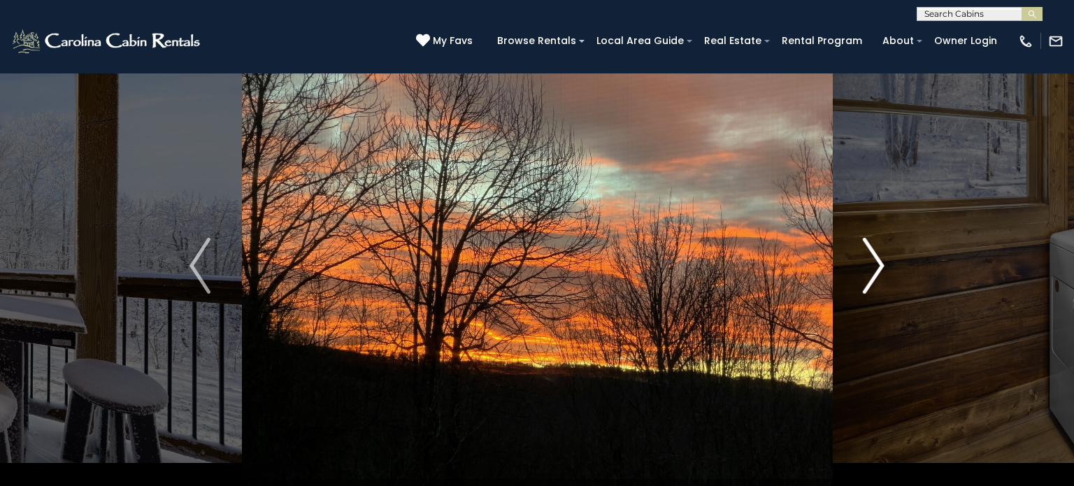
click at [876, 266] on img "Next" at bounding box center [874, 266] width 21 height 56
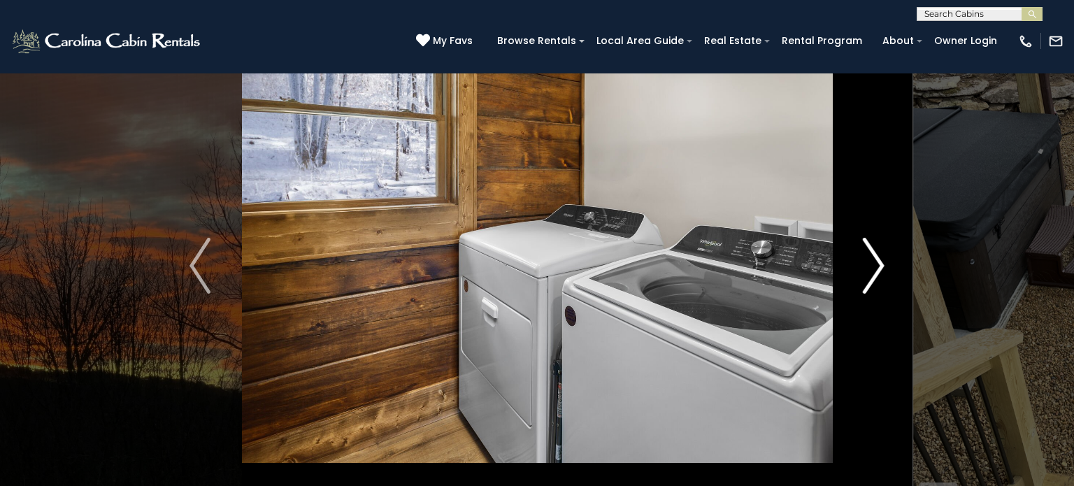
click at [876, 266] on img "Next" at bounding box center [874, 266] width 21 height 56
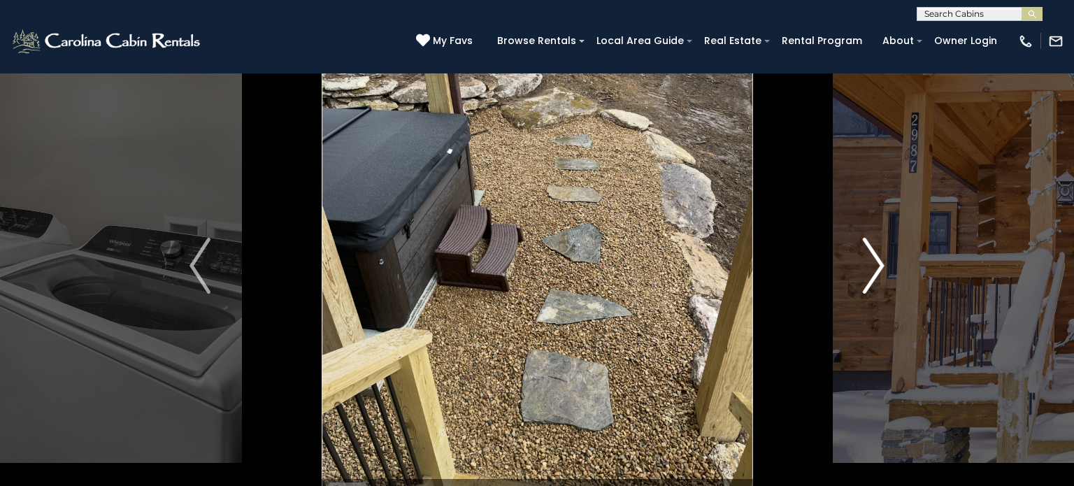
click at [876, 266] on img "Next" at bounding box center [874, 266] width 21 height 56
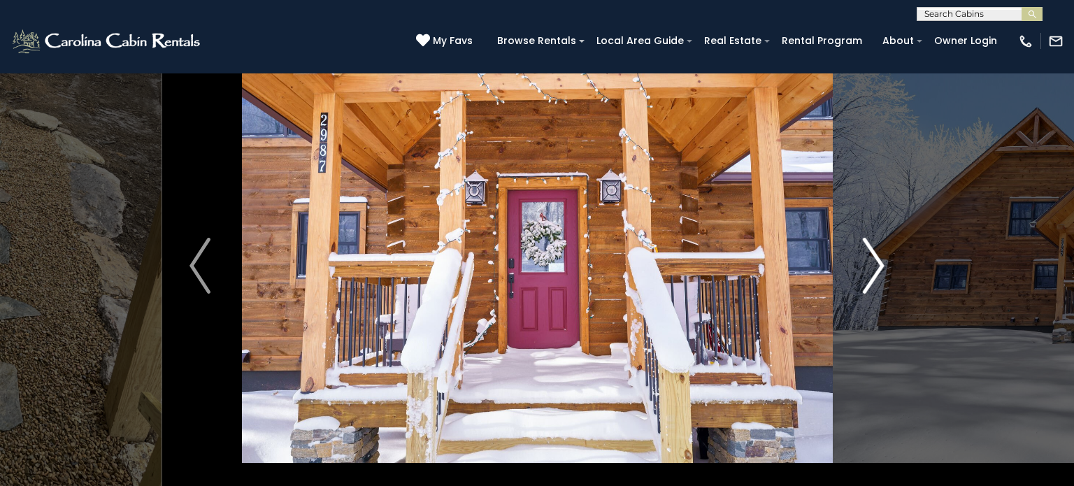
click at [876, 266] on img "Next" at bounding box center [874, 266] width 21 height 56
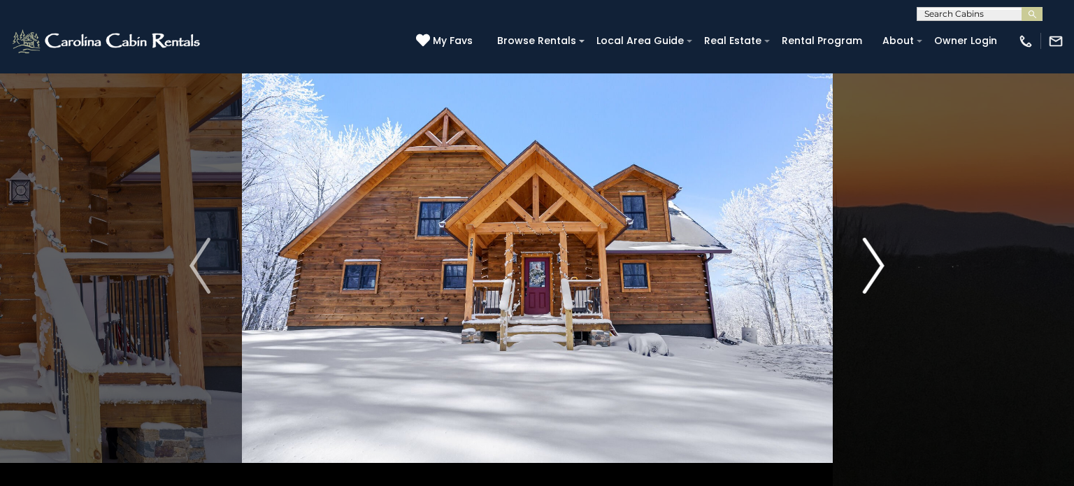
click at [876, 266] on img "Next" at bounding box center [874, 266] width 21 height 56
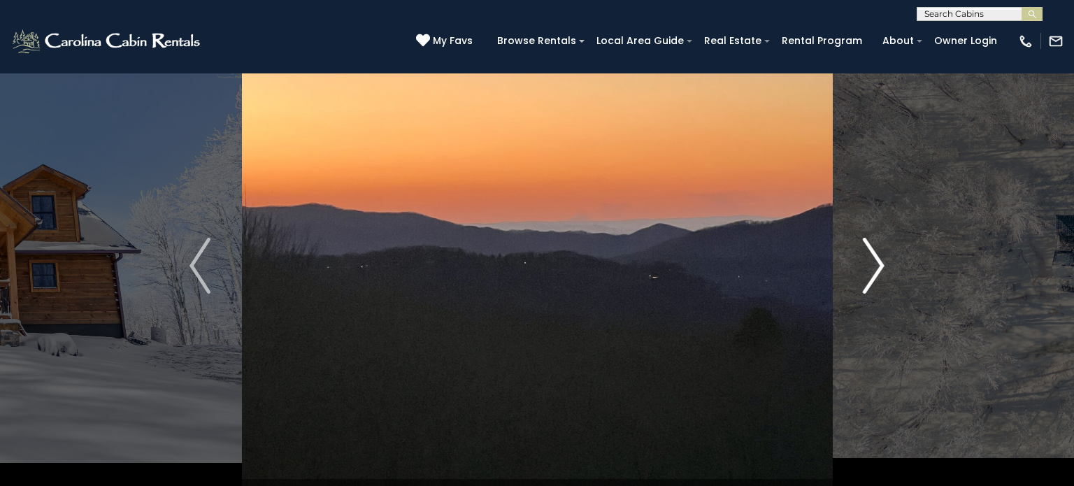
click at [876, 266] on img "Next" at bounding box center [874, 266] width 21 height 56
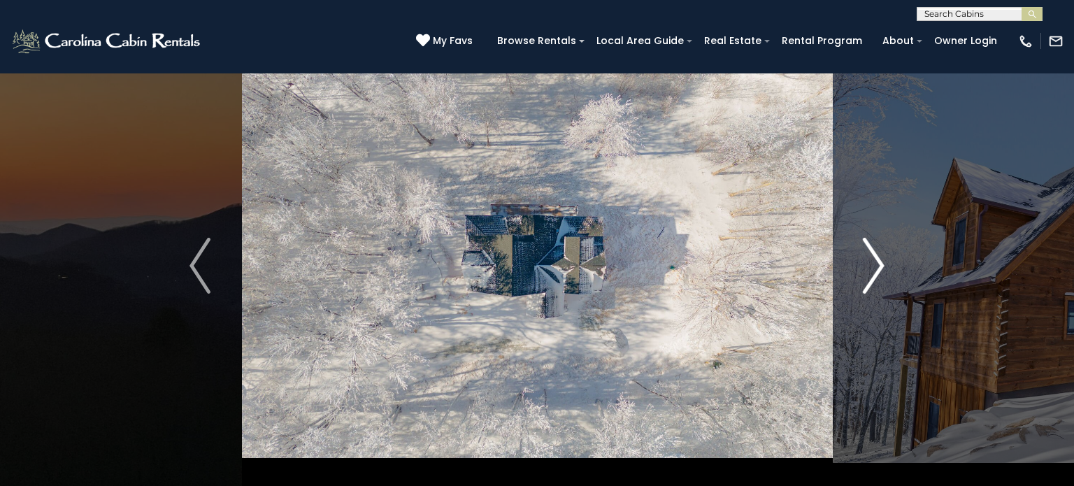
click at [876, 266] on img "Next" at bounding box center [874, 266] width 21 height 56
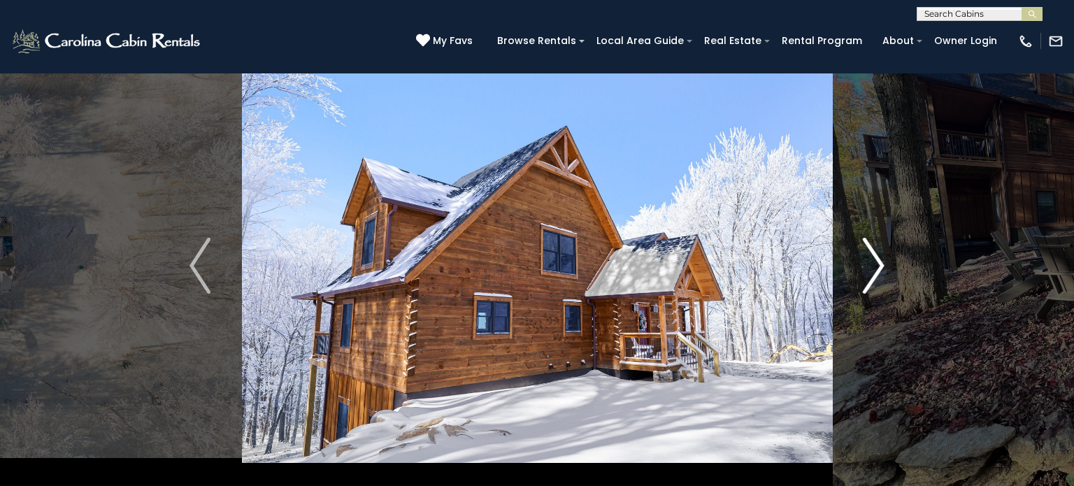
click at [876, 266] on img "Next" at bounding box center [874, 266] width 21 height 56
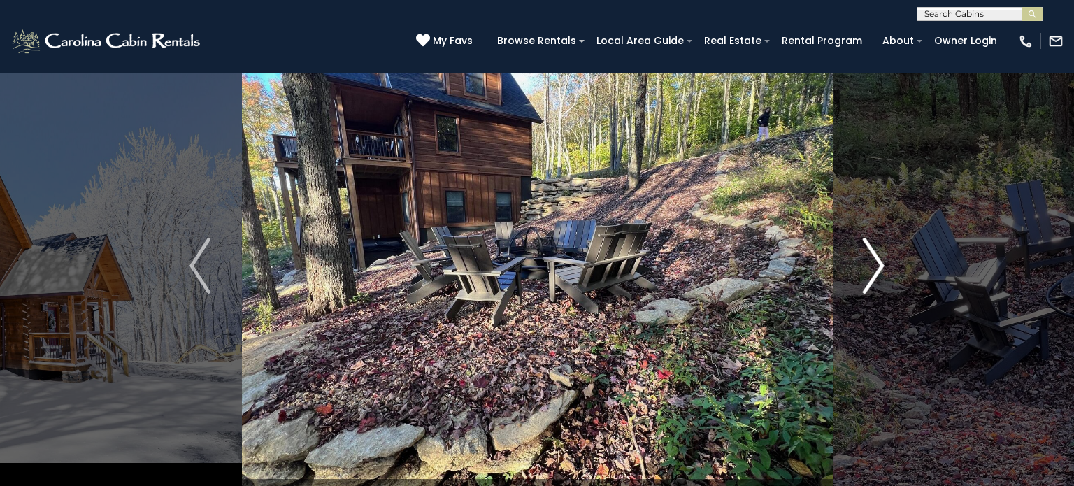
click at [876, 266] on img "Next" at bounding box center [874, 266] width 21 height 56
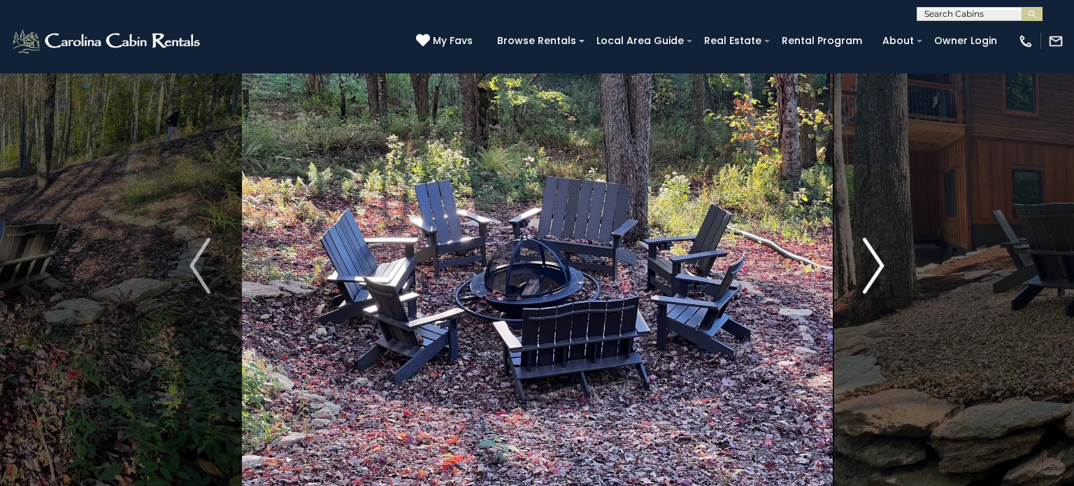
click at [876, 266] on img "Next" at bounding box center [874, 266] width 21 height 56
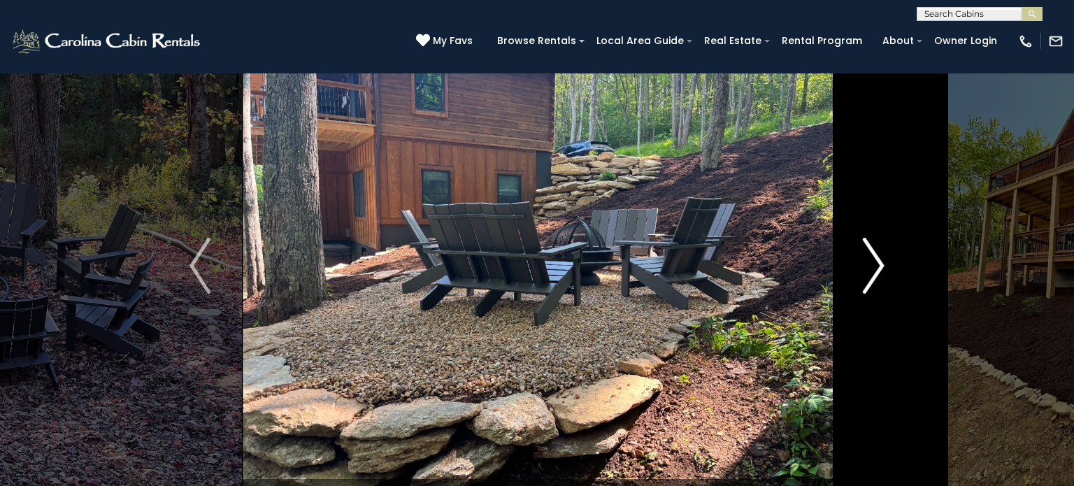
click at [876, 266] on img "Next" at bounding box center [874, 266] width 21 height 56
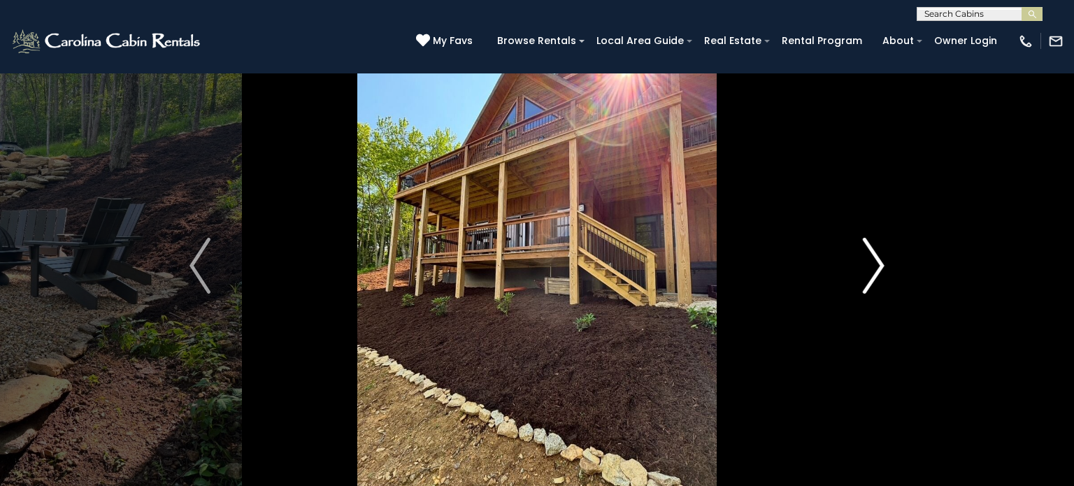
click at [876, 266] on img "Next" at bounding box center [874, 266] width 21 height 56
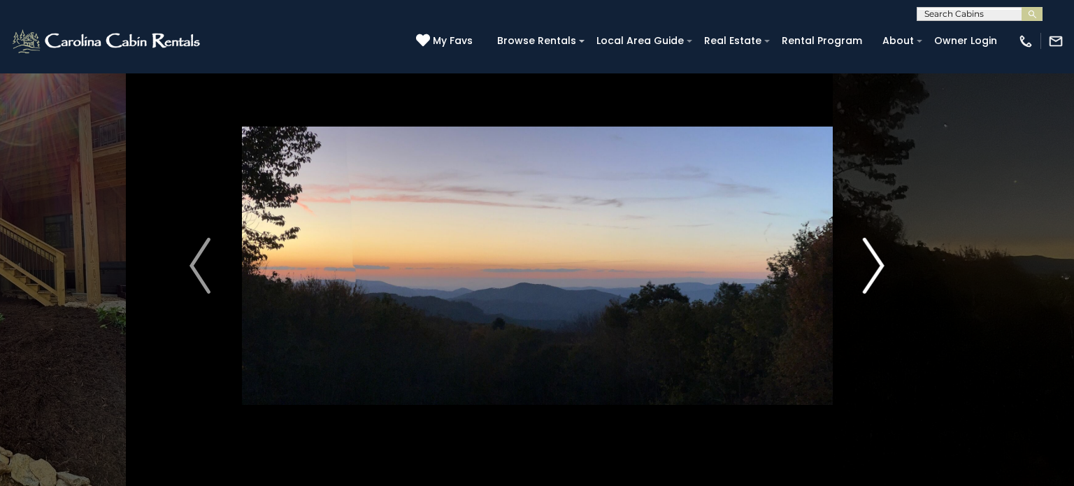
click at [876, 266] on img "Next" at bounding box center [874, 266] width 21 height 56
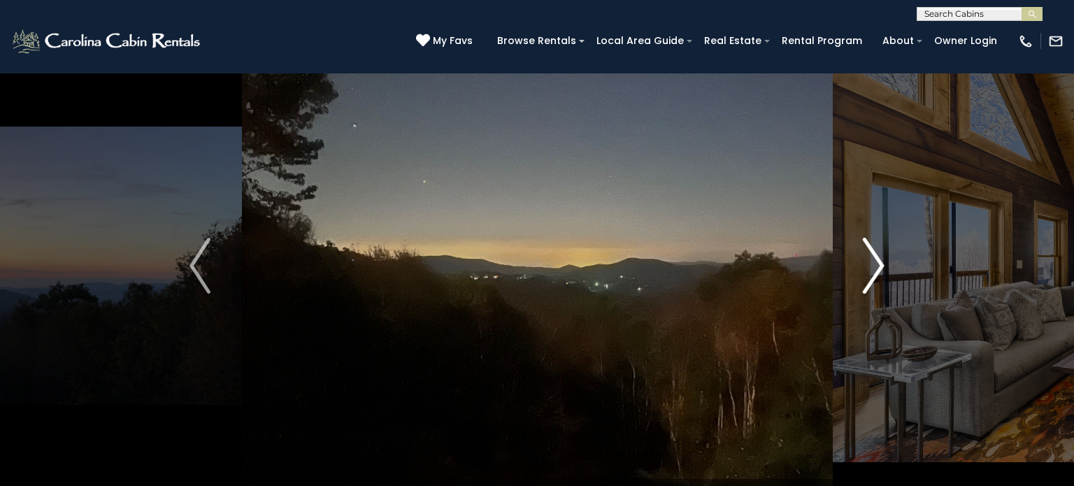
click at [876, 266] on img "Next" at bounding box center [874, 266] width 21 height 56
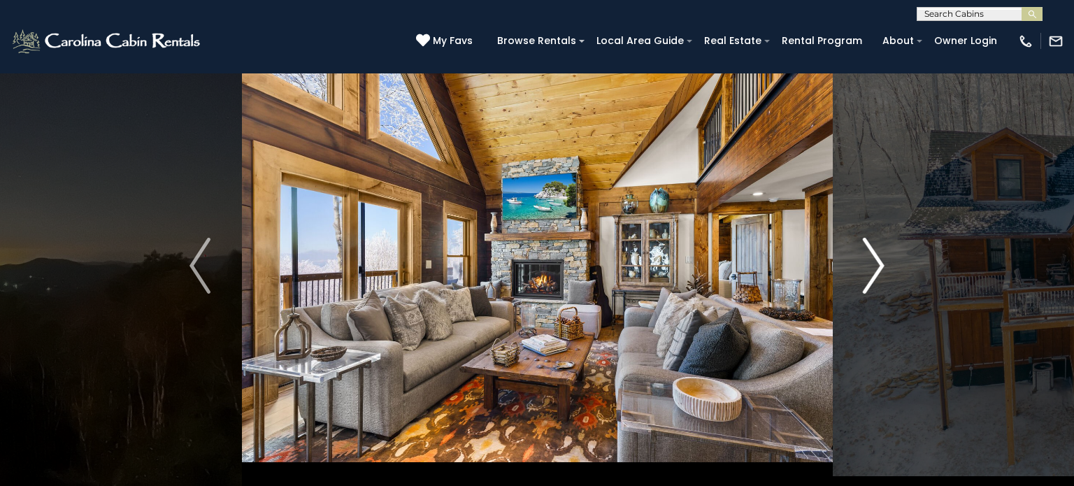
click at [876, 266] on img "Next" at bounding box center [874, 266] width 21 height 56
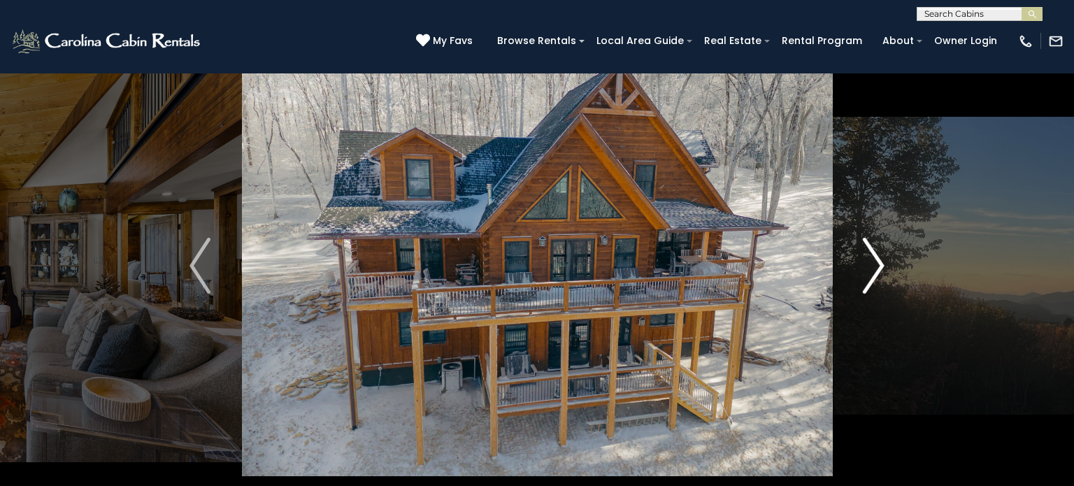
click at [876, 266] on img "Next" at bounding box center [874, 266] width 21 height 56
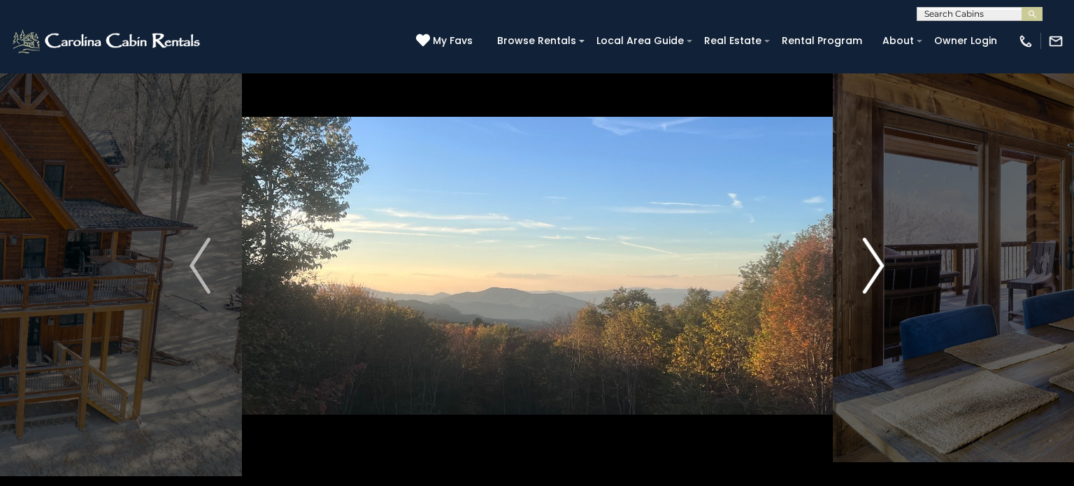
click at [876, 266] on img "Next" at bounding box center [874, 266] width 21 height 56
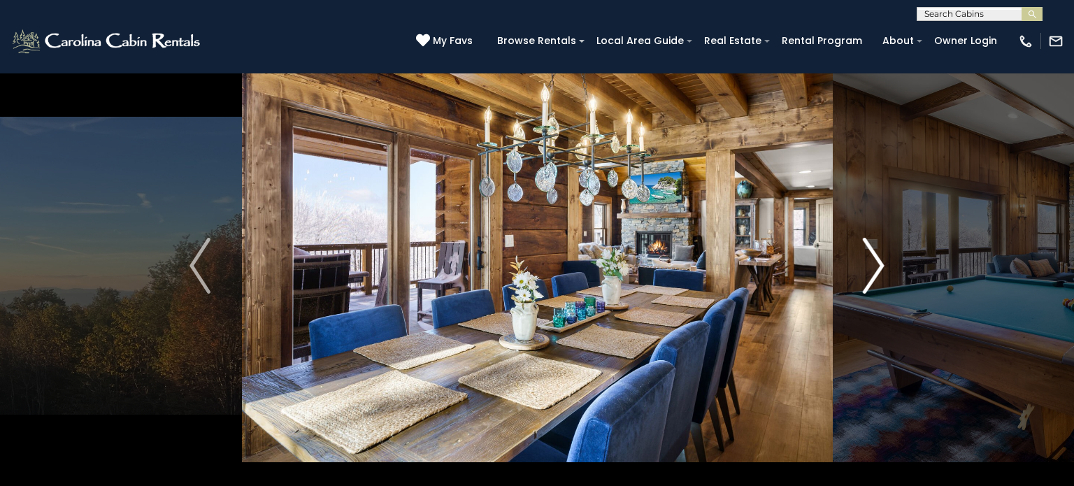
click at [876, 266] on img "Next" at bounding box center [874, 266] width 21 height 56
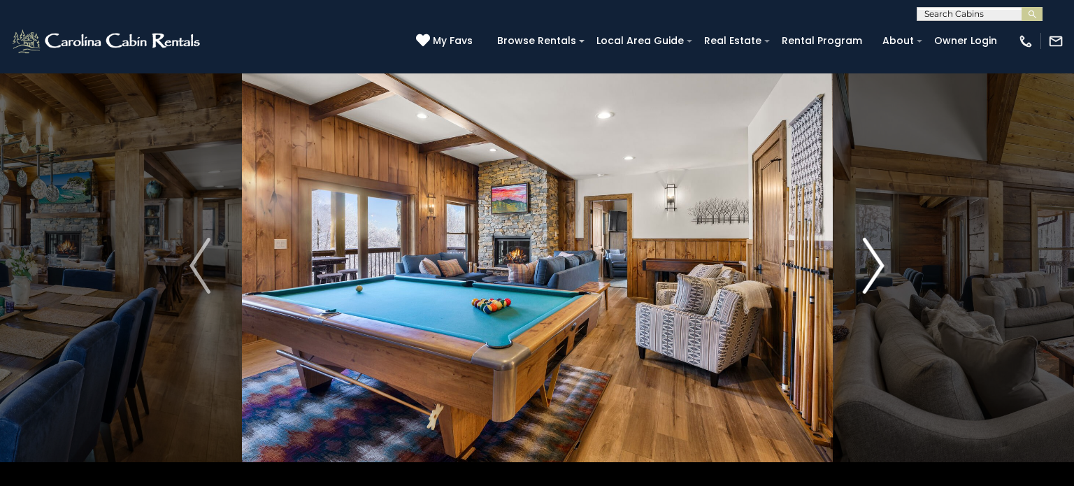
click at [876, 266] on img "Next" at bounding box center [874, 266] width 21 height 56
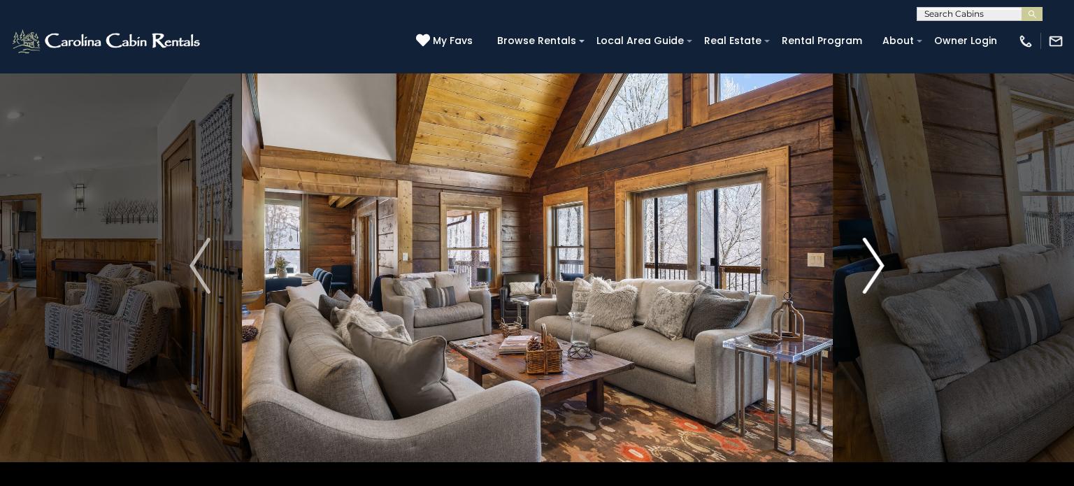
click at [876, 266] on img "Next" at bounding box center [874, 266] width 21 height 56
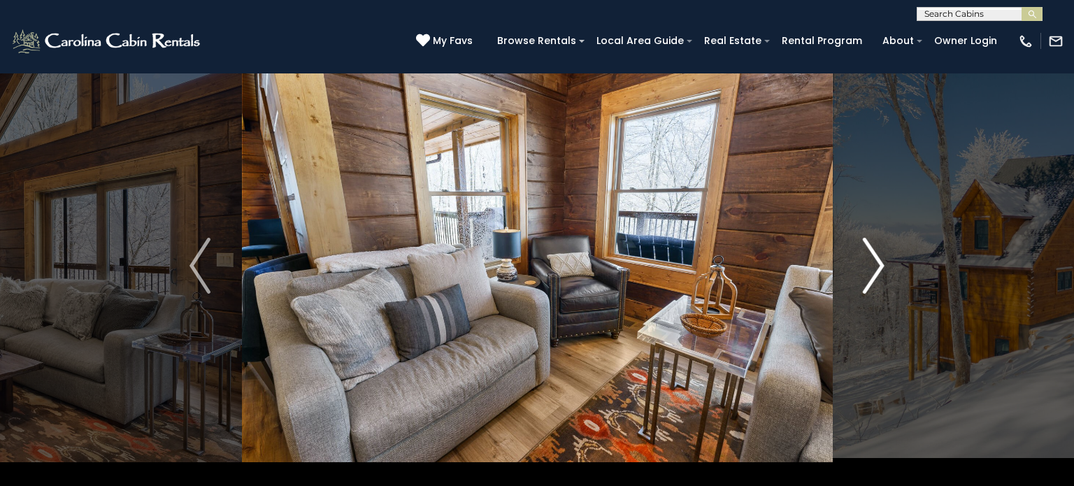
click at [876, 266] on img "Next" at bounding box center [874, 266] width 21 height 56
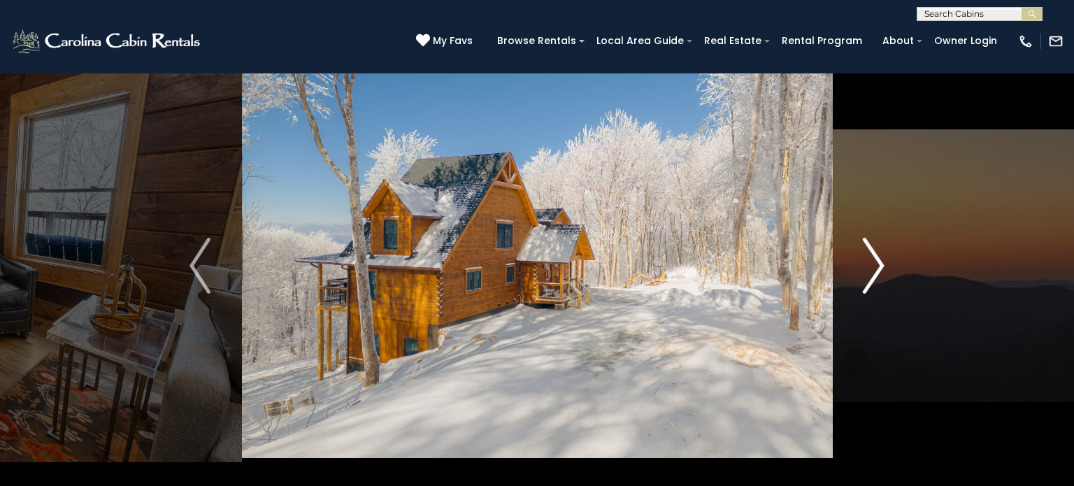
click at [876, 266] on img "Next" at bounding box center [874, 266] width 21 height 56
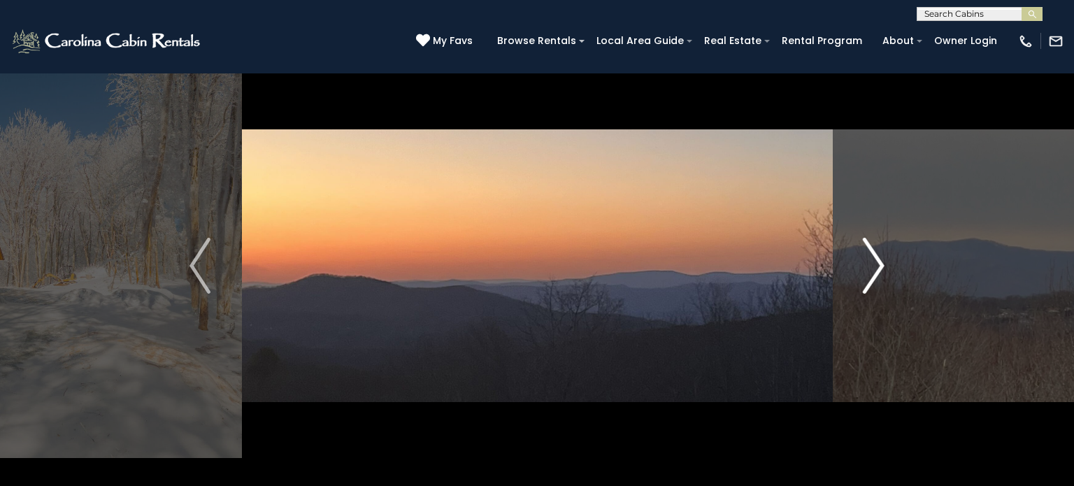
click at [876, 266] on img "Next" at bounding box center [874, 266] width 21 height 56
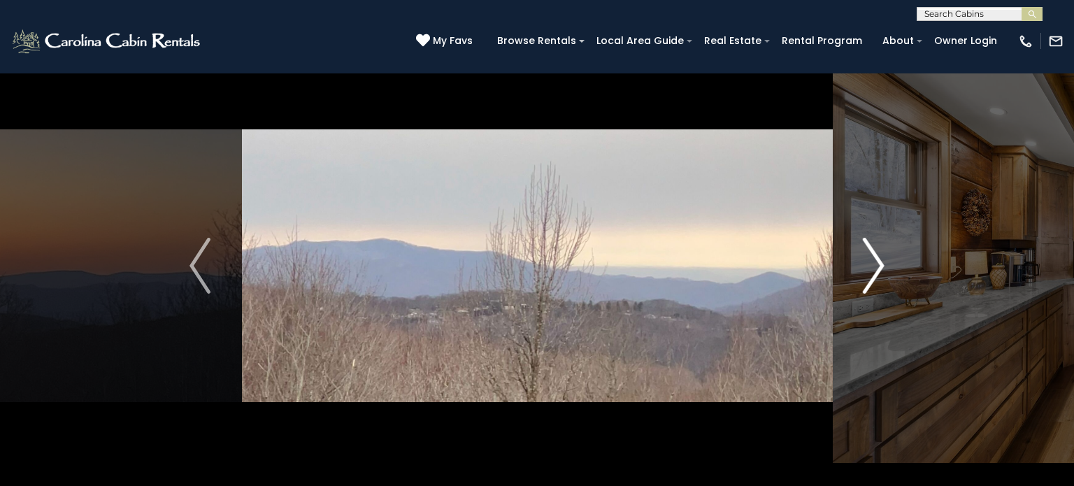
click at [876, 266] on img "Next" at bounding box center [874, 266] width 21 height 56
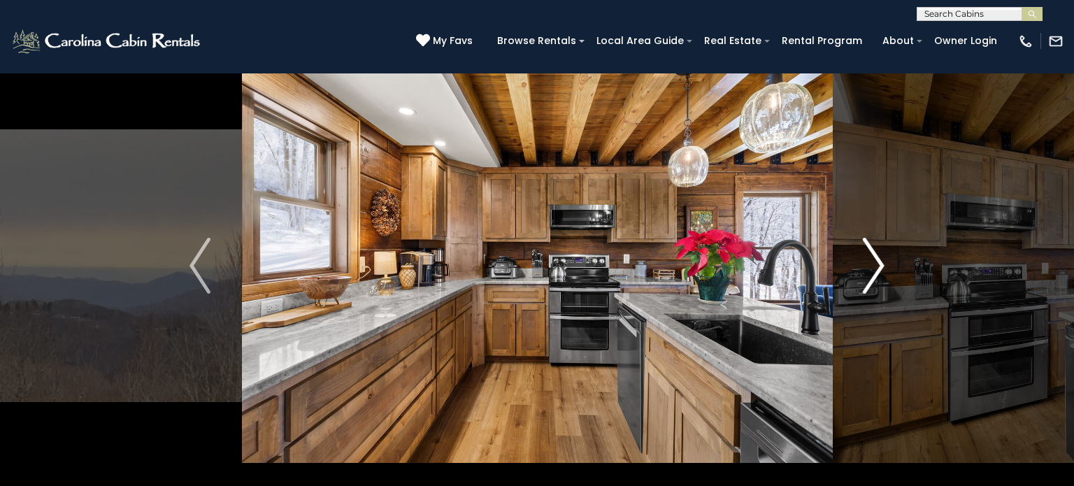
click at [876, 266] on img "Next" at bounding box center [874, 266] width 21 height 56
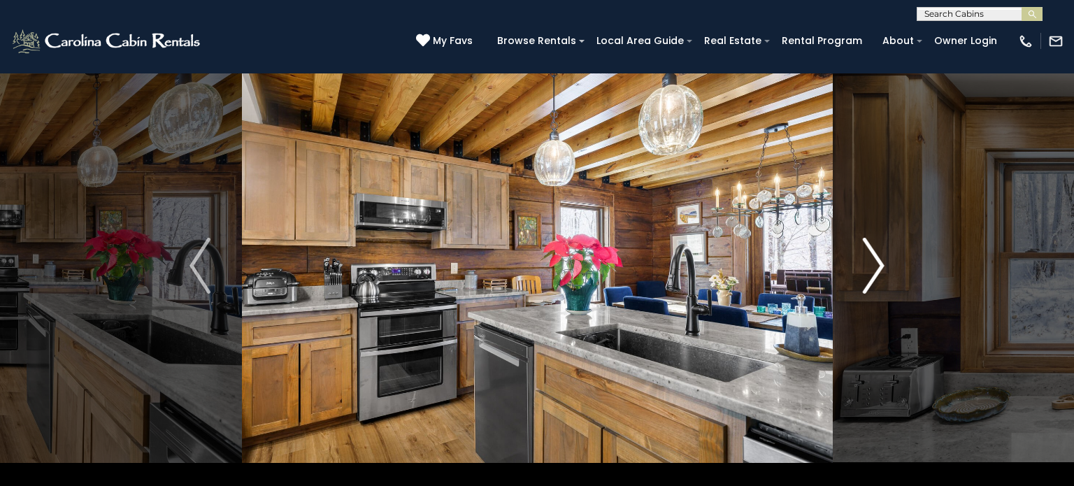
click at [876, 266] on img "Next" at bounding box center [874, 266] width 21 height 56
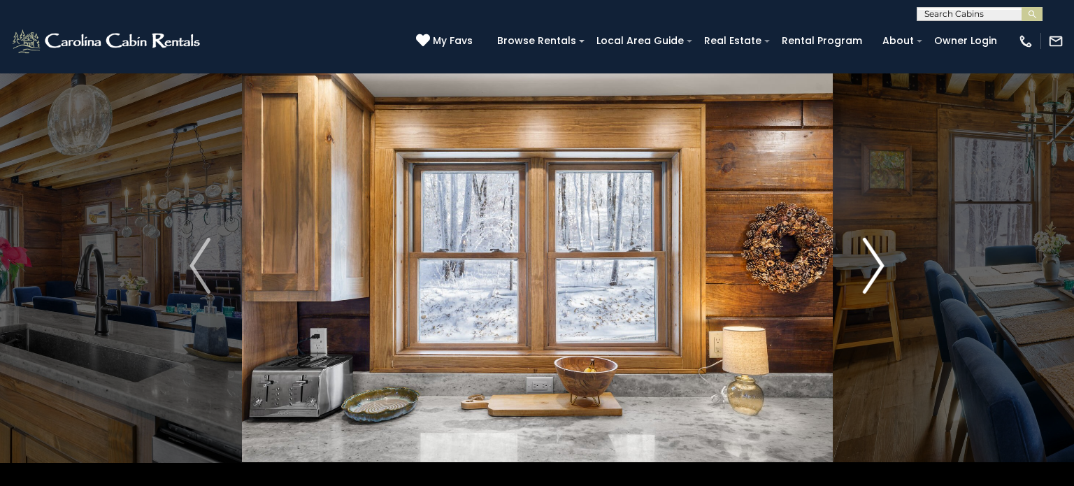
click at [876, 266] on img "Next" at bounding box center [874, 266] width 21 height 56
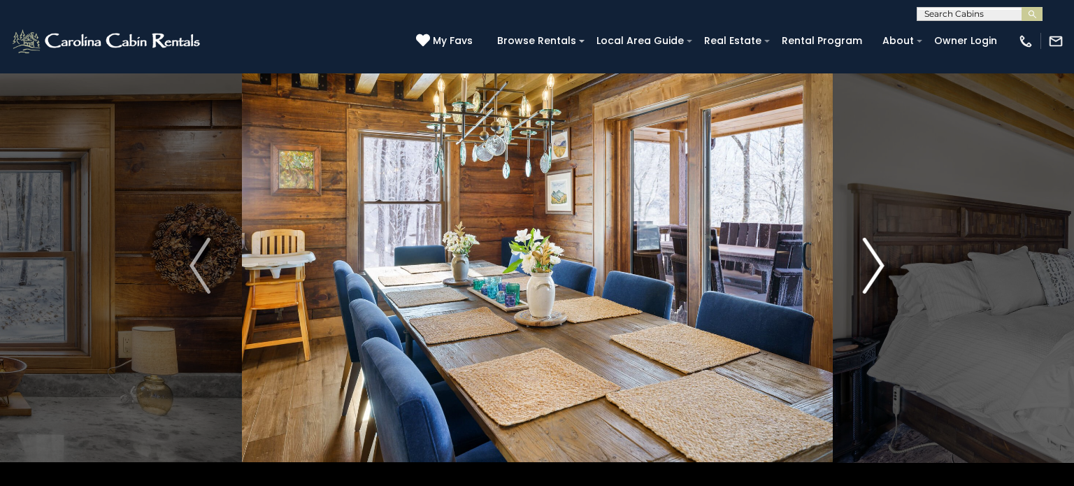
click at [876, 266] on img "Next" at bounding box center [874, 266] width 21 height 56
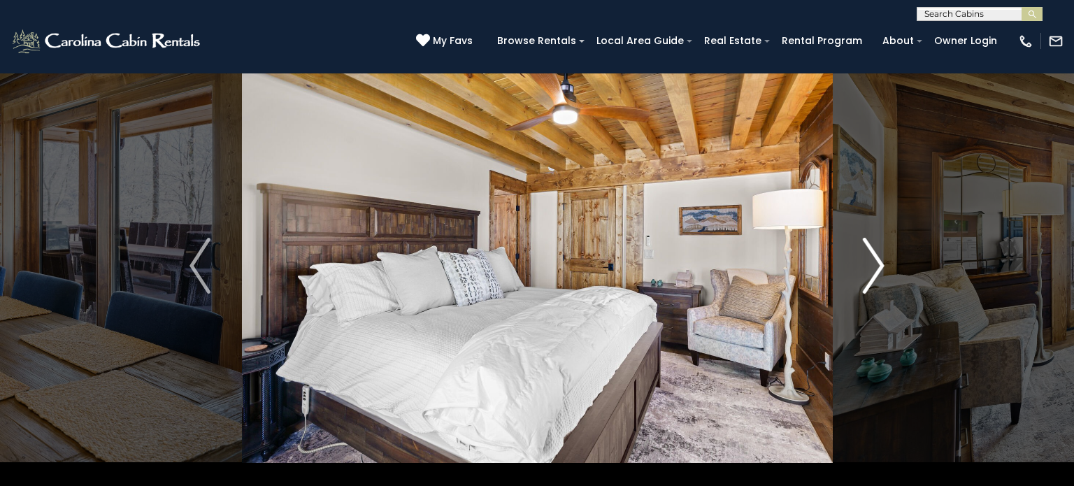
click at [876, 266] on img "Next" at bounding box center [874, 266] width 21 height 56
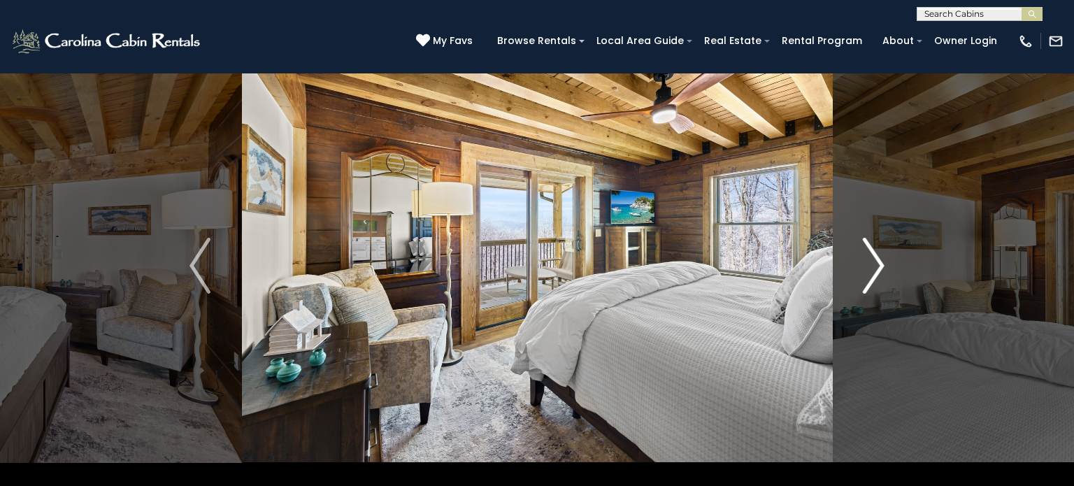
click at [876, 266] on img "Next" at bounding box center [874, 266] width 21 height 56
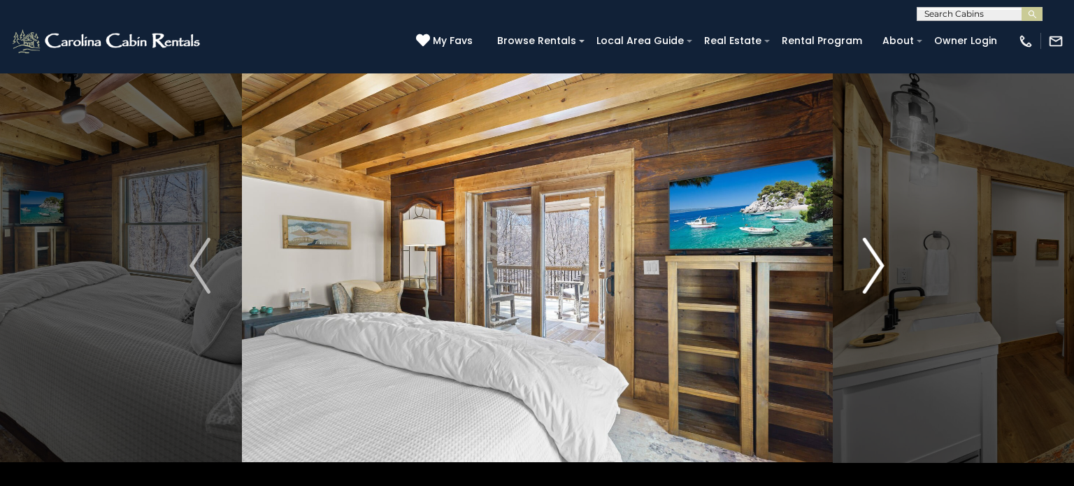
click at [876, 266] on img "Next" at bounding box center [874, 266] width 21 height 56
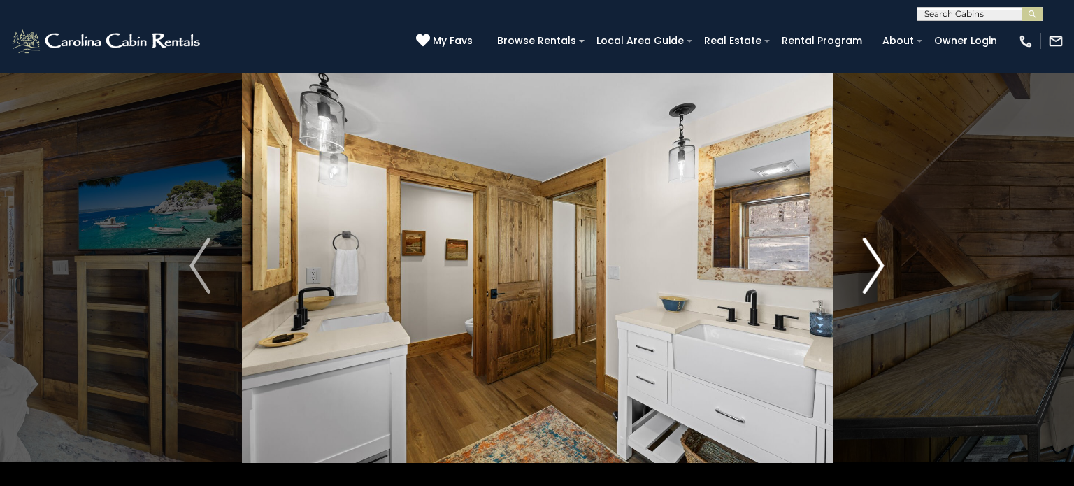
click at [876, 266] on img "Next" at bounding box center [874, 266] width 21 height 56
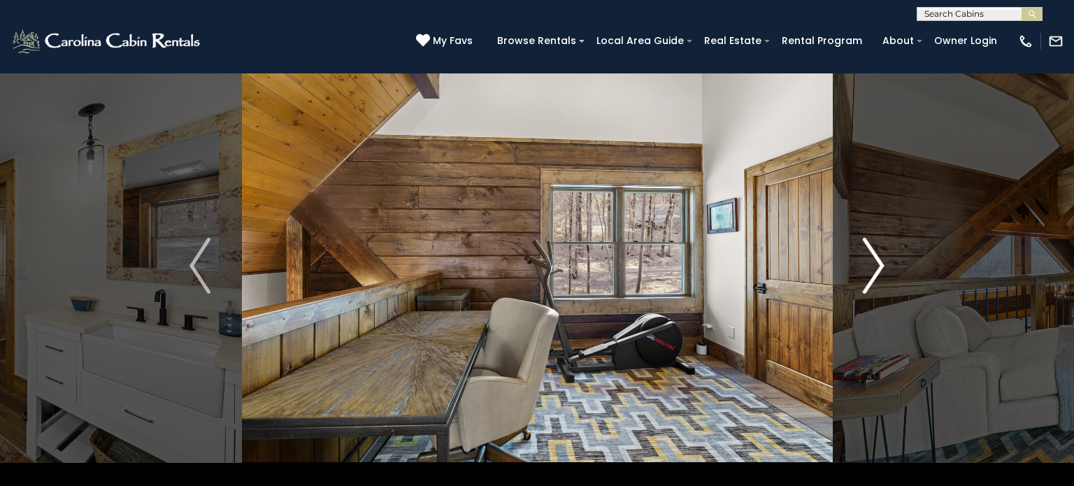
click at [876, 266] on img "Next" at bounding box center [874, 266] width 21 height 56
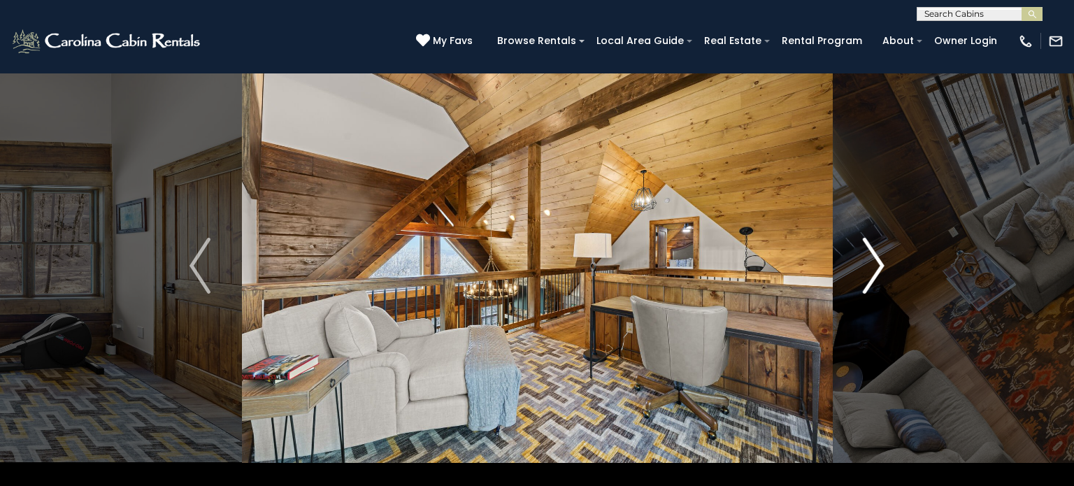
click at [876, 266] on img "Next" at bounding box center [874, 266] width 21 height 56
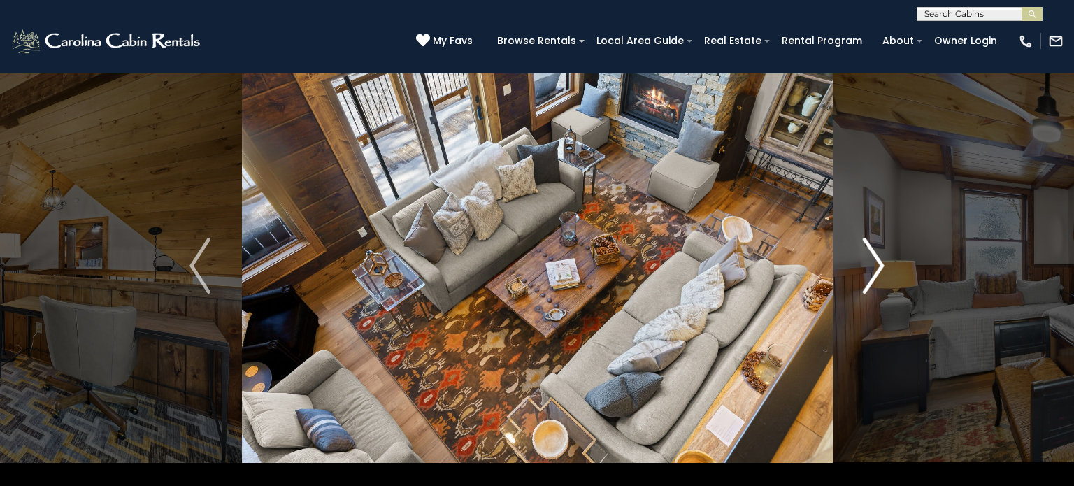
click at [876, 266] on img "Next" at bounding box center [874, 266] width 21 height 56
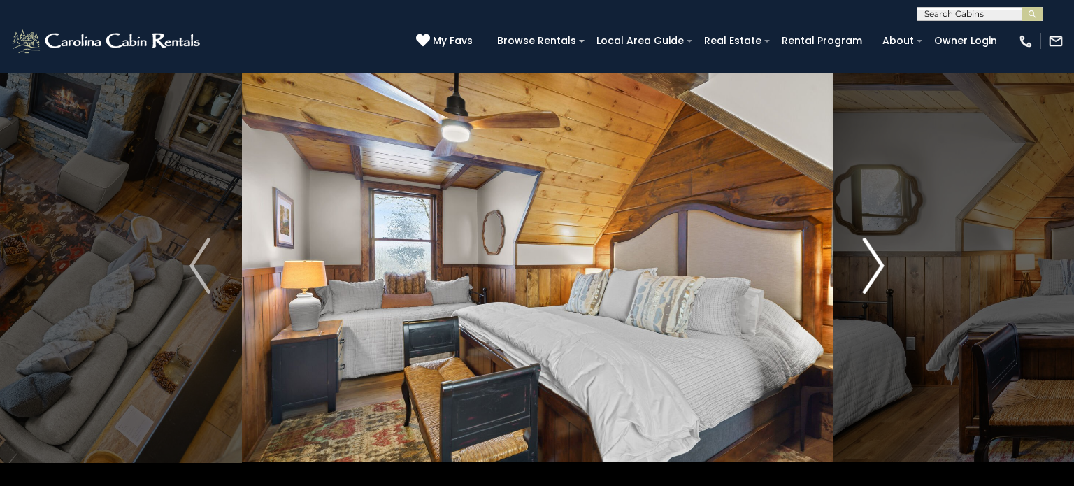
click at [876, 266] on img "Next" at bounding box center [874, 266] width 21 height 56
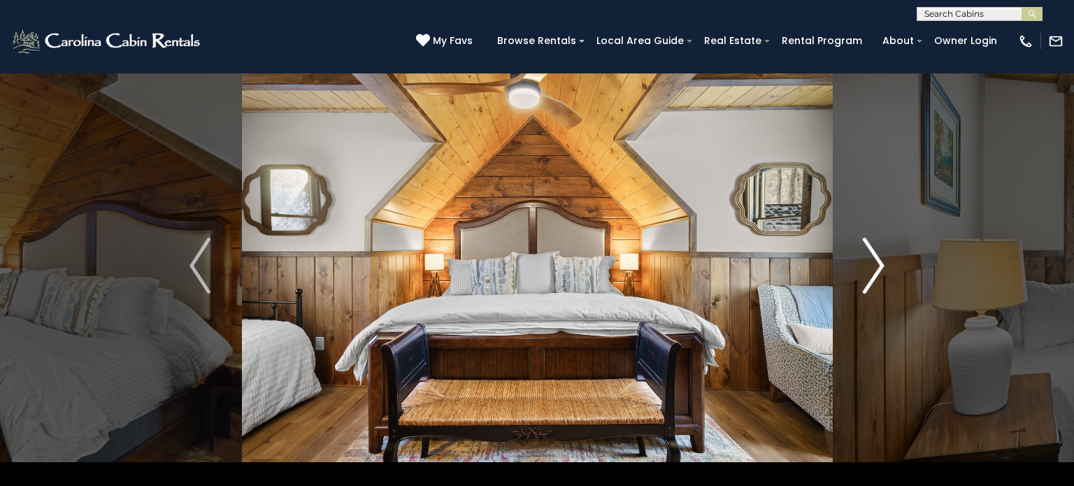
click at [876, 266] on img "Next" at bounding box center [874, 266] width 21 height 56
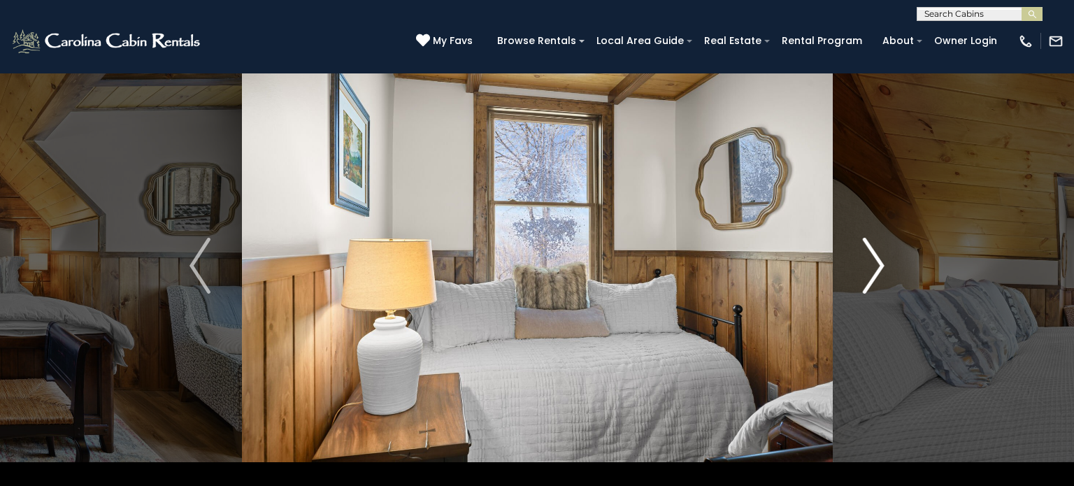
click at [876, 266] on img "Next" at bounding box center [874, 266] width 21 height 56
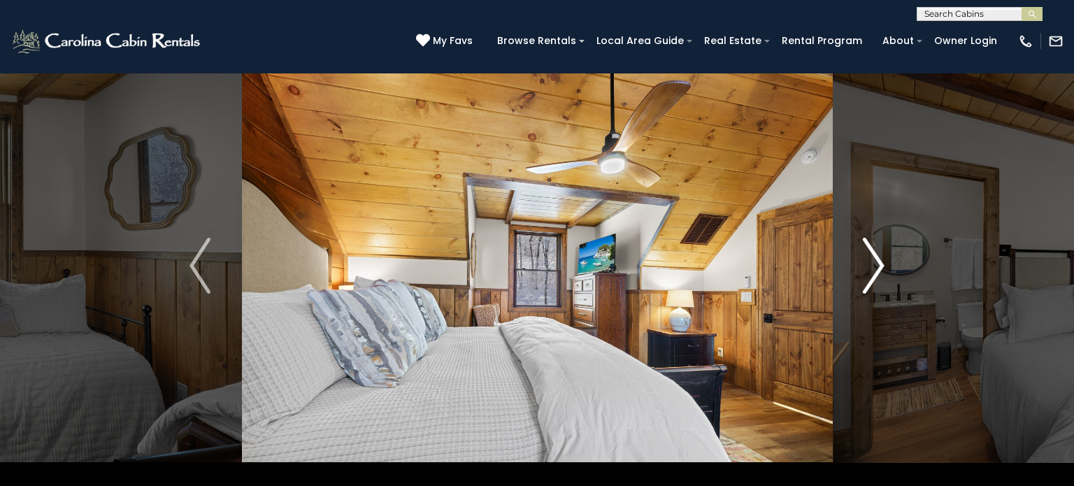
click at [876, 266] on img "Next" at bounding box center [874, 266] width 21 height 56
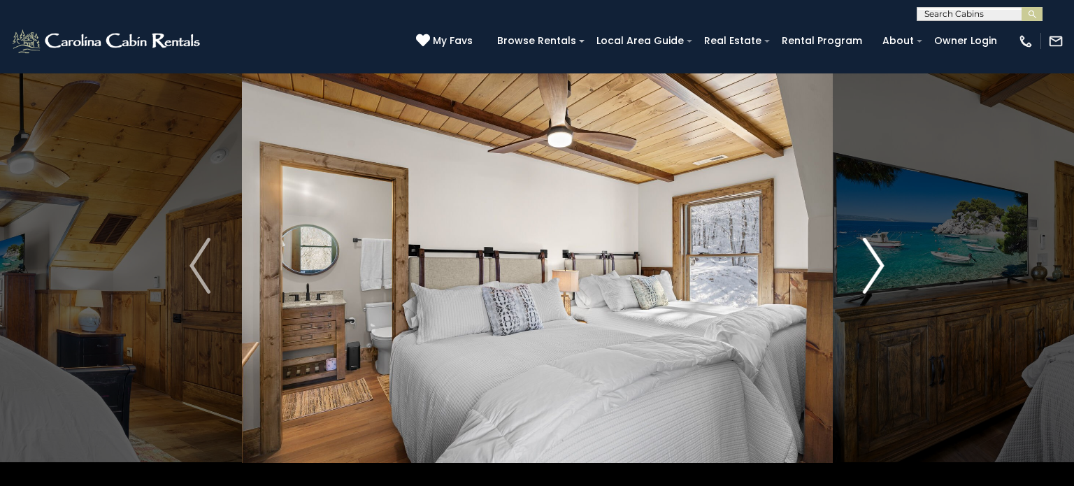
click at [876, 266] on img "Next" at bounding box center [874, 266] width 21 height 56
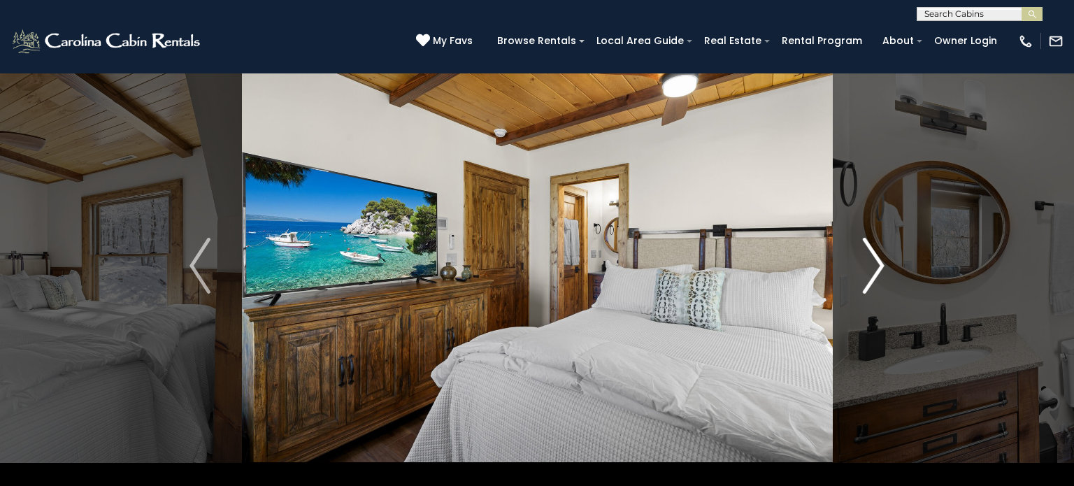
click at [876, 266] on img "Next" at bounding box center [874, 266] width 21 height 56
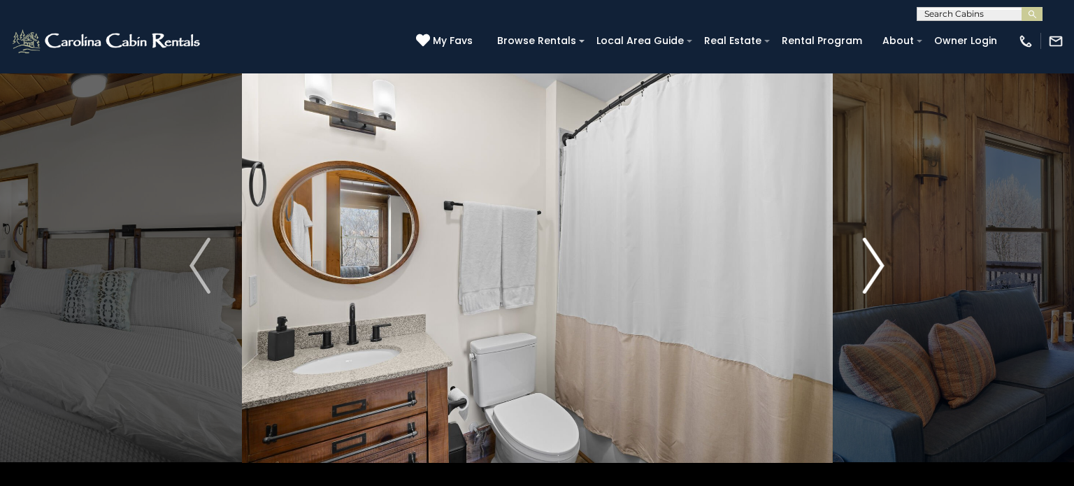
click at [876, 266] on img "Next" at bounding box center [874, 266] width 21 height 56
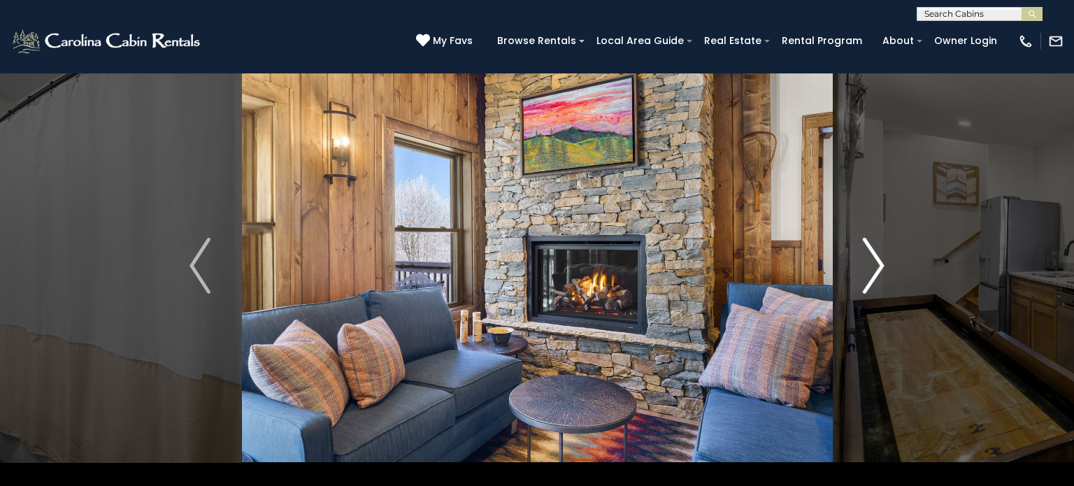
click at [876, 266] on img "Next" at bounding box center [874, 266] width 21 height 56
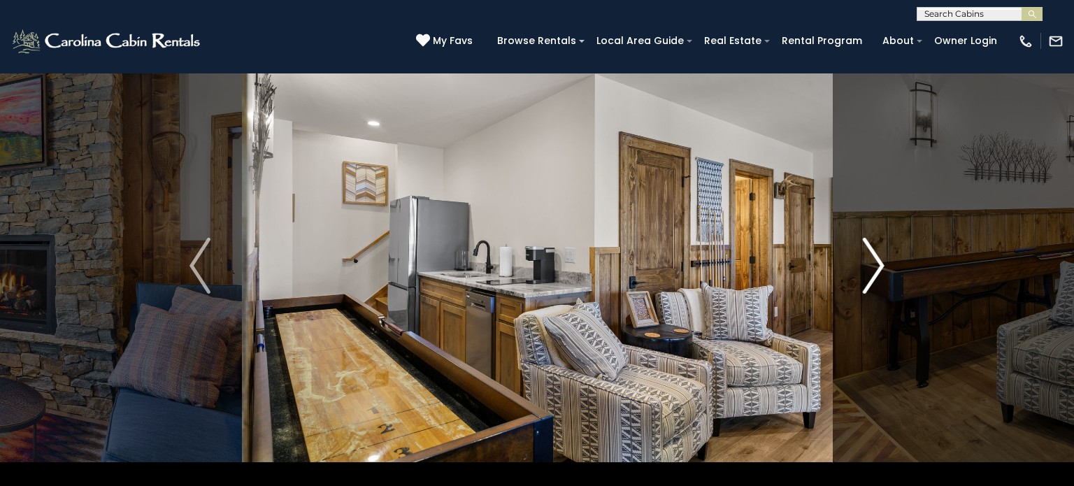
click at [876, 266] on img "Next" at bounding box center [874, 266] width 21 height 56
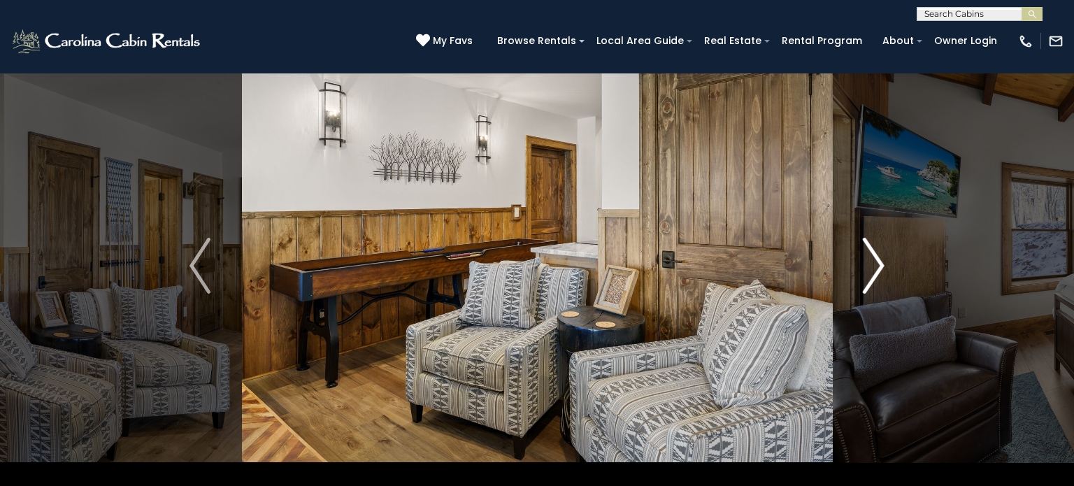
click at [876, 266] on img "Next" at bounding box center [874, 266] width 21 height 56
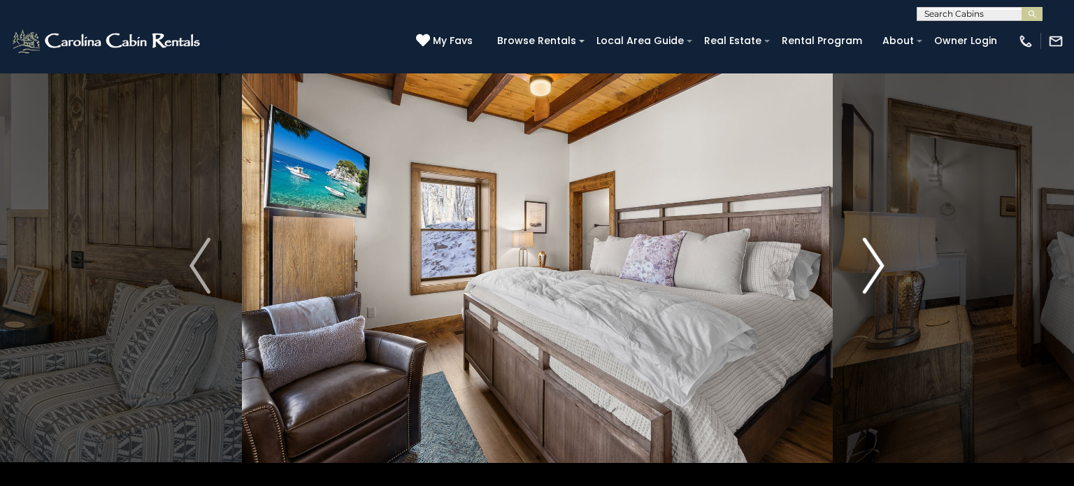
click at [876, 266] on img "Next" at bounding box center [874, 266] width 21 height 56
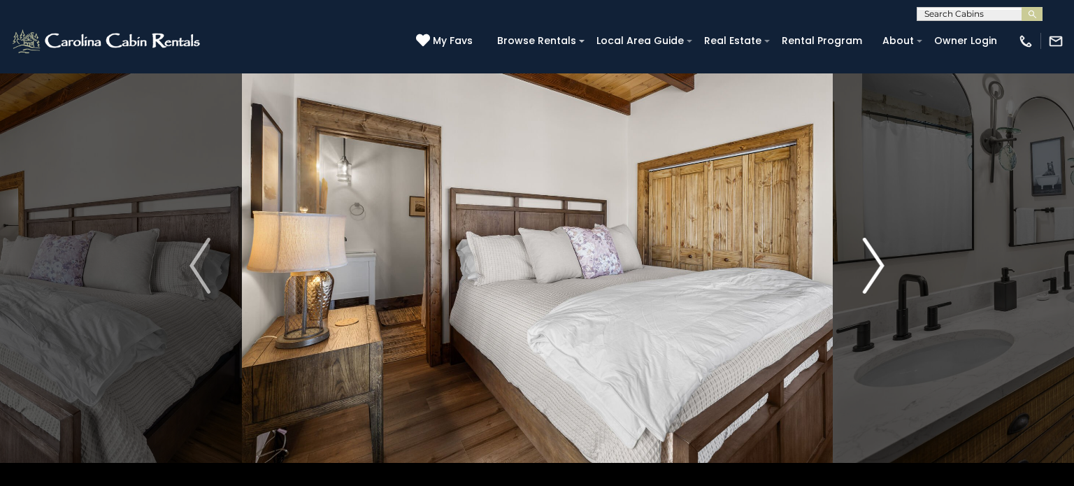
click at [876, 266] on img "Next" at bounding box center [874, 266] width 21 height 56
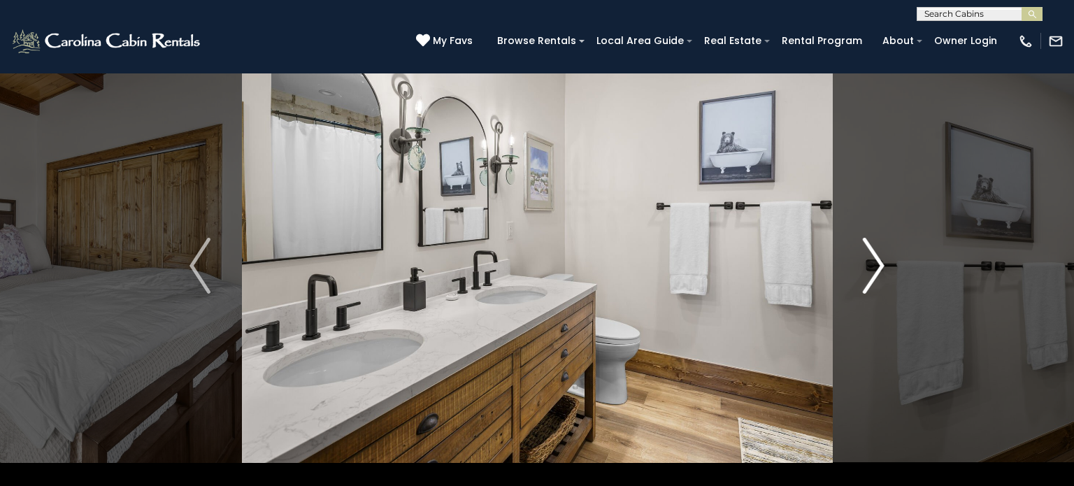
click at [876, 266] on img "Next" at bounding box center [874, 266] width 21 height 56
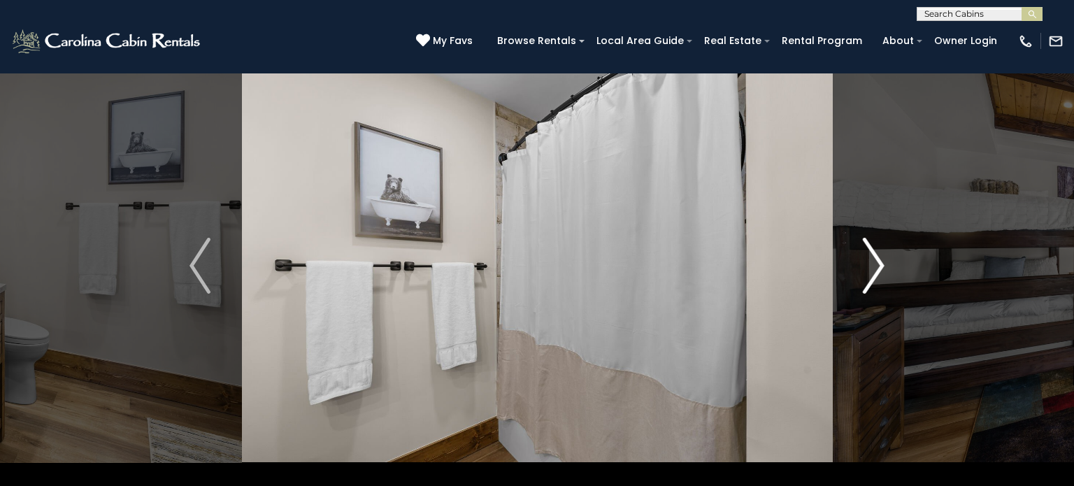
click at [876, 266] on img "Next" at bounding box center [874, 266] width 21 height 56
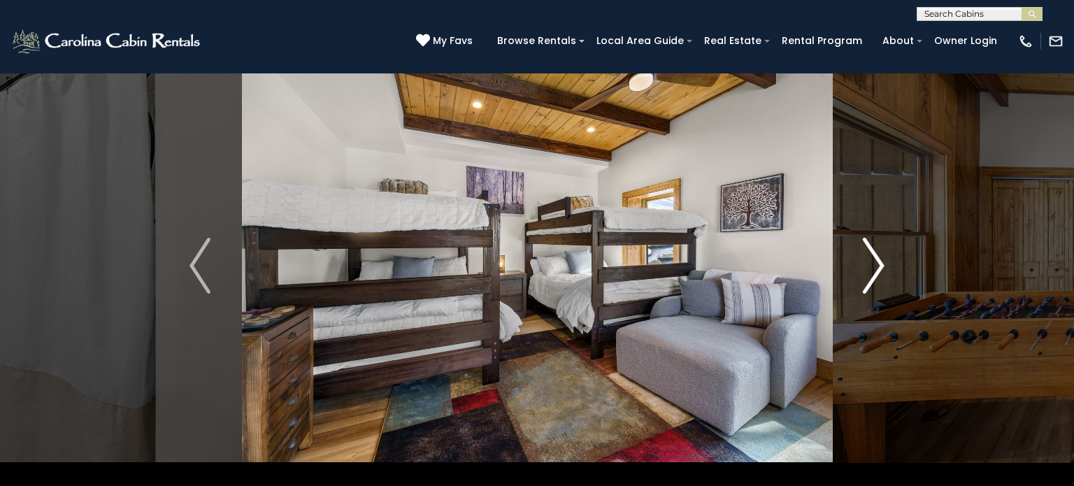
click at [876, 266] on img "Next" at bounding box center [874, 266] width 21 height 56
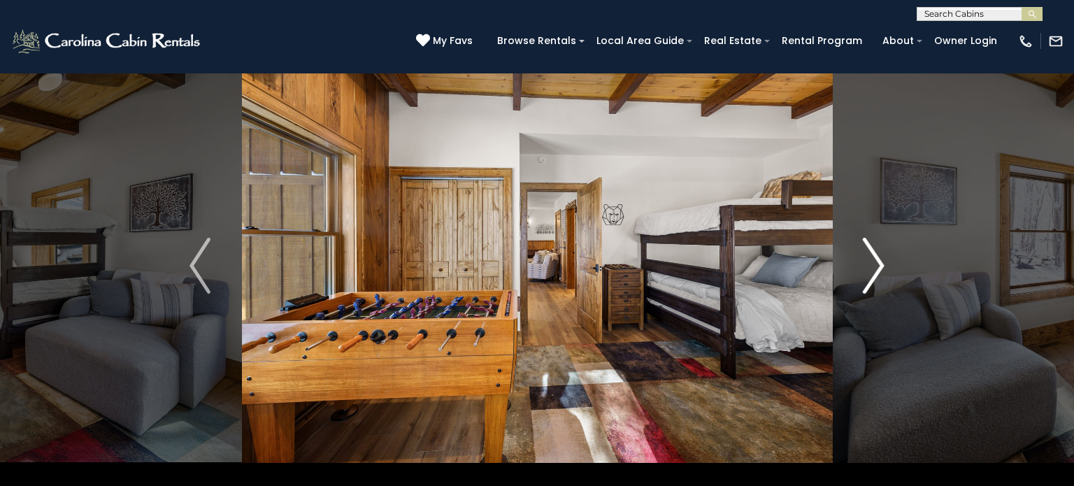
click at [876, 266] on img "Next" at bounding box center [874, 266] width 21 height 56
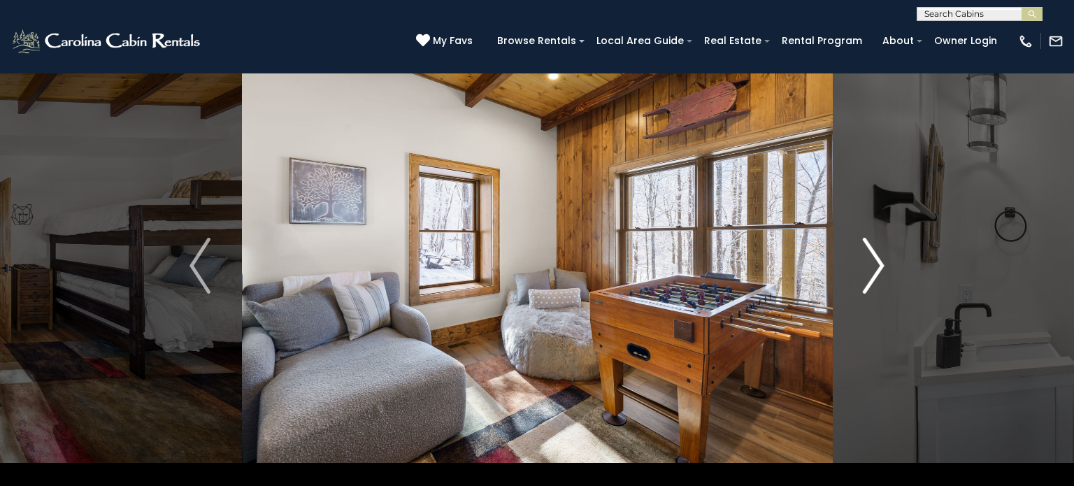
click at [876, 266] on img "Next" at bounding box center [874, 266] width 21 height 56
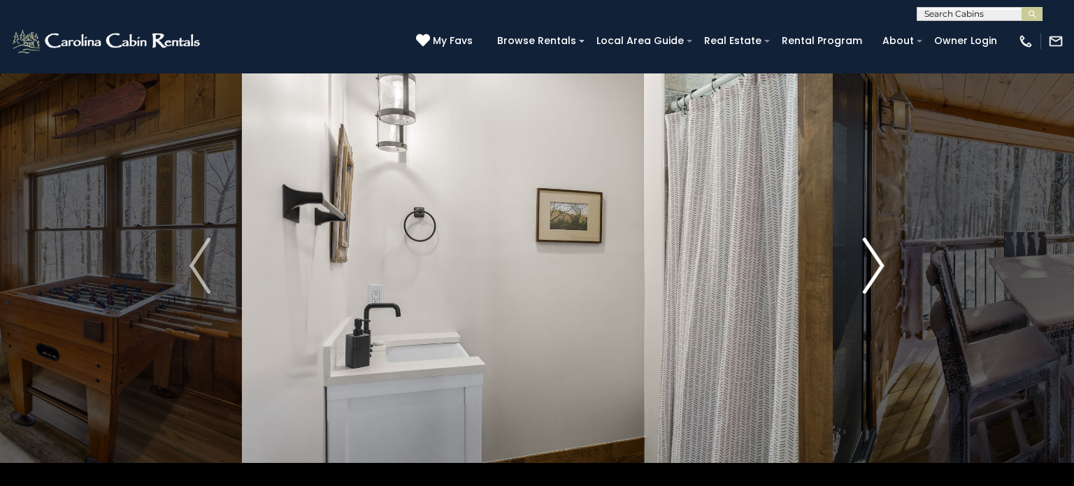
click at [876, 266] on img "Next" at bounding box center [874, 266] width 21 height 56
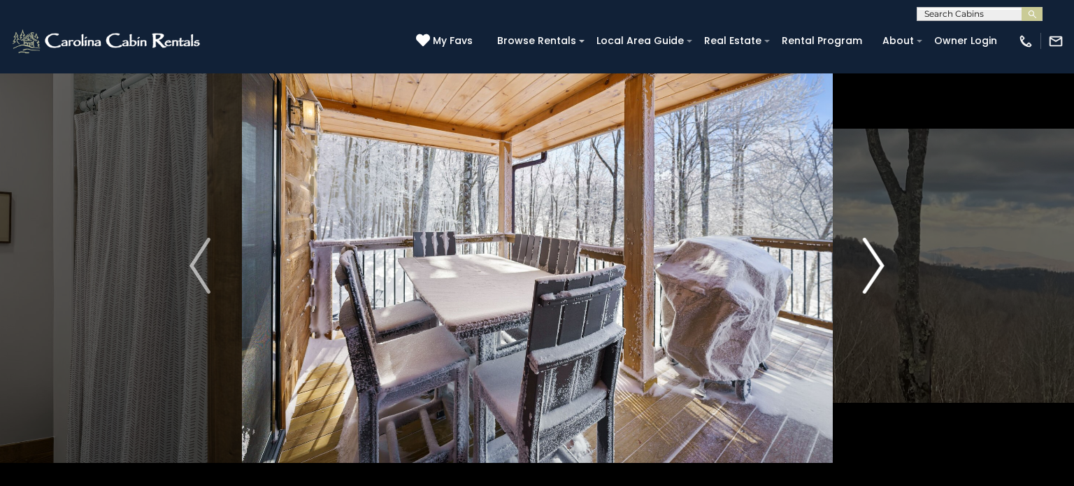
click at [876, 266] on img "Next" at bounding box center [874, 266] width 21 height 56
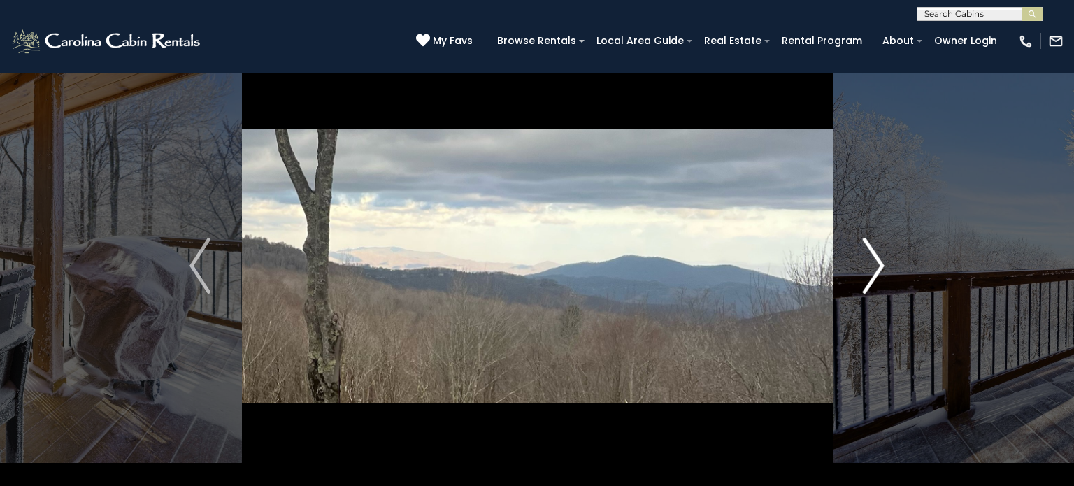
click at [855, 264] on button "Next" at bounding box center [873, 265] width 83 height 483
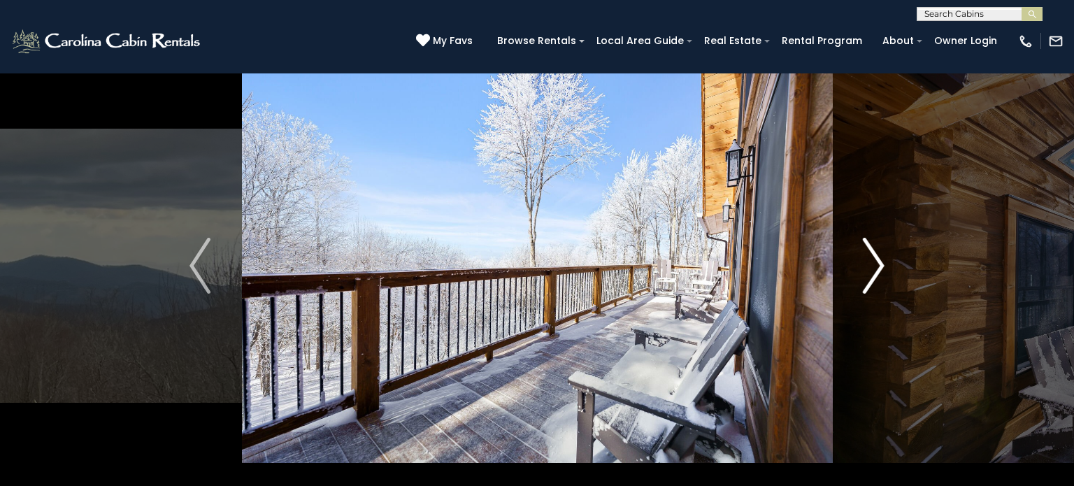
click at [855, 264] on button "Next" at bounding box center [873, 265] width 83 height 483
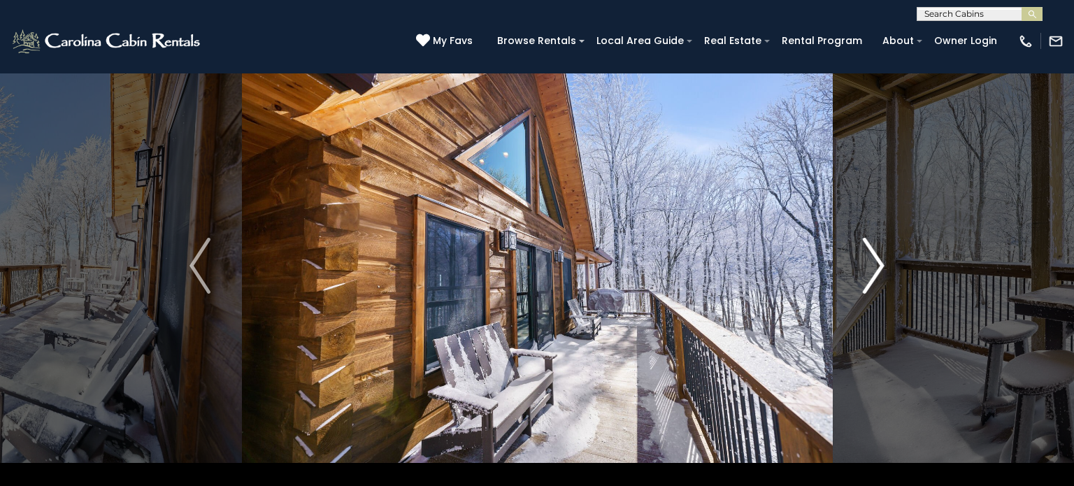
click at [855, 264] on button "Next" at bounding box center [873, 265] width 83 height 483
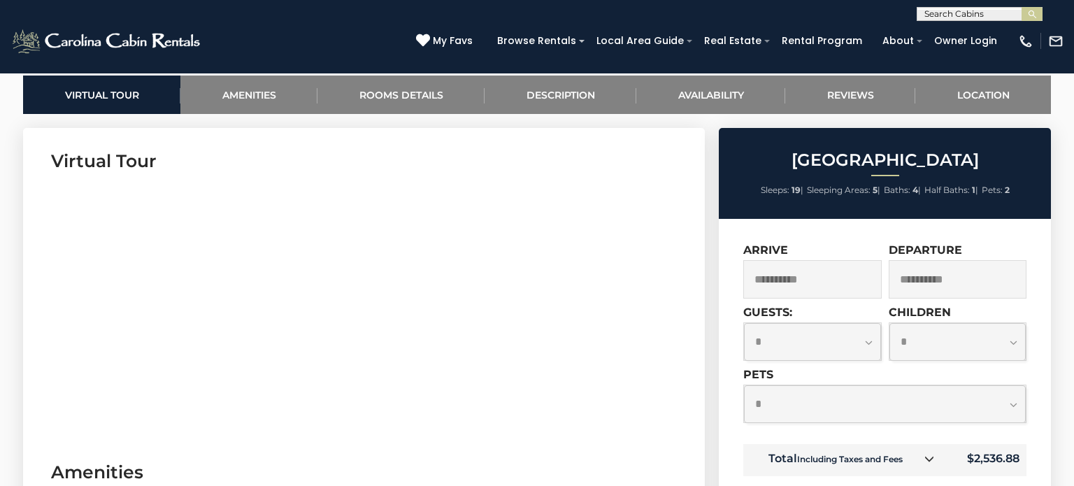
scroll to position [0, 0]
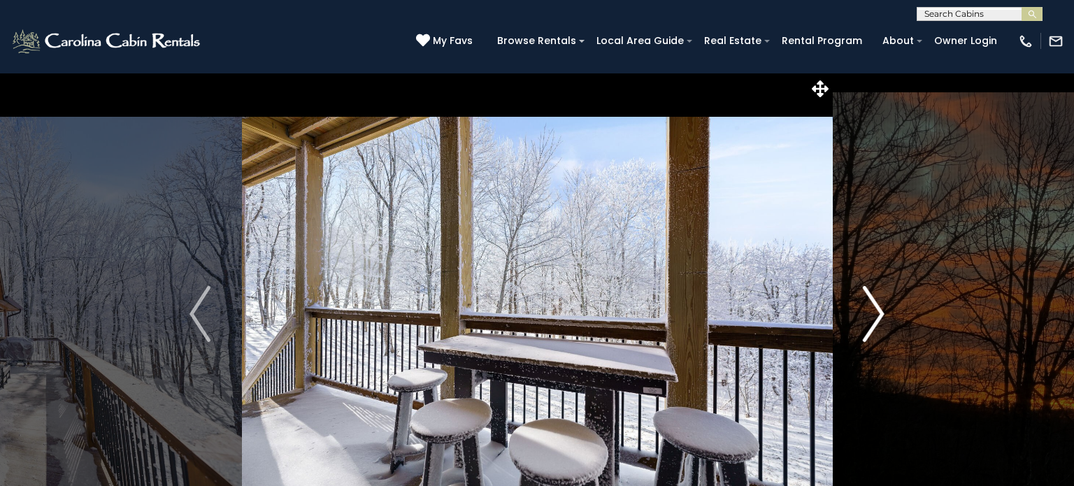
click at [871, 306] on img "Next" at bounding box center [874, 314] width 21 height 56
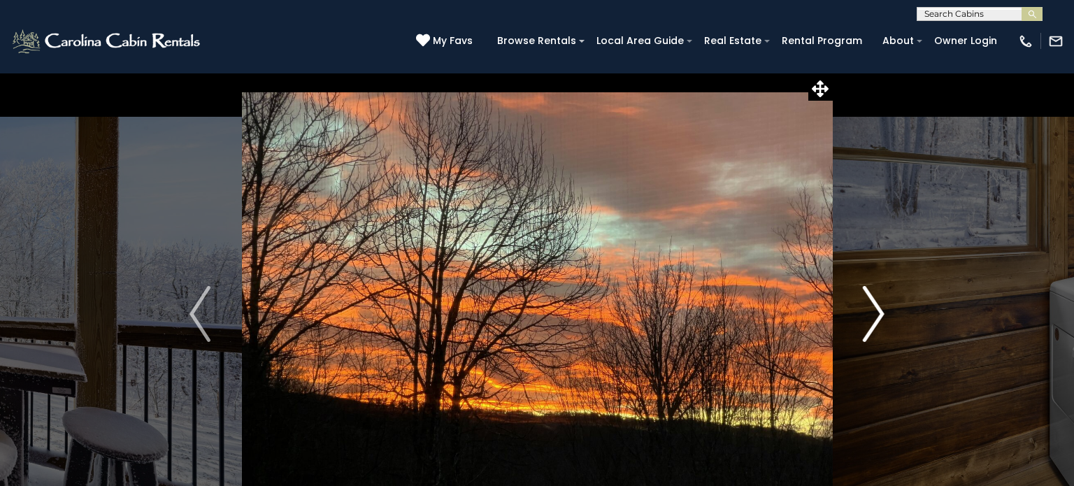
click at [871, 306] on img "Next" at bounding box center [874, 314] width 21 height 56
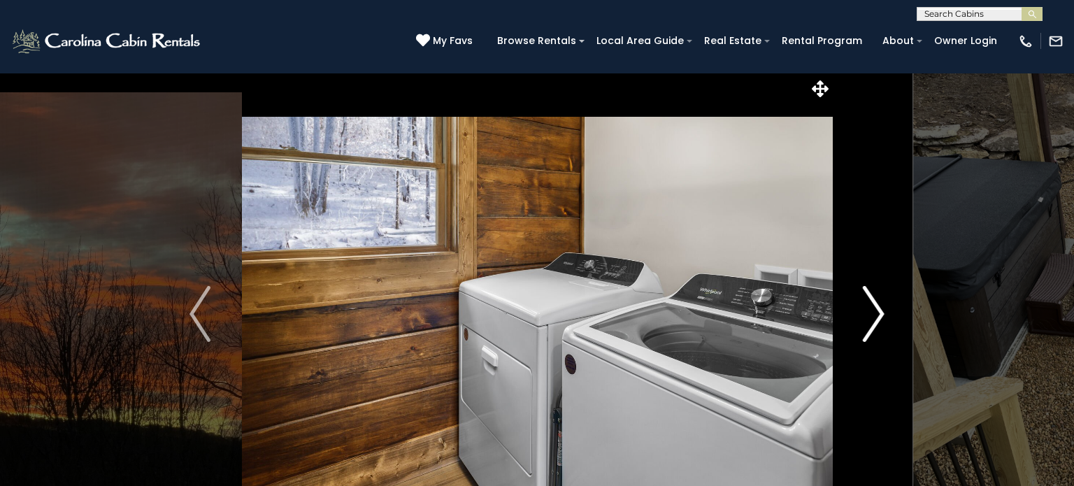
click at [871, 306] on img "Next" at bounding box center [874, 314] width 21 height 56
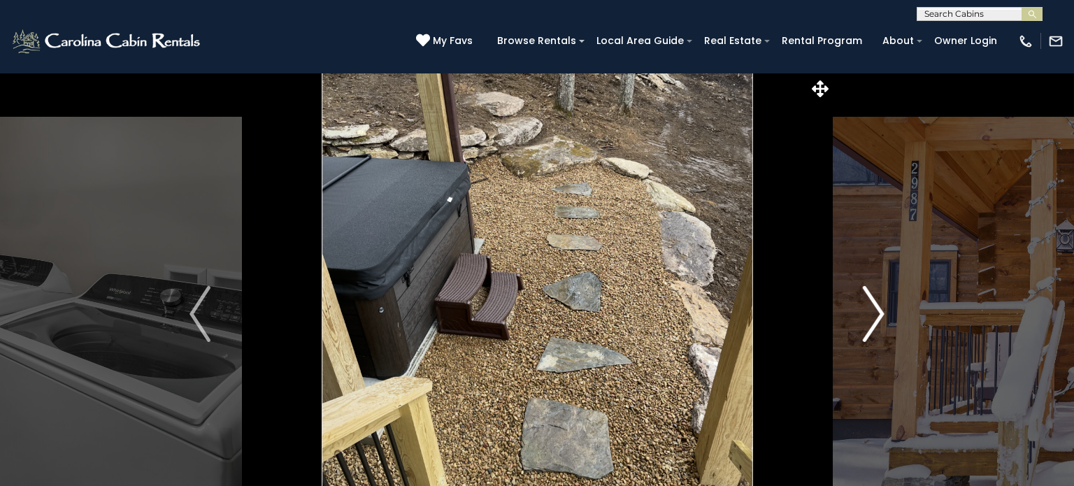
click at [871, 306] on img "Next" at bounding box center [874, 314] width 21 height 56
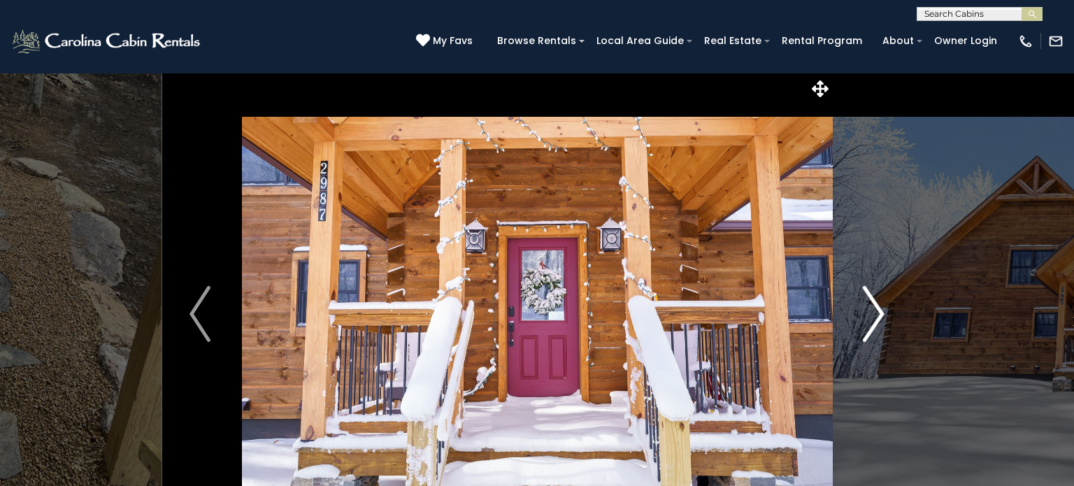
click at [871, 306] on img "Next" at bounding box center [874, 314] width 21 height 56
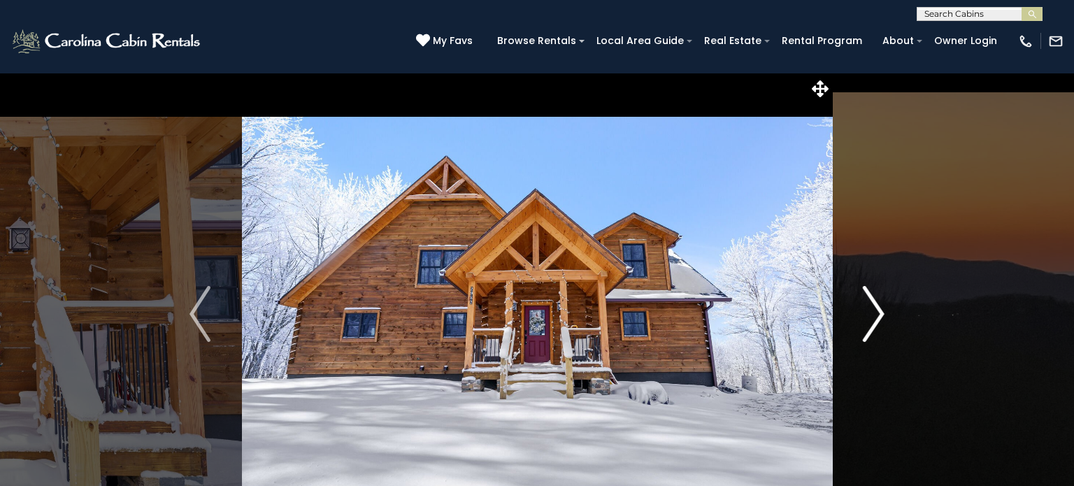
click at [871, 306] on img "Next" at bounding box center [874, 314] width 21 height 56
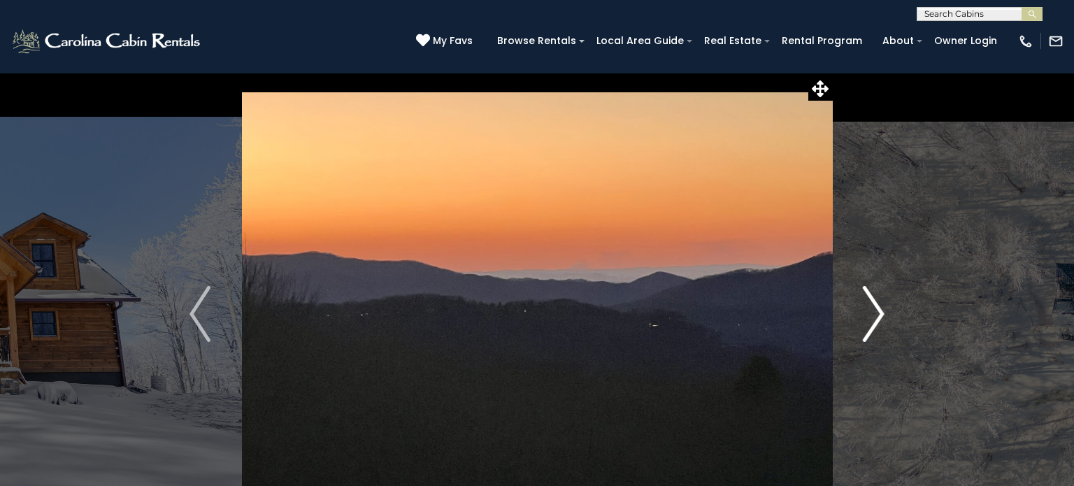
click at [871, 306] on img "Next" at bounding box center [874, 314] width 21 height 56
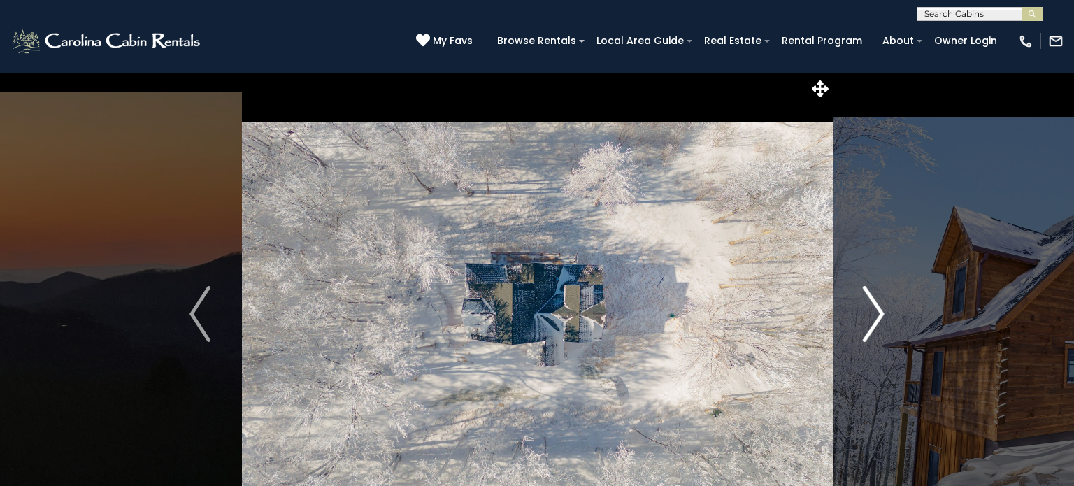
click at [871, 306] on img "Next" at bounding box center [874, 314] width 21 height 56
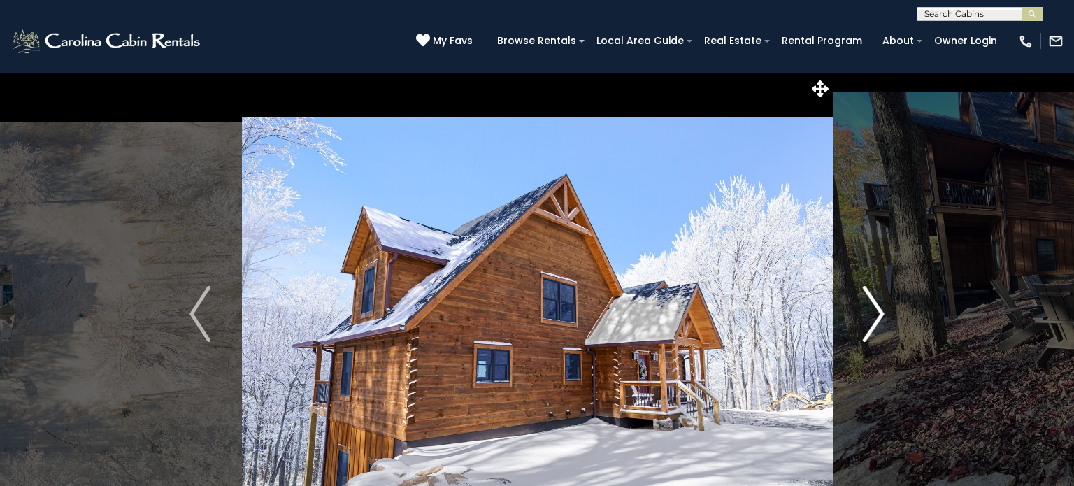
click at [871, 306] on img "Next" at bounding box center [874, 314] width 21 height 56
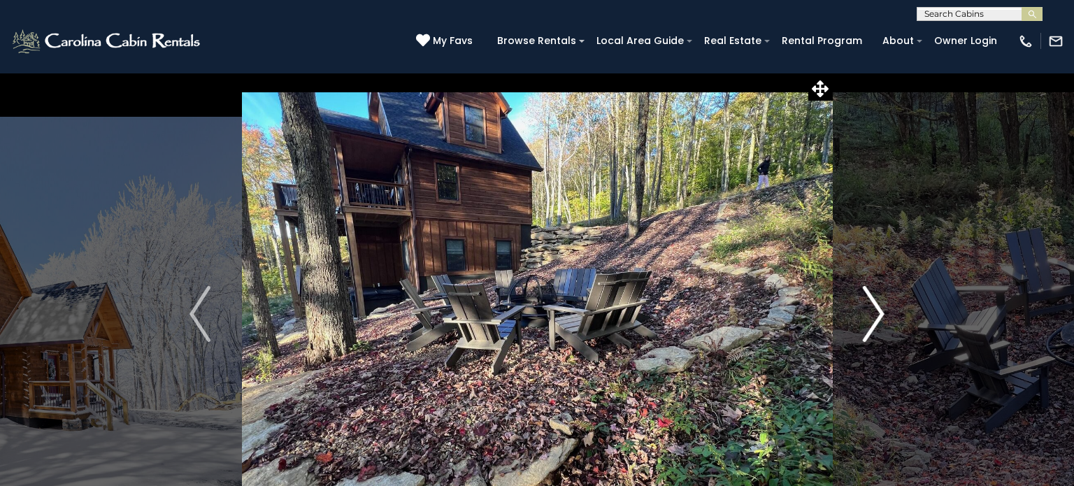
click at [871, 306] on img "Next" at bounding box center [874, 314] width 21 height 56
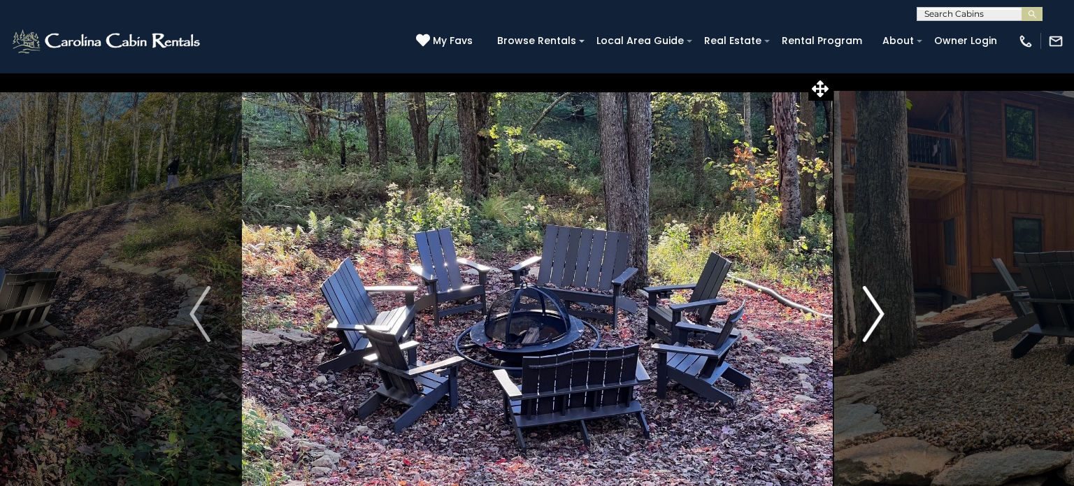
click at [871, 306] on img "Next" at bounding box center [874, 314] width 21 height 56
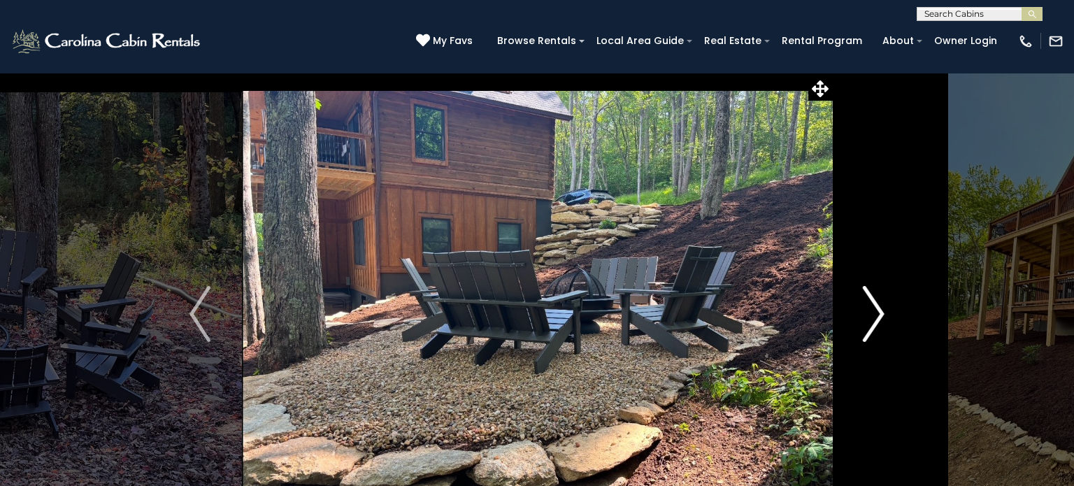
click at [871, 306] on img "Next" at bounding box center [874, 314] width 21 height 56
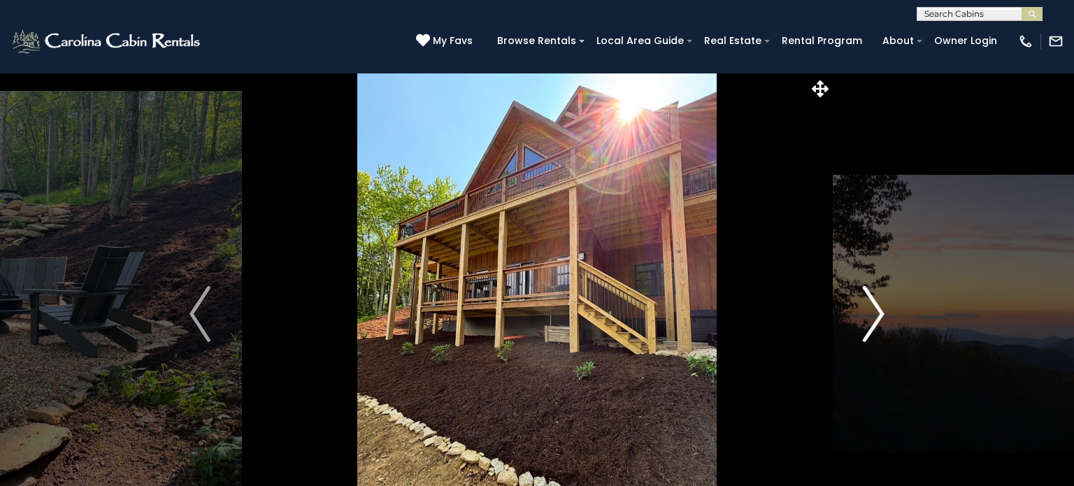
click at [871, 306] on img "Next" at bounding box center [874, 314] width 21 height 56
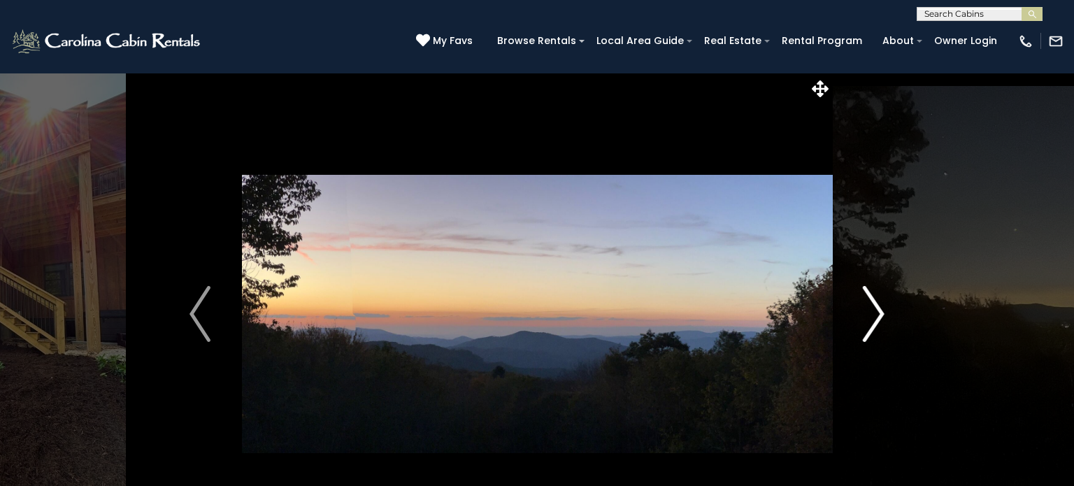
click at [871, 306] on img "Next" at bounding box center [874, 314] width 21 height 56
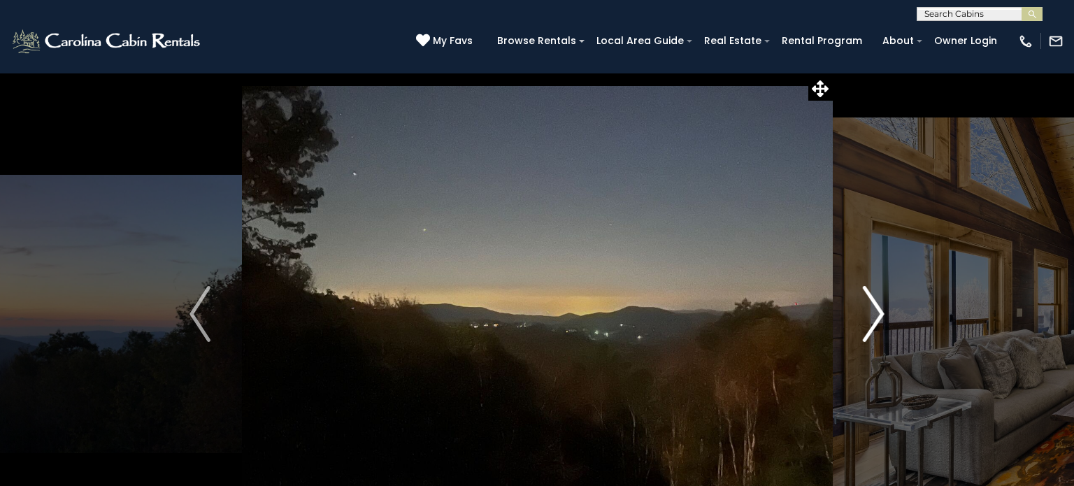
click at [871, 306] on img "Next" at bounding box center [874, 314] width 21 height 56
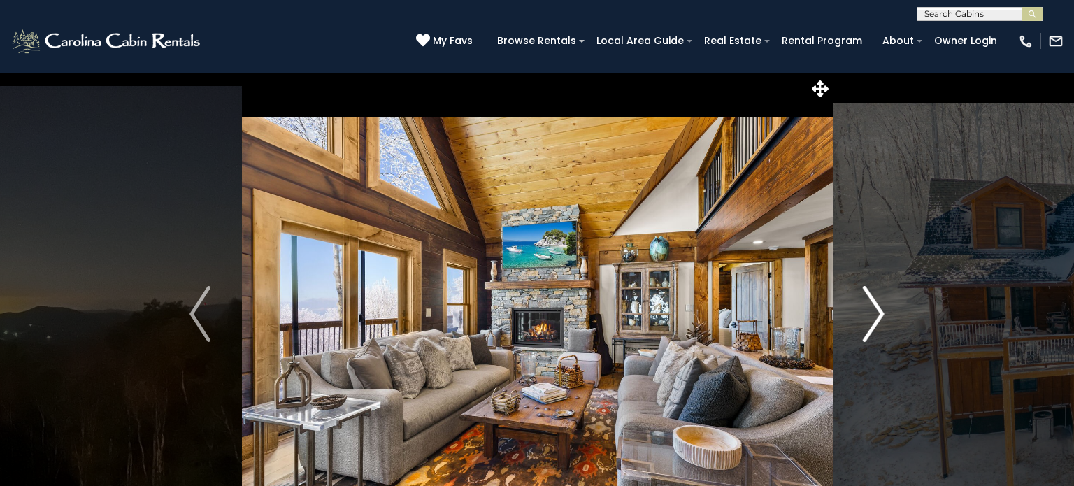
click at [871, 306] on img "Next" at bounding box center [874, 314] width 21 height 56
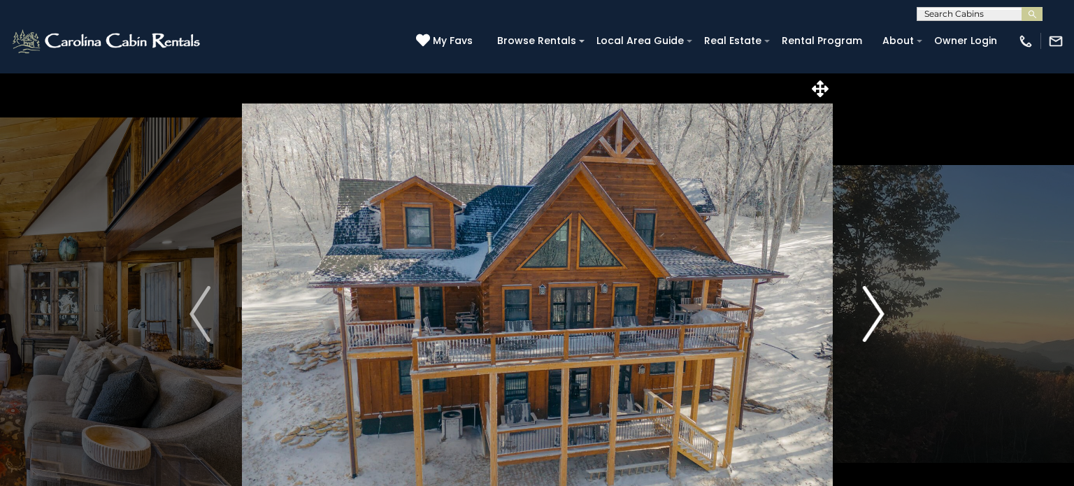
click at [871, 306] on img "Next" at bounding box center [874, 314] width 21 height 56
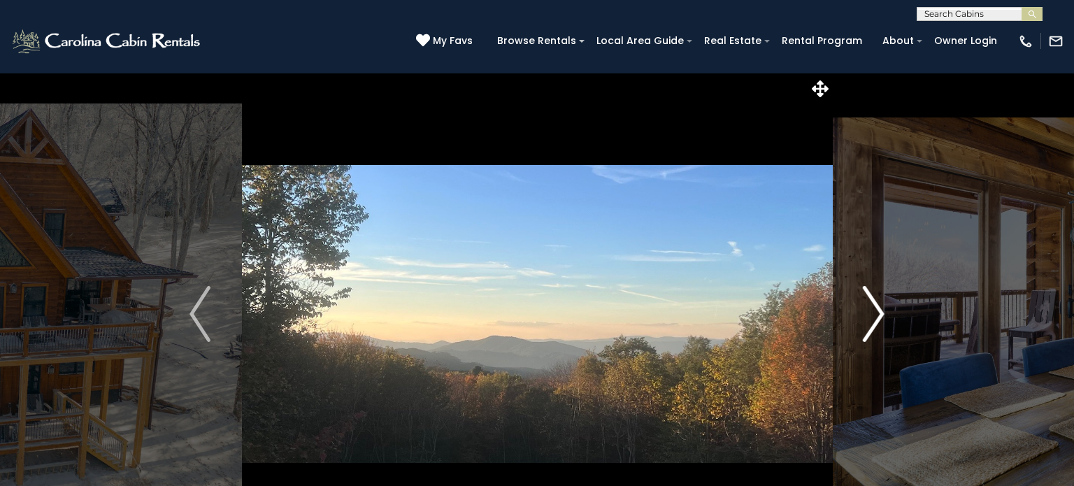
click at [871, 306] on img "Next" at bounding box center [874, 314] width 21 height 56
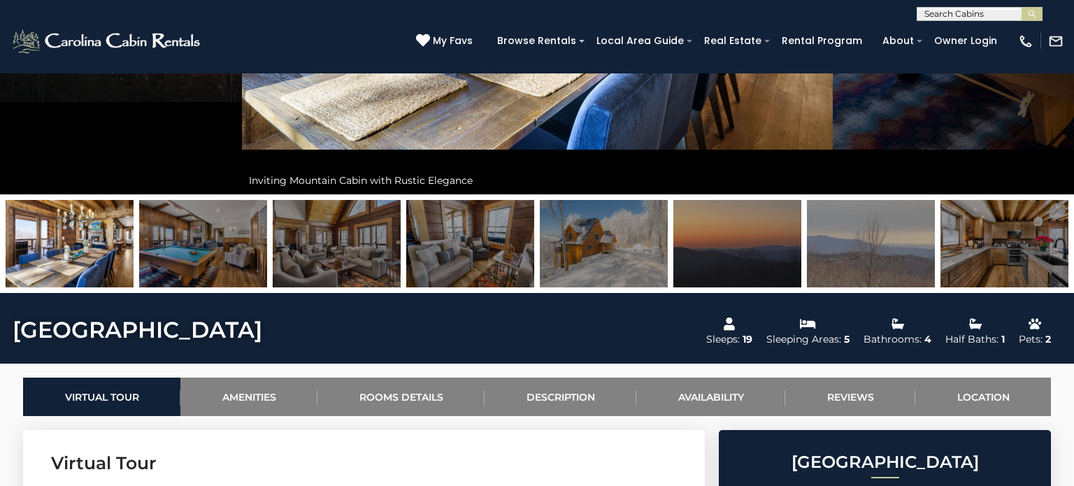
scroll to position [359, 0]
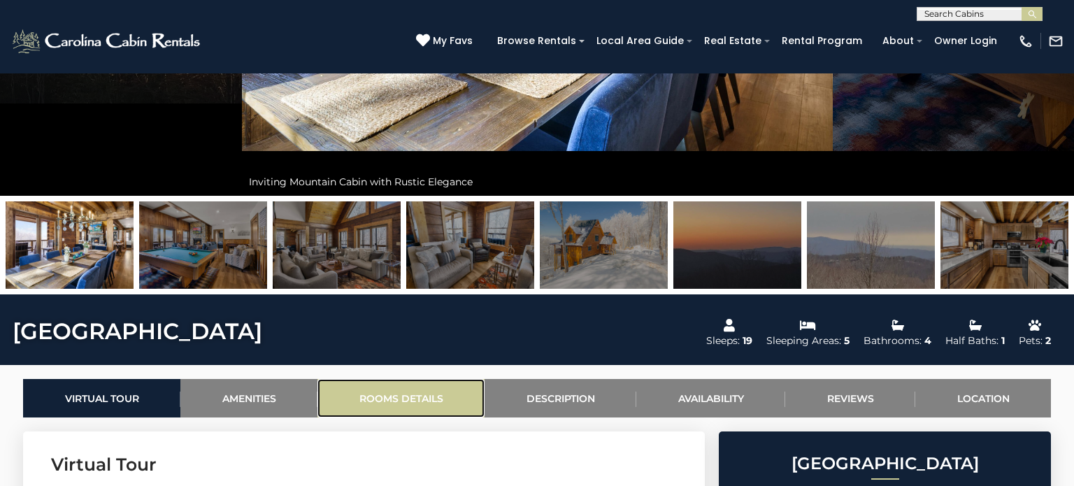
click at [422, 392] on link "Rooms Details" at bounding box center [401, 398] width 167 height 38
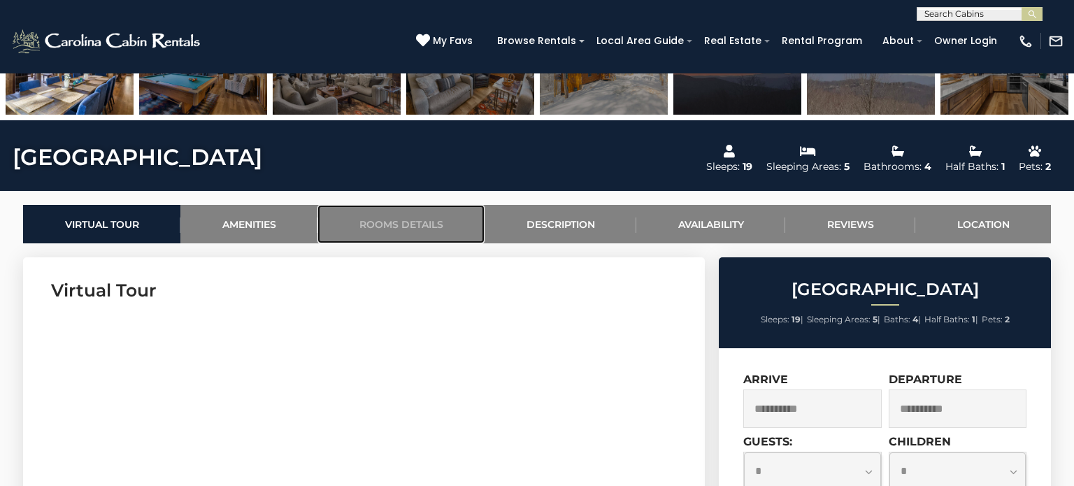
scroll to position [428, 0]
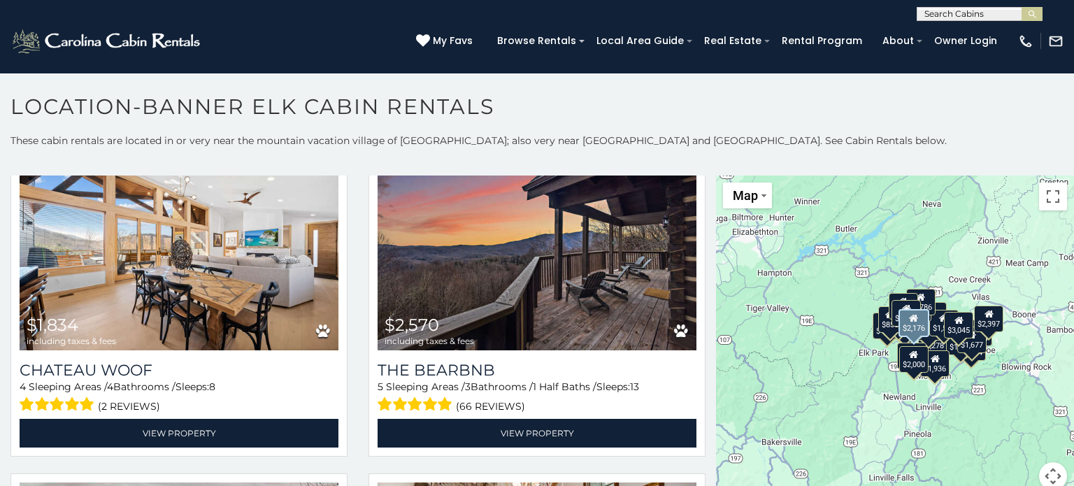
scroll to position [1460, 0]
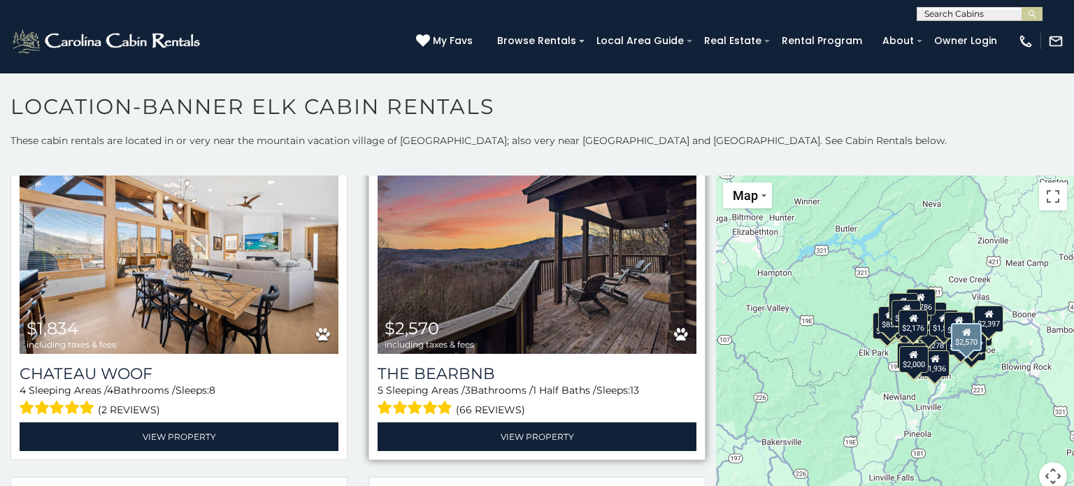
click at [627, 271] on img at bounding box center [537, 248] width 319 height 214
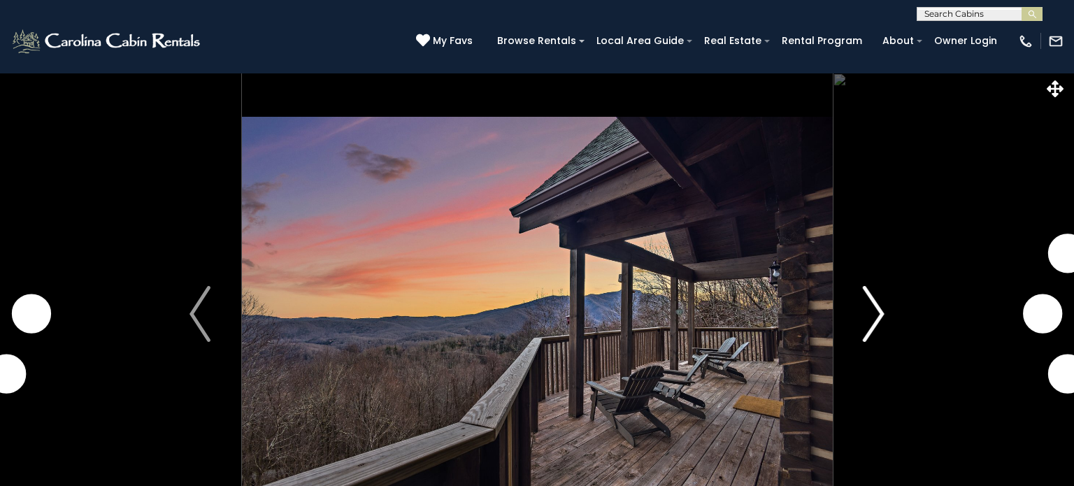
click at [878, 323] on img "Next" at bounding box center [874, 314] width 21 height 56
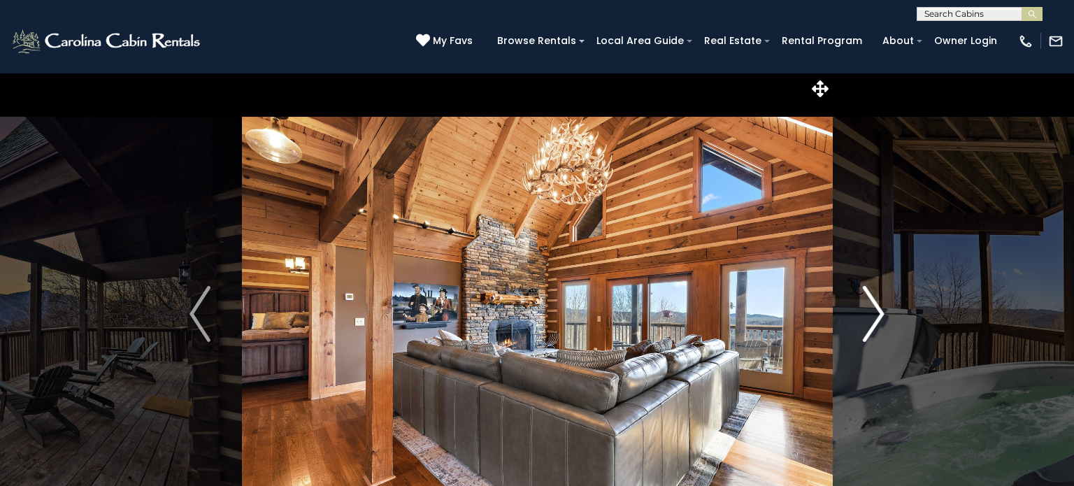
click at [878, 323] on img "Next" at bounding box center [874, 314] width 21 height 56
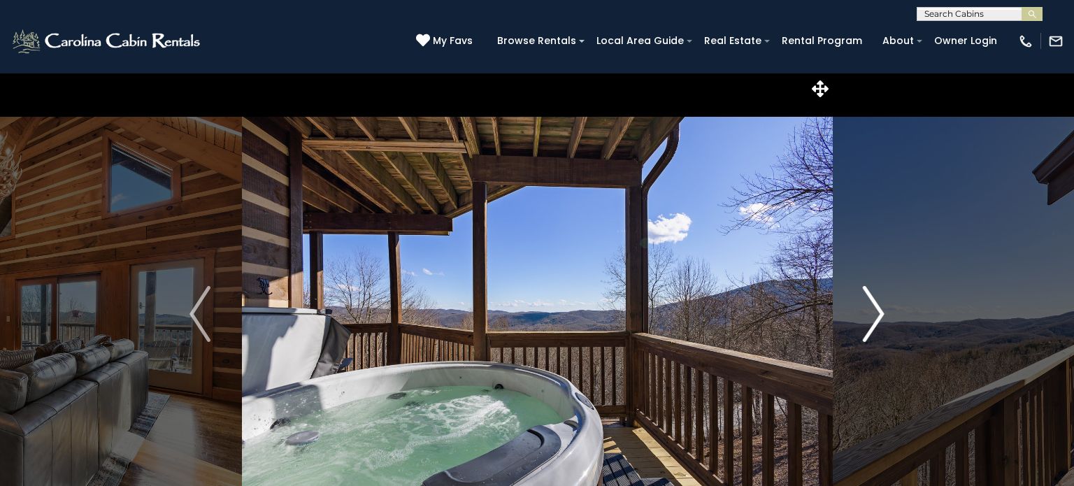
click at [878, 323] on img "Next" at bounding box center [874, 314] width 21 height 56
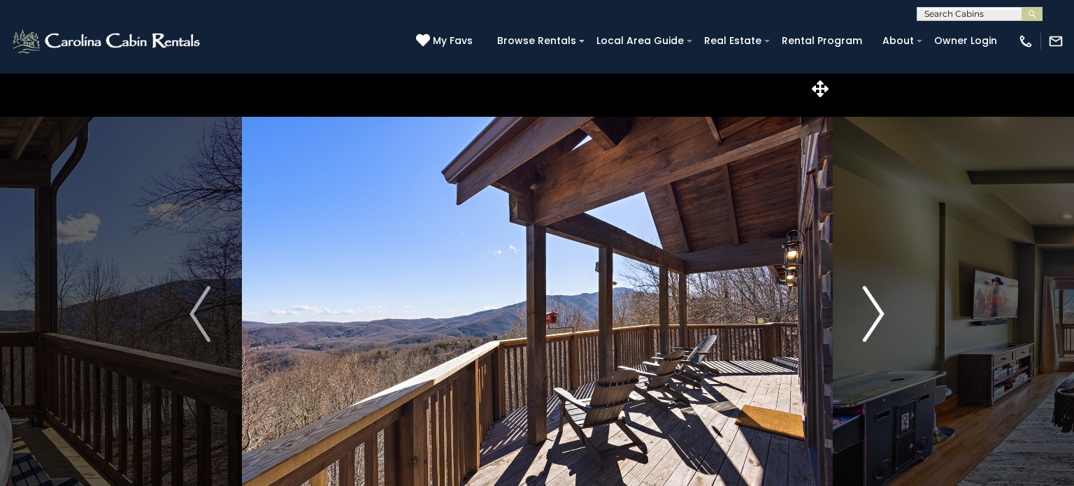
click at [877, 314] on img "Next" at bounding box center [874, 314] width 21 height 56
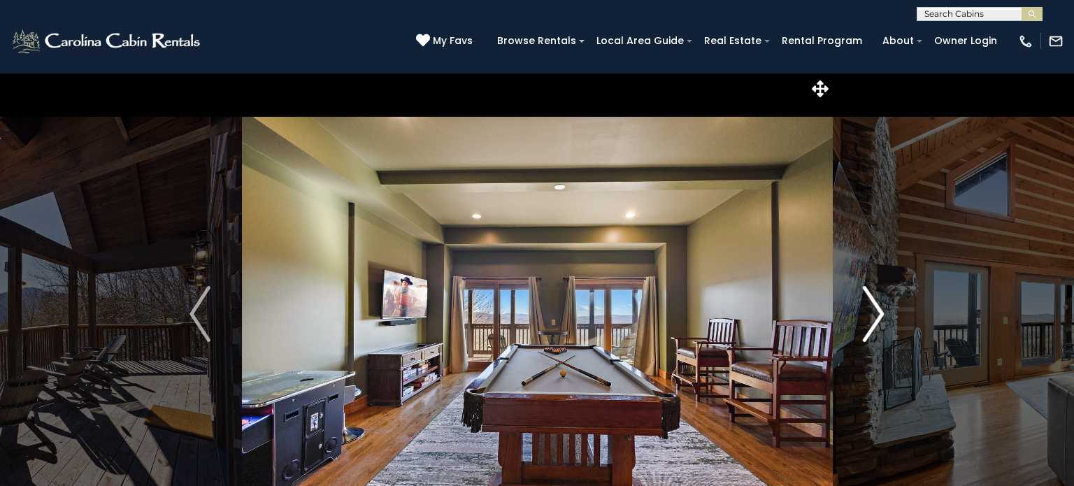
click at [877, 314] on img "Next" at bounding box center [874, 314] width 21 height 56
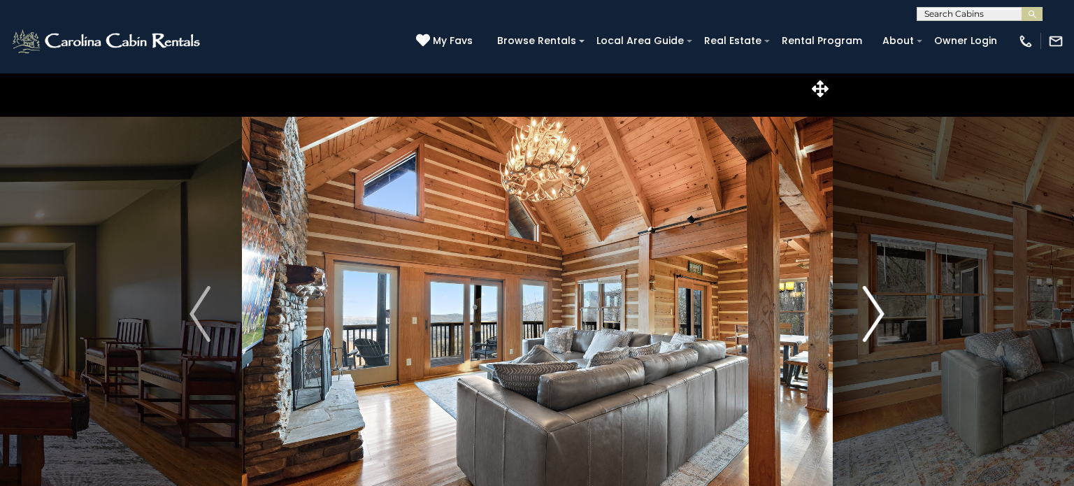
click at [877, 314] on img "Next" at bounding box center [874, 314] width 21 height 56
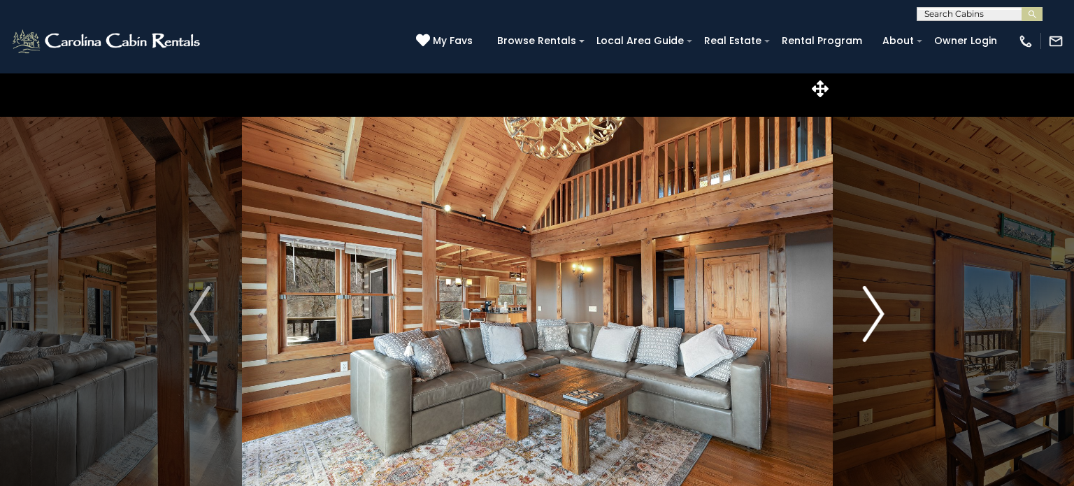
click at [877, 314] on img "Next" at bounding box center [874, 314] width 21 height 56
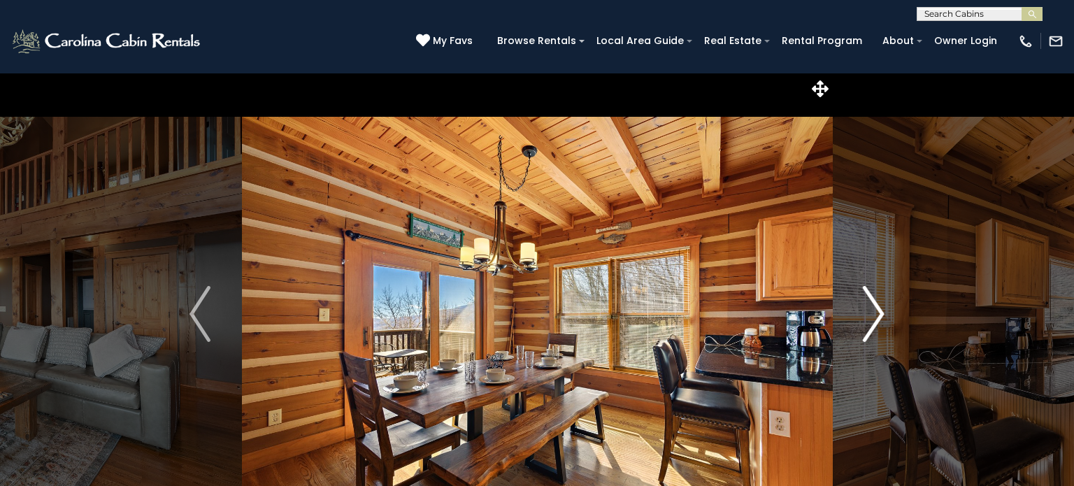
click at [877, 314] on img "Next" at bounding box center [874, 314] width 21 height 56
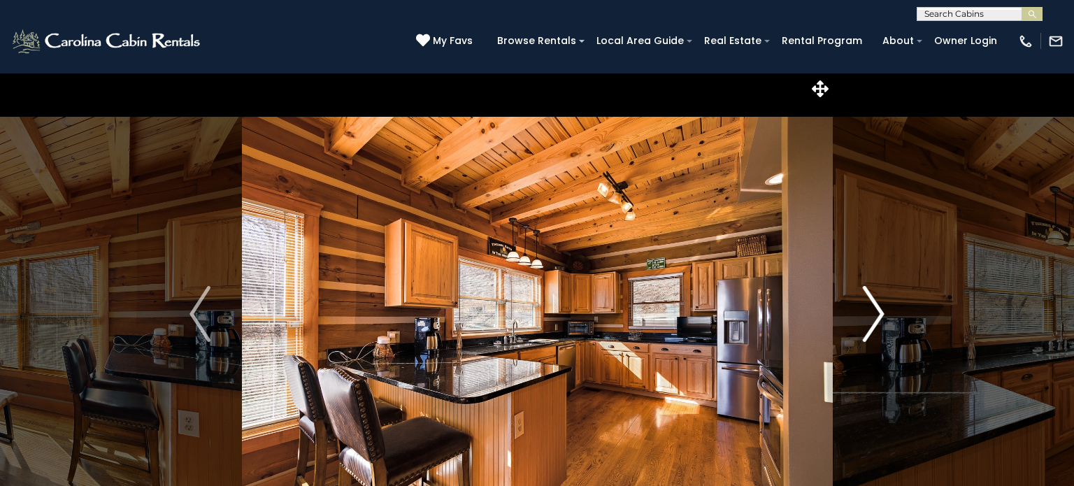
click at [877, 314] on img "Next" at bounding box center [874, 314] width 21 height 56
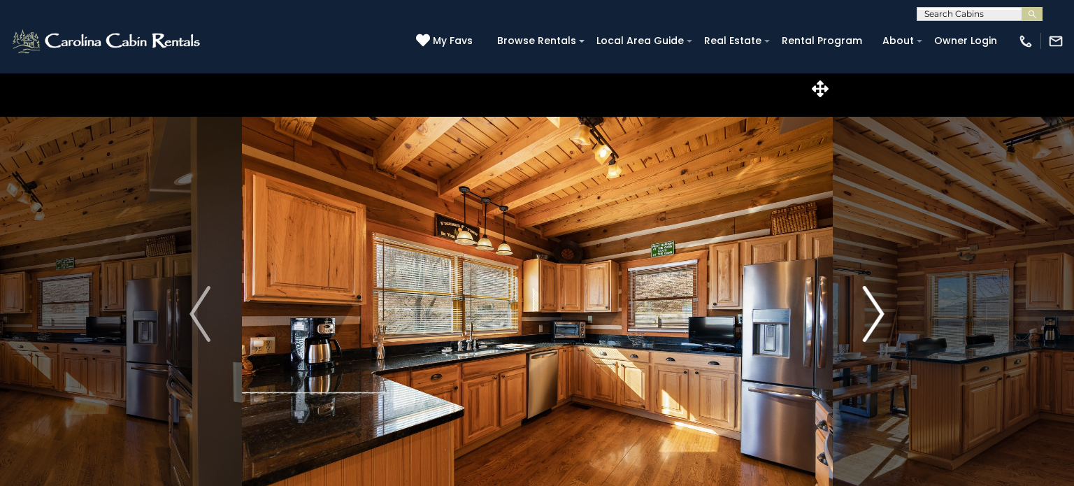
click at [877, 314] on img "Next" at bounding box center [874, 314] width 21 height 56
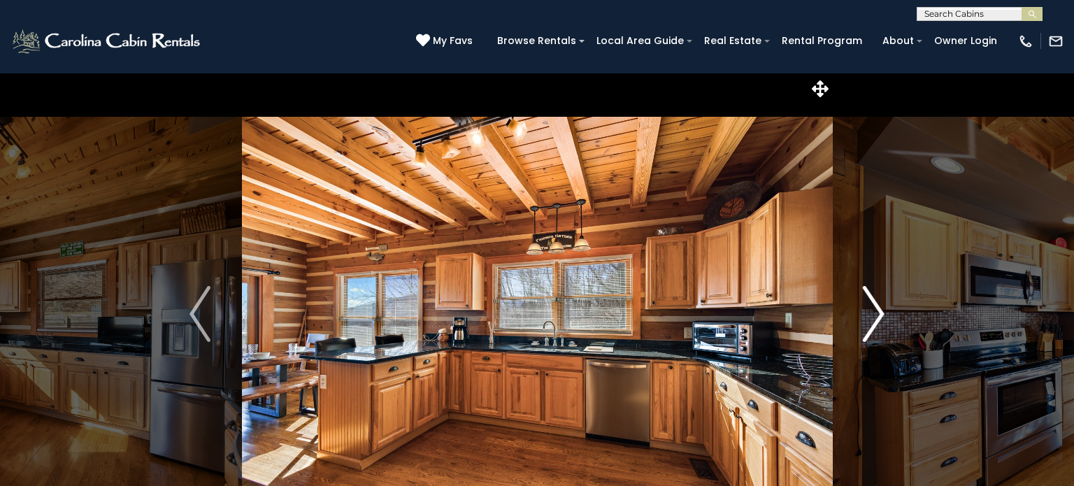
click at [877, 314] on img "Next" at bounding box center [874, 314] width 21 height 56
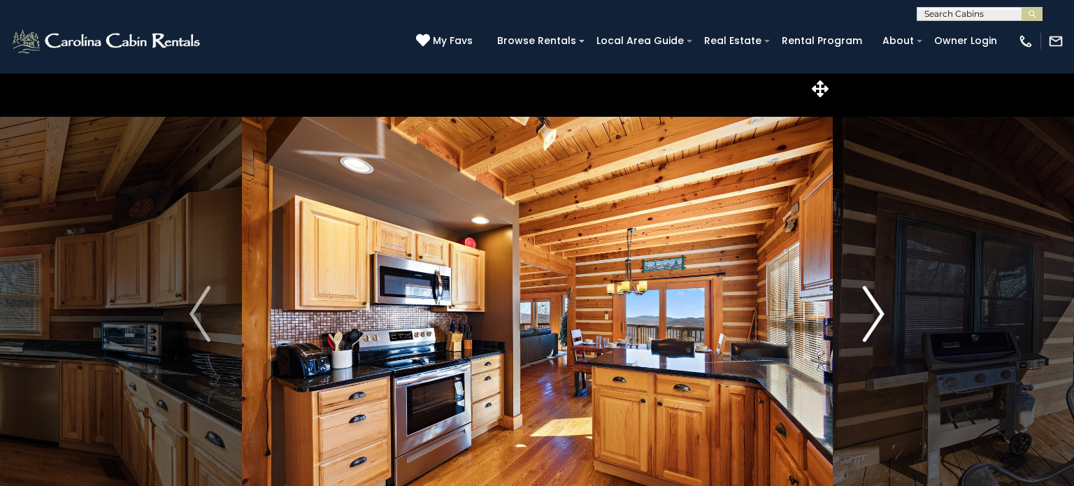
click at [877, 314] on img "Next" at bounding box center [874, 314] width 21 height 56
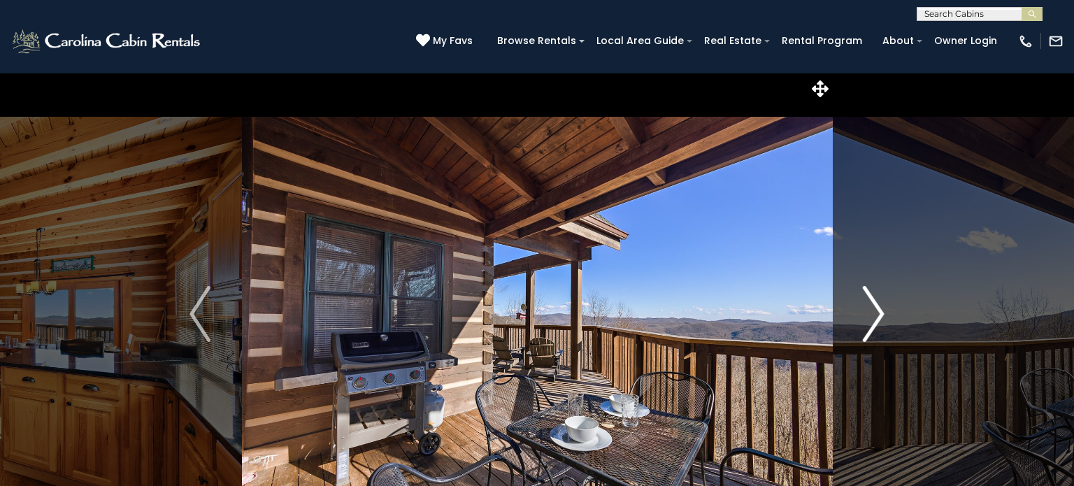
click at [877, 314] on img "Next" at bounding box center [874, 314] width 21 height 56
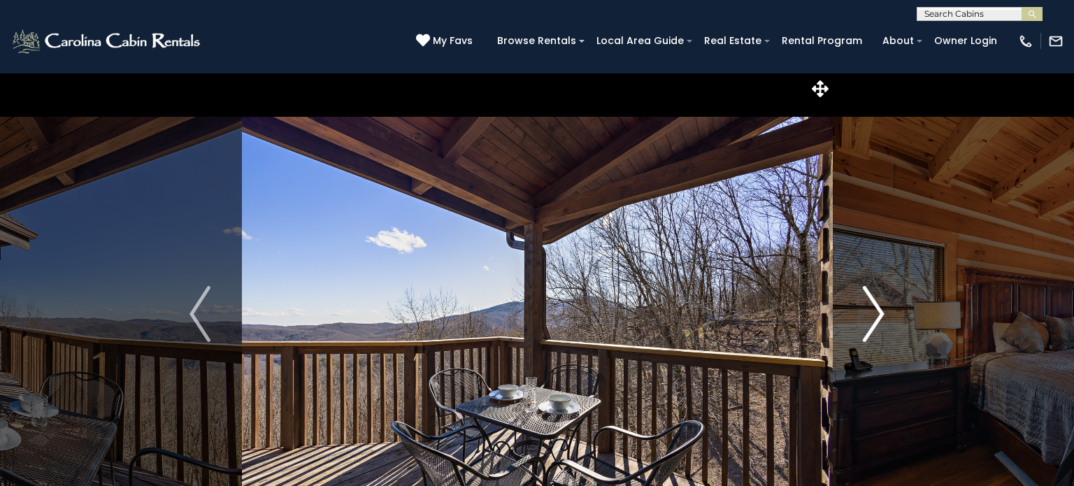
click at [877, 314] on img "Next" at bounding box center [874, 314] width 21 height 56
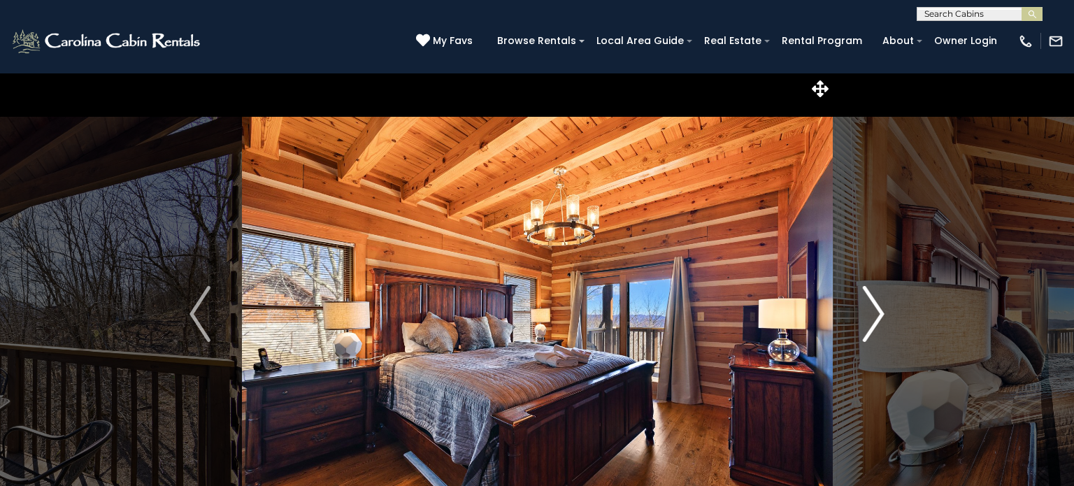
click at [877, 314] on img "Next" at bounding box center [874, 314] width 21 height 56
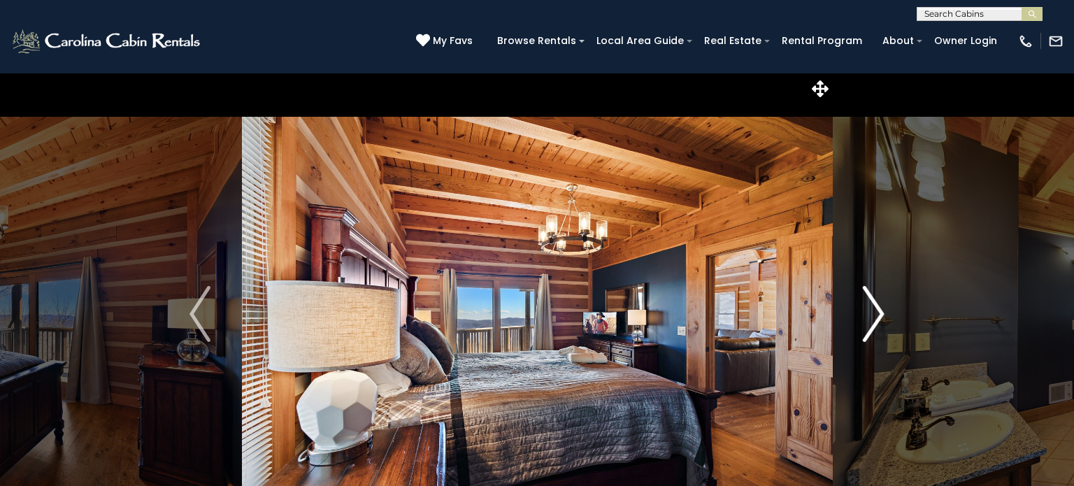
click at [877, 314] on img "Next" at bounding box center [874, 314] width 21 height 56
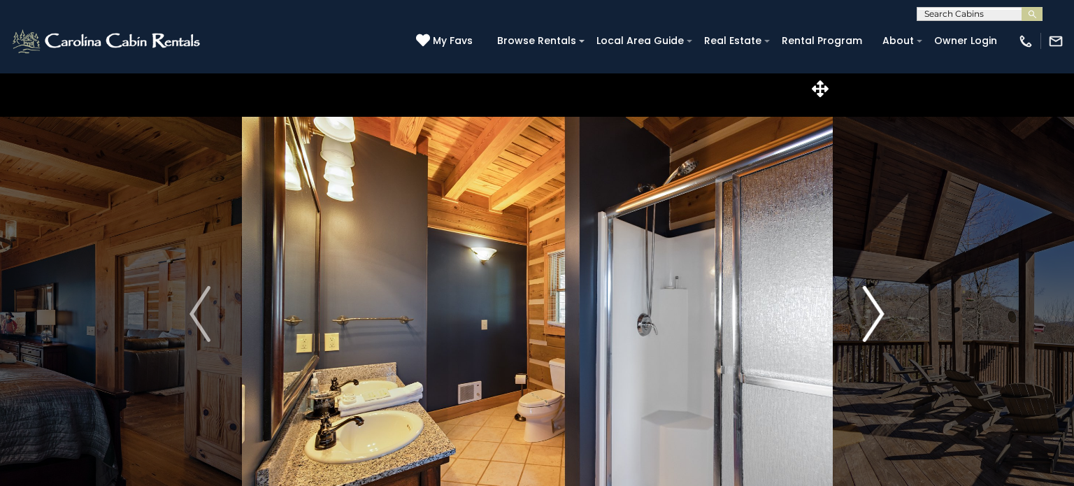
click at [877, 314] on img "Next" at bounding box center [874, 314] width 21 height 56
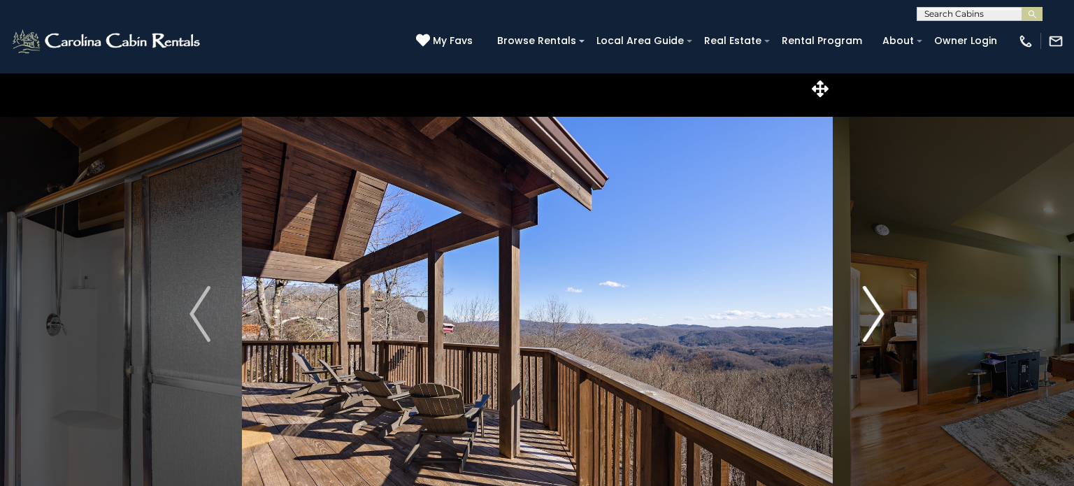
click at [877, 314] on img "Next" at bounding box center [874, 314] width 21 height 56
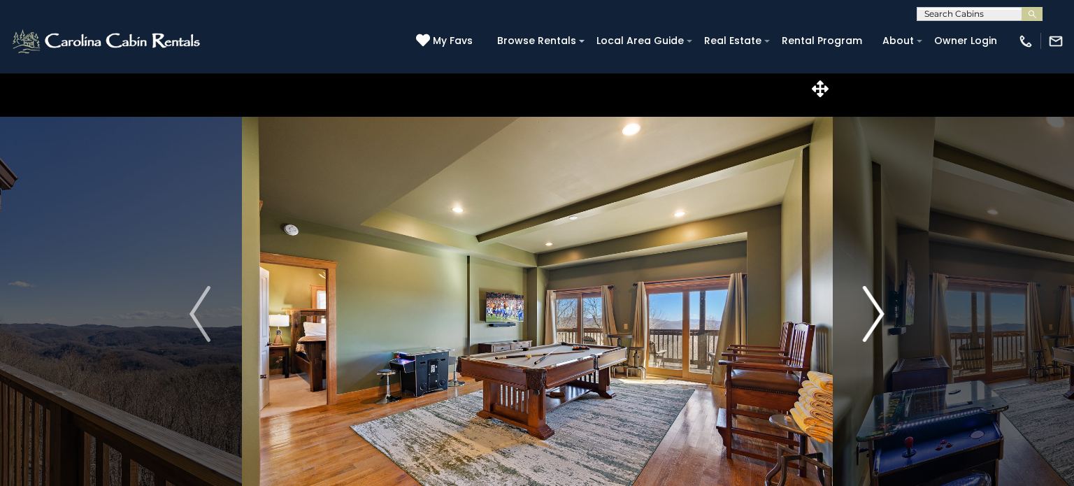
click at [877, 314] on img "Next" at bounding box center [874, 314] width 21 height 56
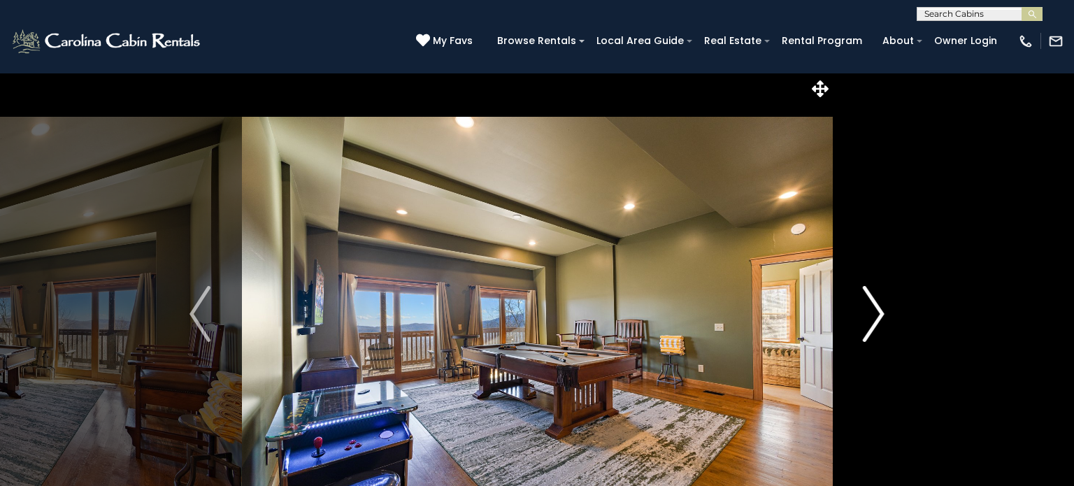
click at [877, 314] on img "Next" at bounding box center [874, 314] width 21 height 56
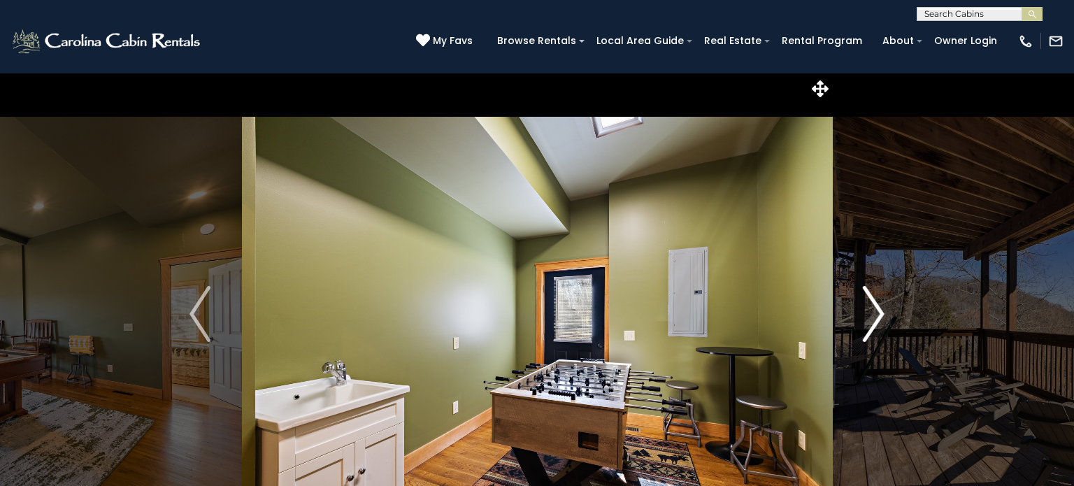
click at [877, 314] on img "Next" at bounding box center [874, 314] width 21 height 56
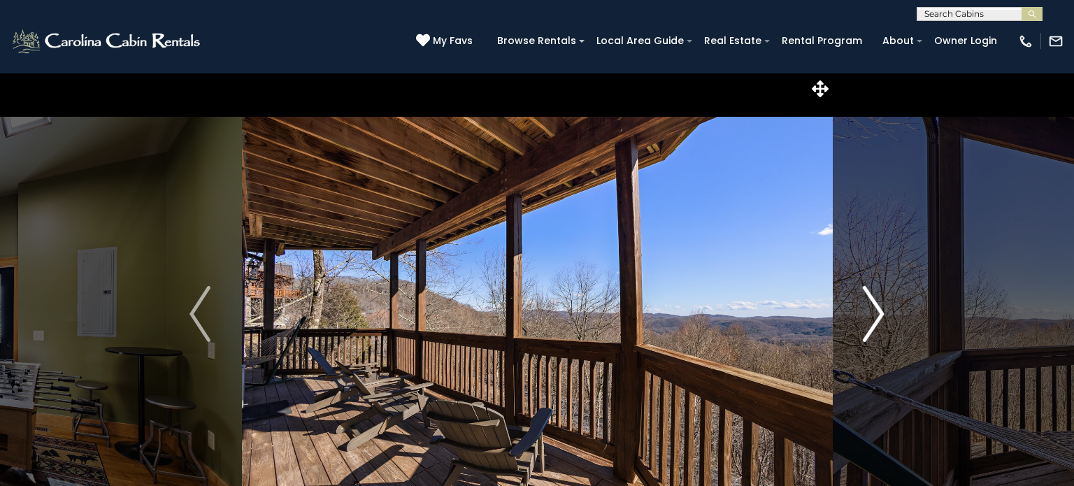
click at [877, 314] on img "Next" at bounding box center [874, 314] width 21 height 56
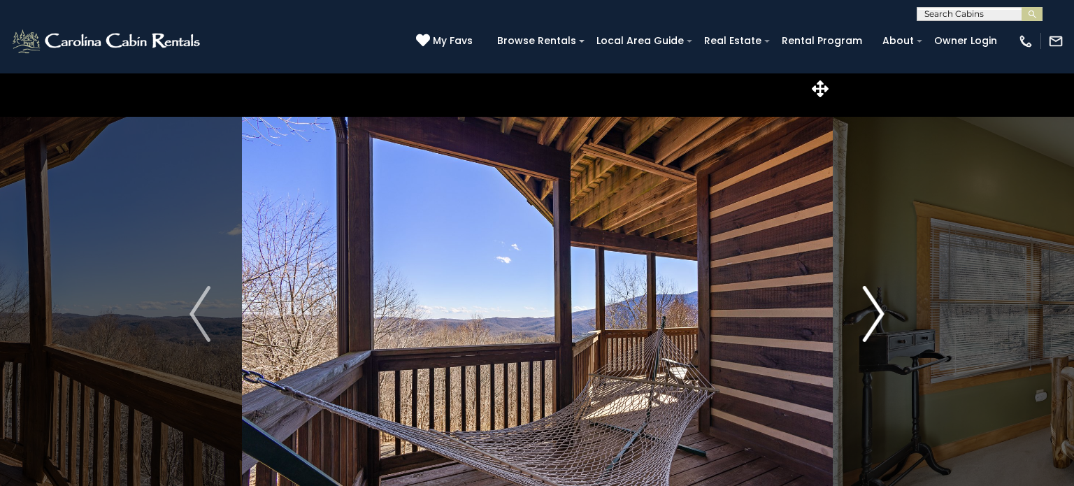
click at [877, 314] on img "Next" at bounding box center [874, 314] width 21 height 56
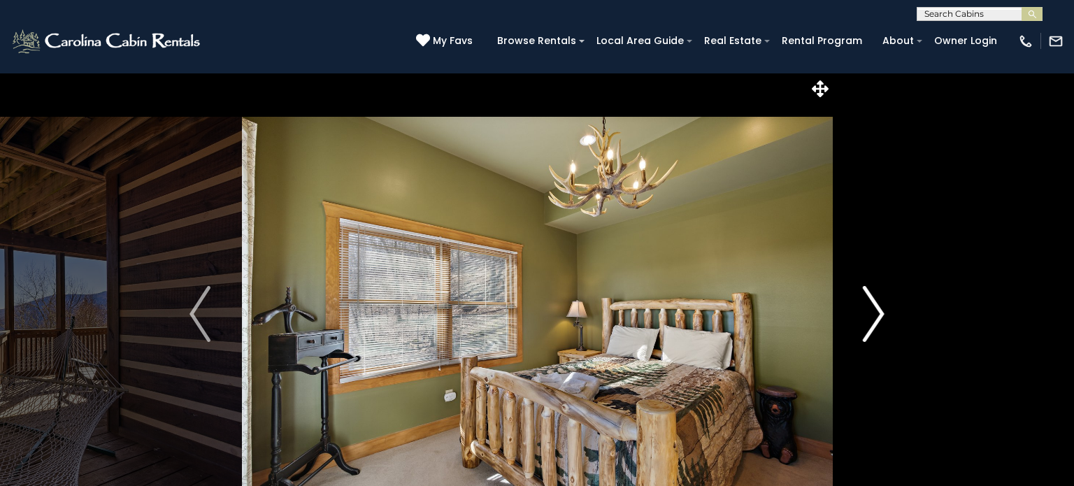
click at [877, 314] on img "Next" at bounding box center [874, 314] width 21 height 56
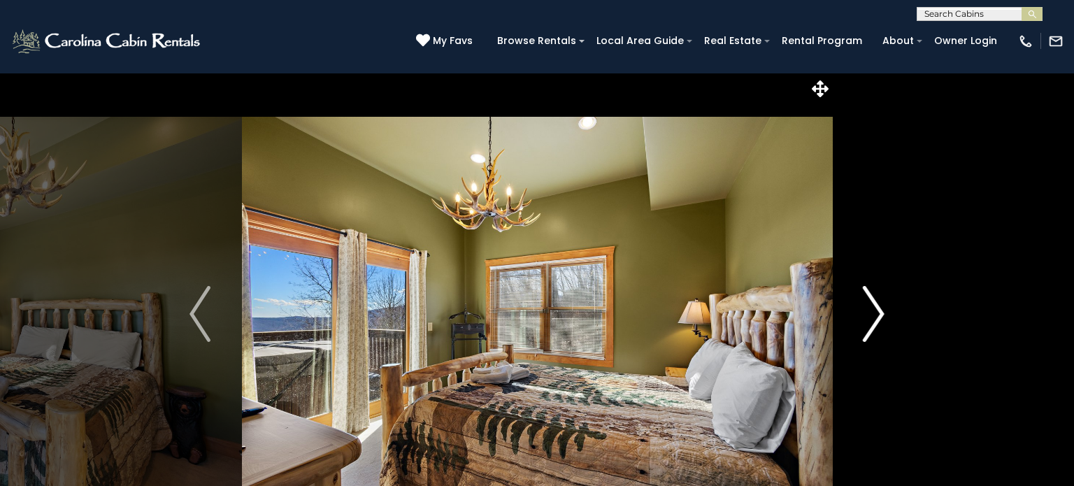
click at [877, 314] on img "Next" at bounding box center [874, 314] width 21 height 56
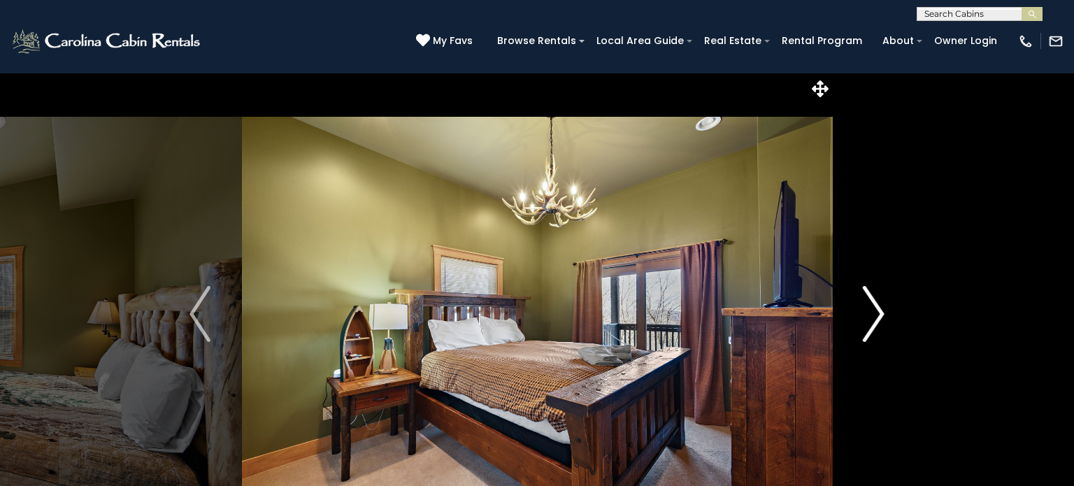
click at [877, 314] on img "Next" at bounding box center [874, 314] width 21 height 56
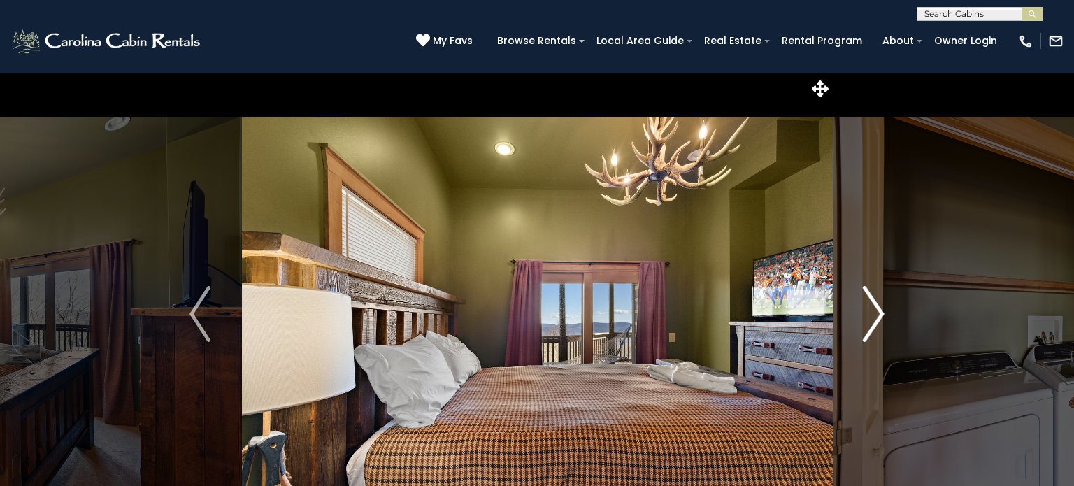
click at [877, 314] on img "Next" at bounding box center [874, 314] width 21 height 56
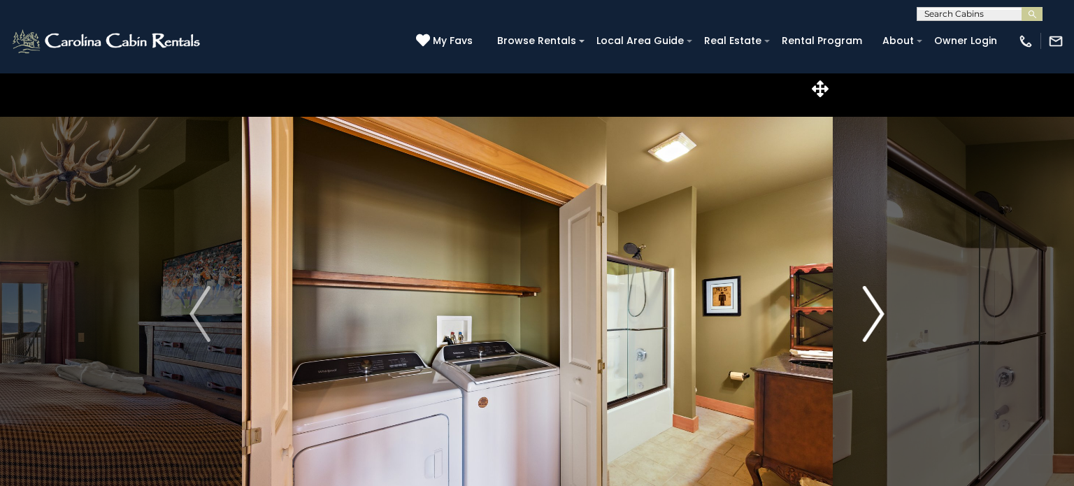
click at [877, 314] on img "Next" at bounding box center [874, 314] width 21 height 56
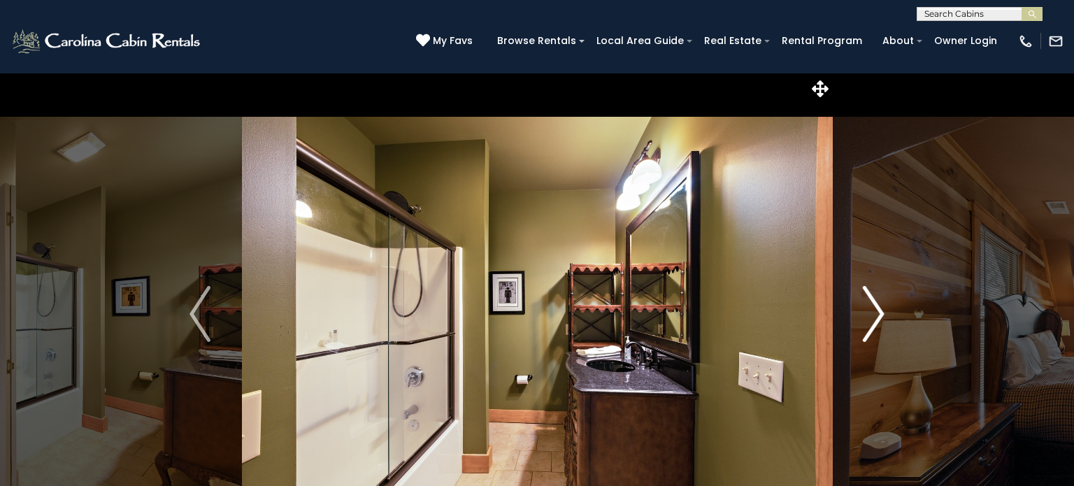
click at [877, 314] on img "Next" at bounding box center [874, 314] width 21 height 56
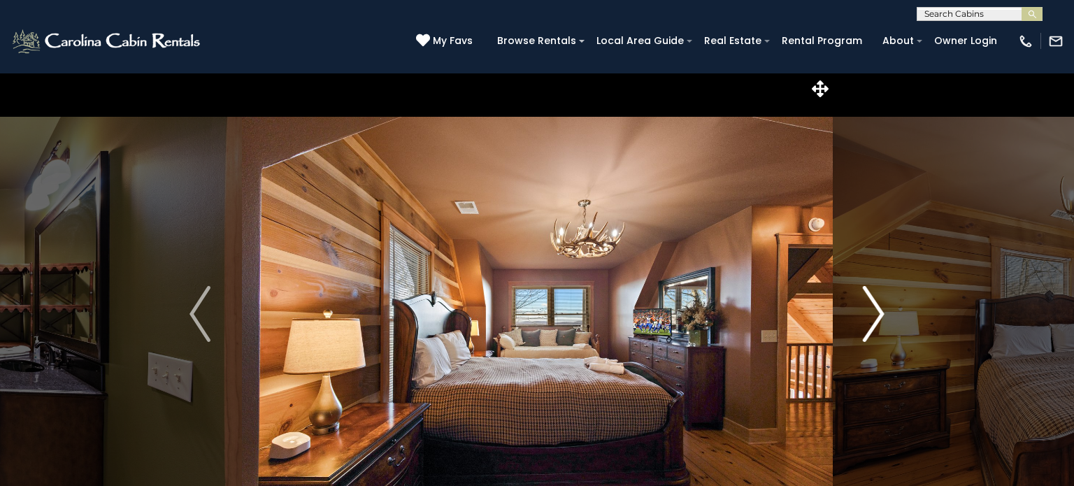
click at [877, 314] on img "Next" at bounding box center [874, 314] width 21 height 56
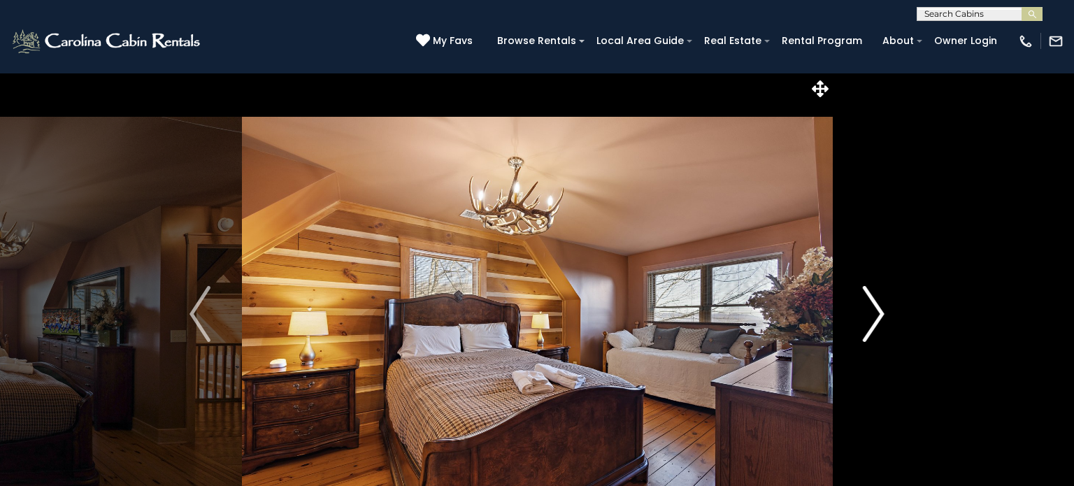
click at [877, 314] on img "Next" at bounding box center [874, 314] width 21 height 56
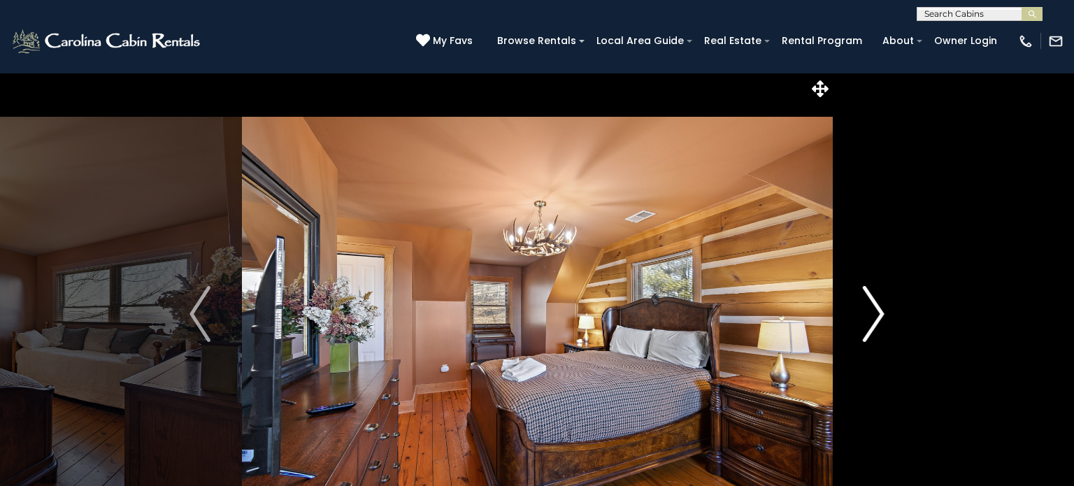
click at [877, 314] on img "Next" at bounding box center [874, 314] width 21 height 56
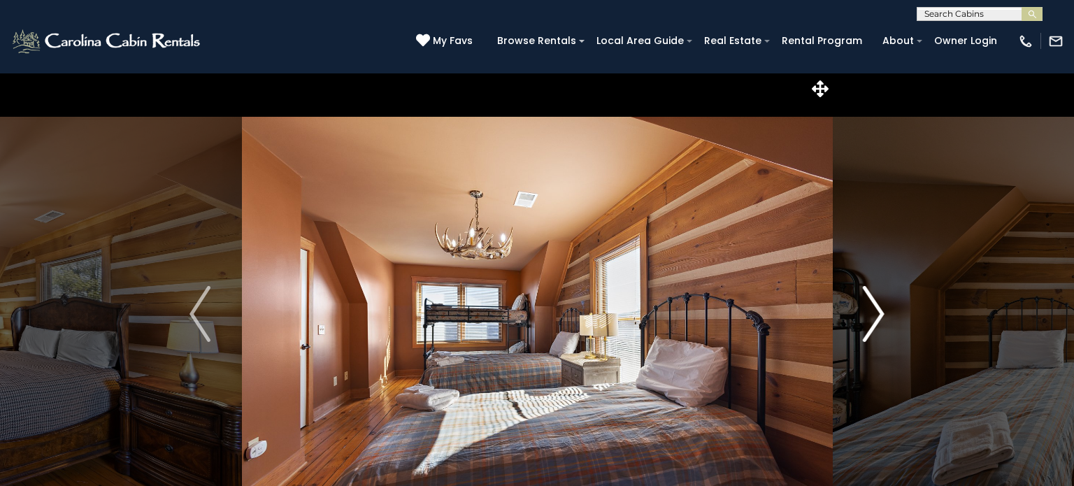
click at [877, 314] on img "Next" at bounding box center [874, 314] width 21 height 56
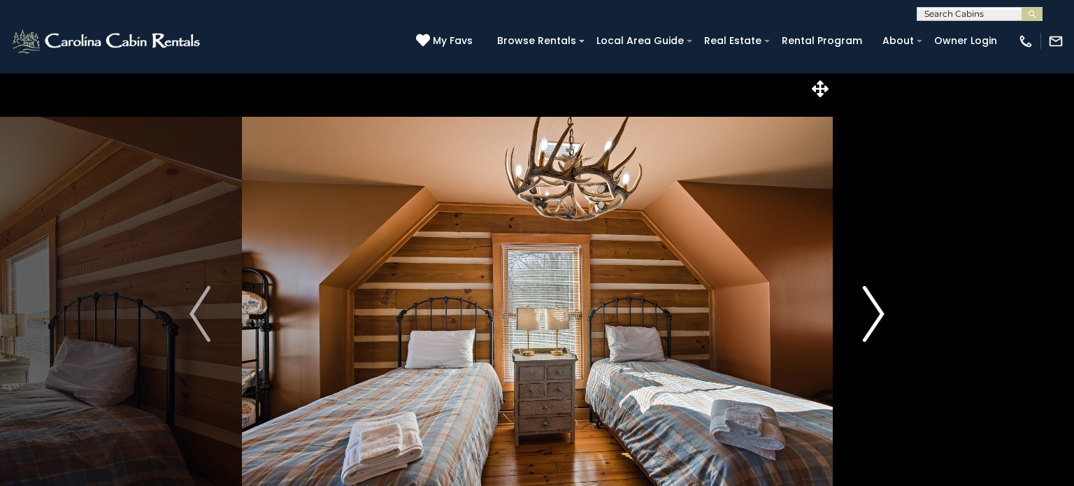
click at [877, 314] on img "Next" at bounding box center [874, 314] width 21 height 56
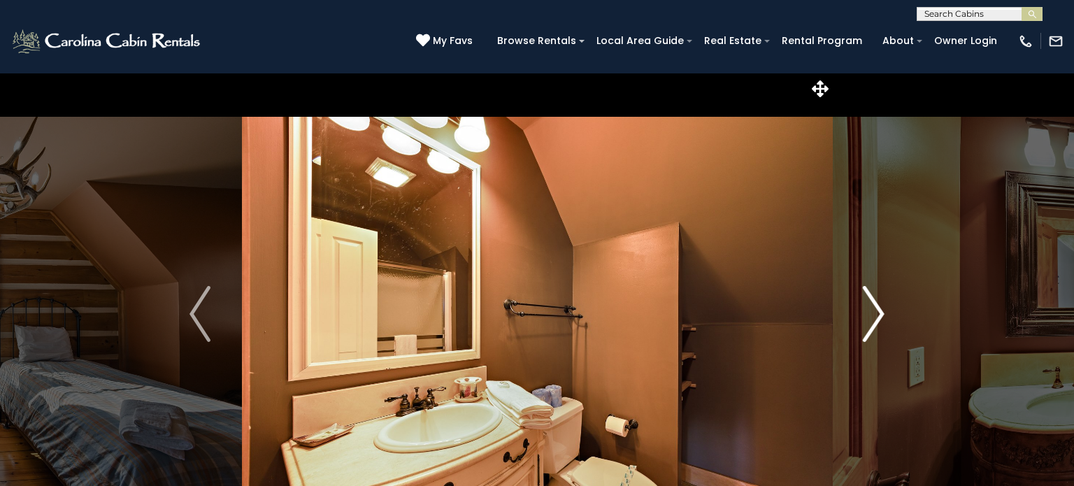
click at [877, 314] on img "Next" at bounding box center [874, 314] width 21 height 56
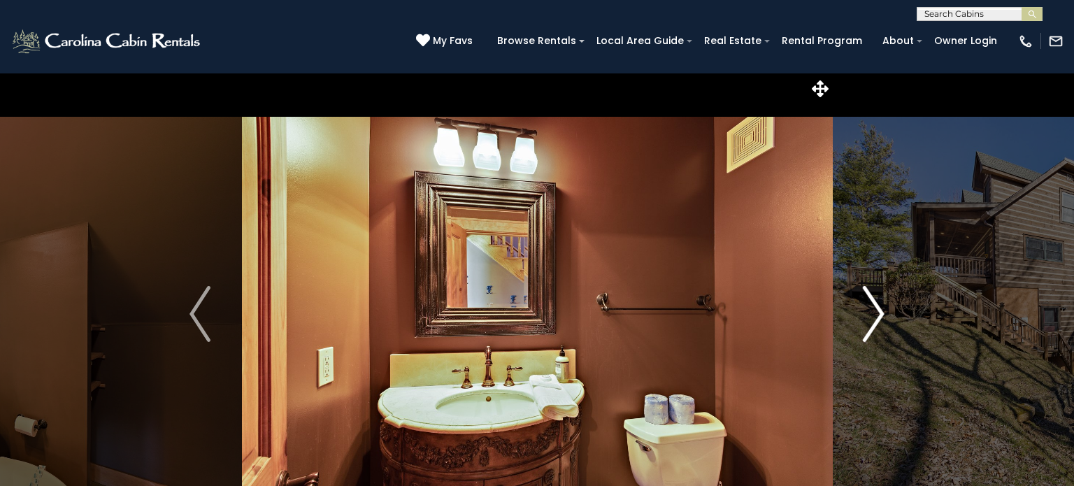
click at [877, 314] on img "Next" at bounding box center [874, 314] width 21 height 56
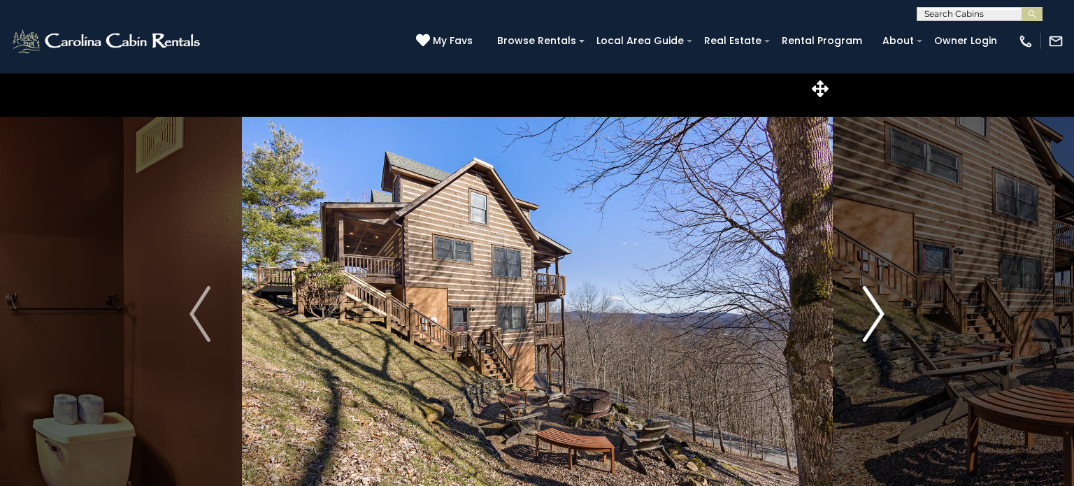
click at [866, 313] on img "Next" at bounding box center [874, 314] width 21 height 56
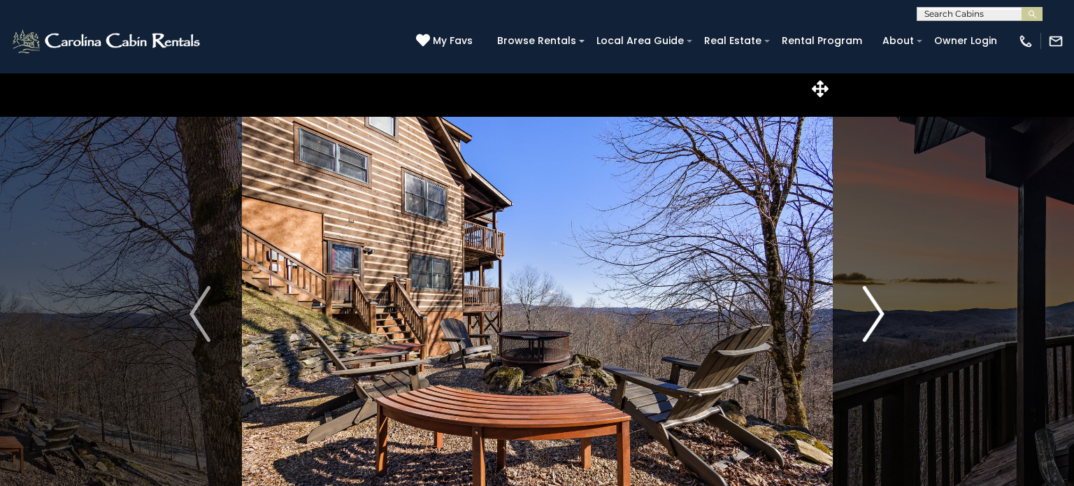
click at [866, 313] on img "Next" at bounding box center [874, 314] width 21 height 56
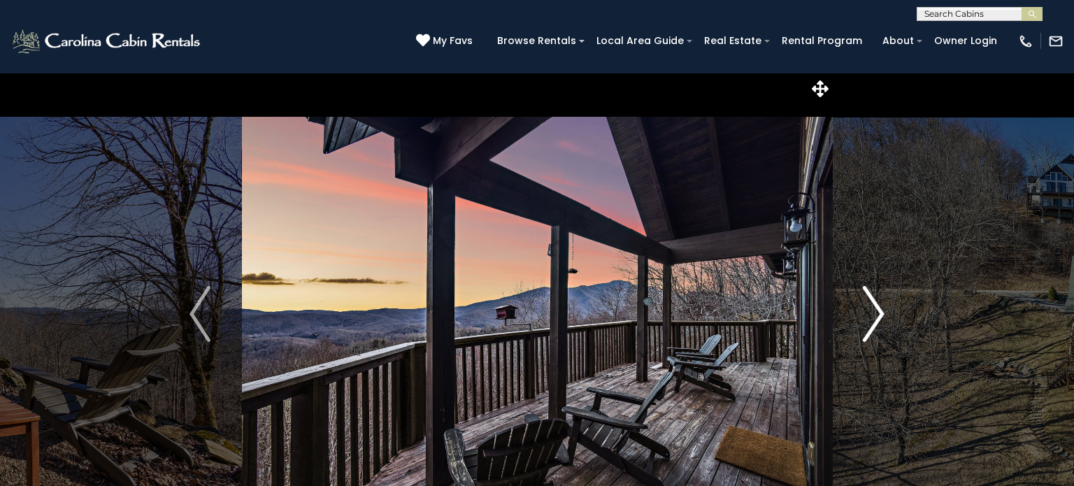
click at [866, 313] on img "Next" at bounding box center [874, 314] width 21 height 56
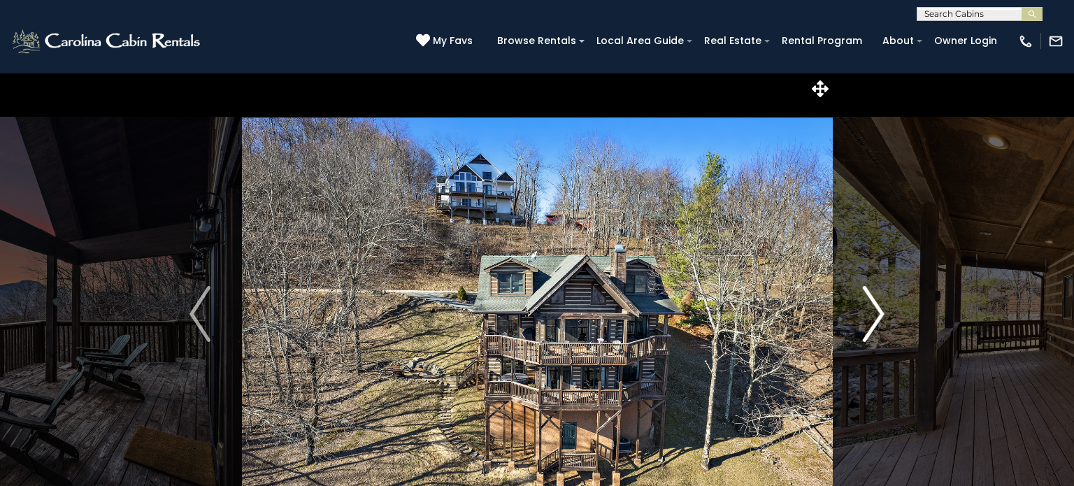
click at [874, 315] on img "Next" at bounding box center [874, 314] width 21 height 56
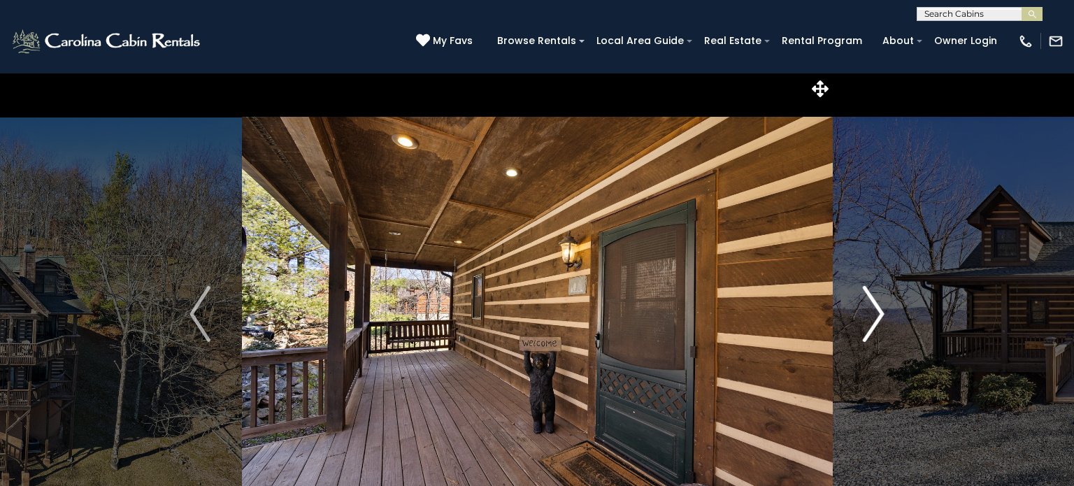
click at [874, 315] on img "Next" at bounding box center [874, 314] width 21 height 56
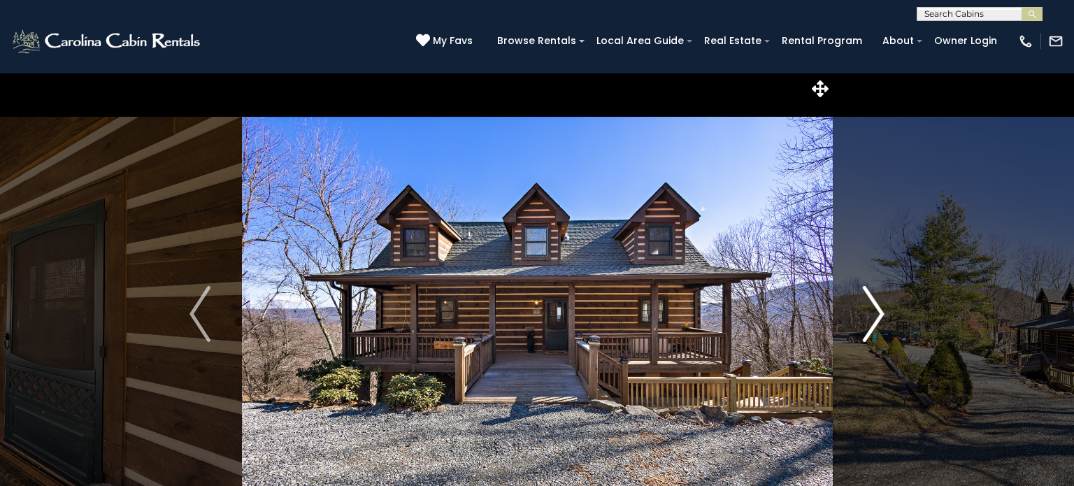
click at [874, 315] on img "Next" at bounding box center [874, 314] width 21 height 56
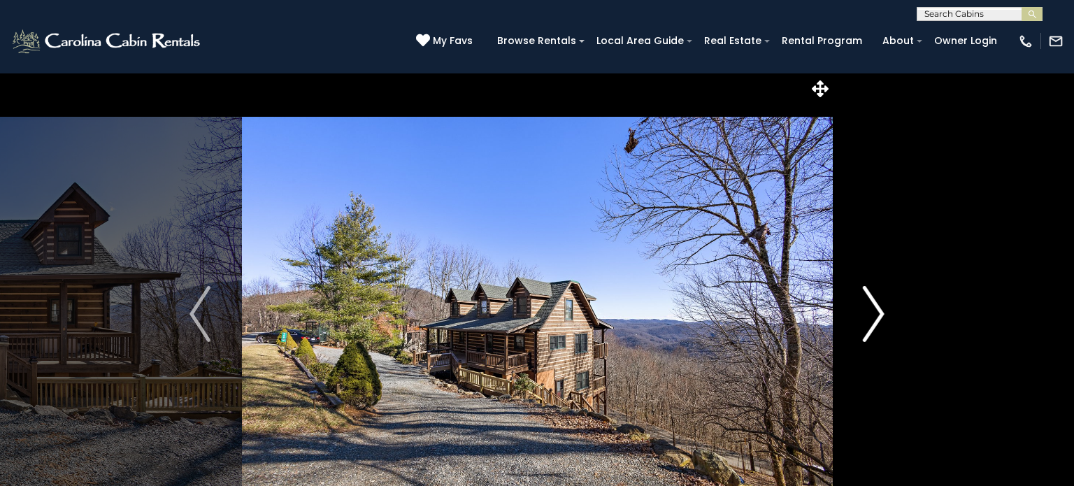
click at [874, 315] on img "Next" at bounding box center [874, 314] width 21 height 56
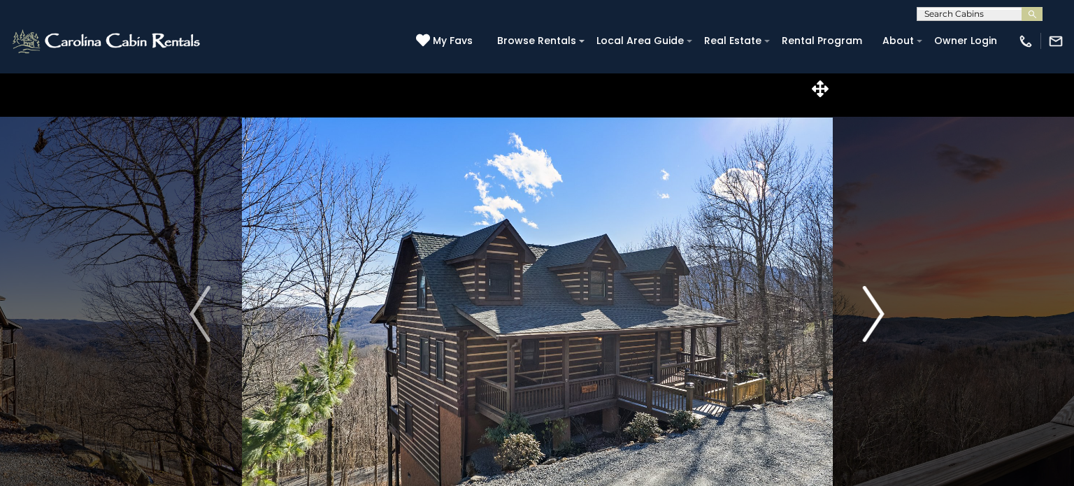
click at [874, 315] on img "Next" at bounding box center [874, 314] width 21 height 56
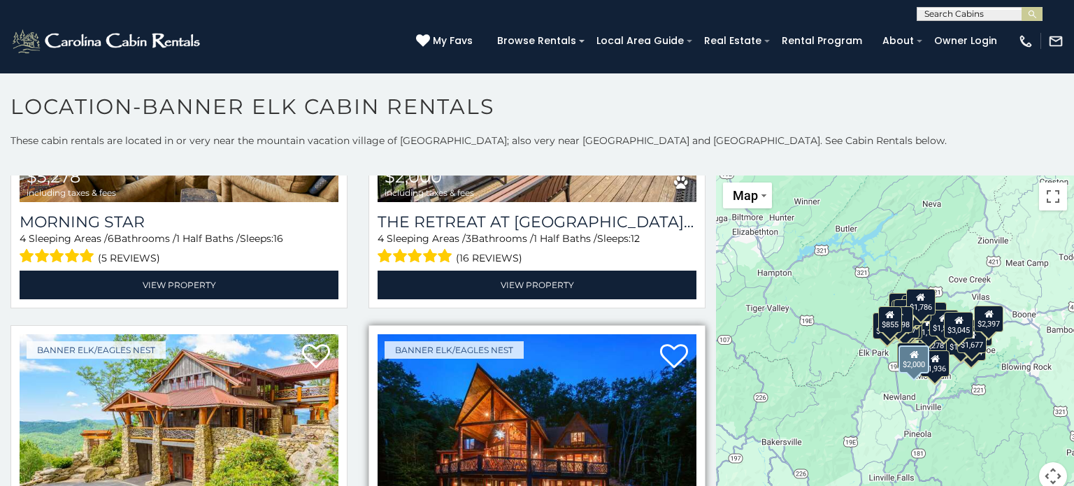
scroll to position [626, 0]
